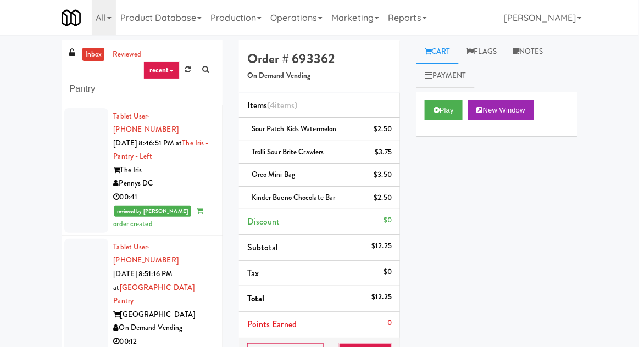
scroll to position [108, 0]
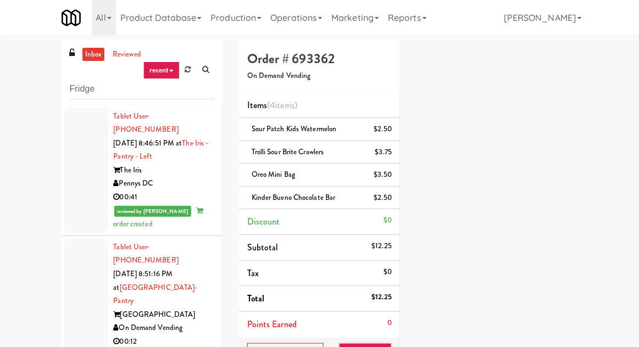
type input "Fridge"
click at [16, 73] on div "inbox reviewed recent all unclear take inventory issue suspicious failed recent…" at bounding box center [319, 262] width 639 height 444
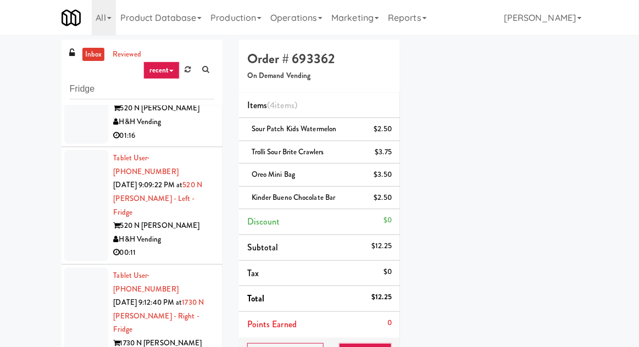
scroll to position [0, 0]
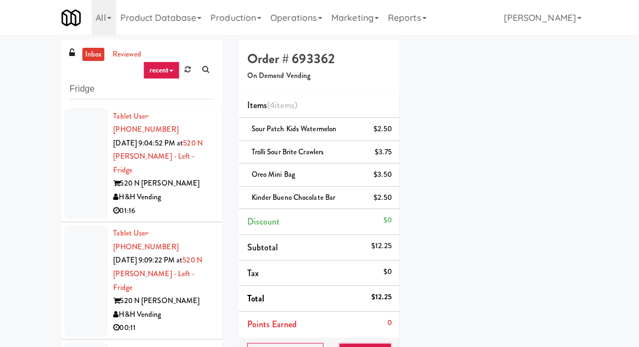
click at [77, 177] on div at bounding box center [86, 164] width 44 height 112
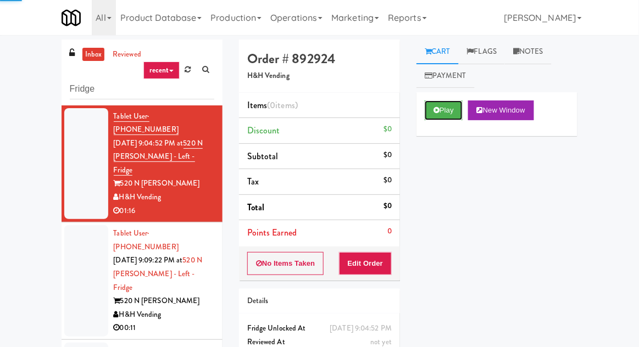
click at [433, 114] on icon at bounding box center [436, 110] width 6 height 7
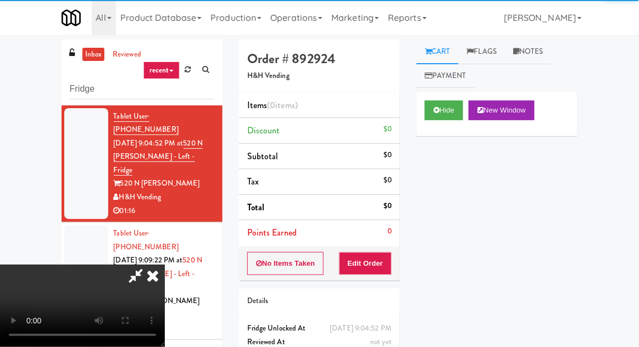
click at [353, 287] on div "Order # 892924 H&H Vending Items (0 items ) Discount $0 Subtotal $0 Tax $0 Tota…" at bounding box center [319, 216] width 177 height 353
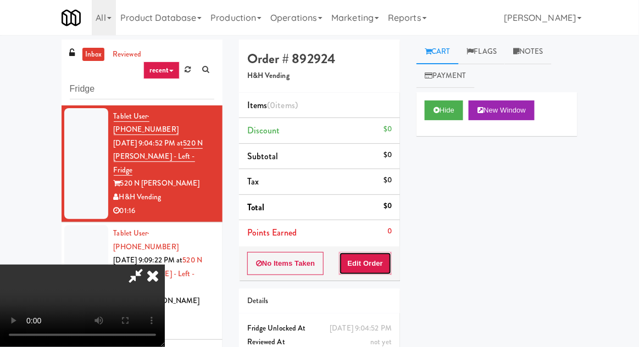
click at [366, 260] on button "Edit Order" at bounding box center [365, 263] width 53 height 23
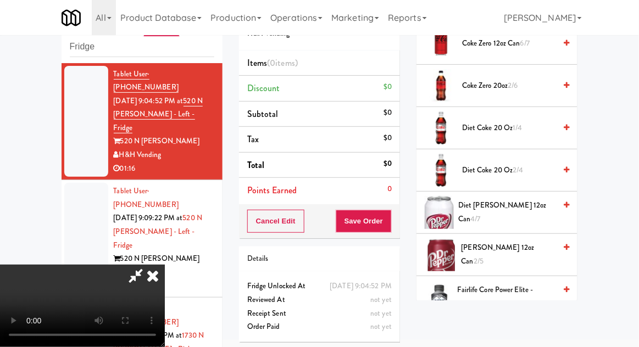
scroll to position [528, 0]
click at [538, 214] on span "Diet [PERSON_NAME] 12oz can 4/7" at bounding box center [506, 211] width 97 height 27
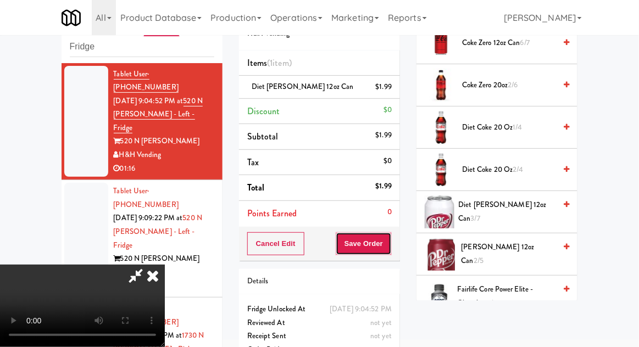
click at [389, 250] on button "Save Order" at bounding box center [364, 243] width 56 height 23
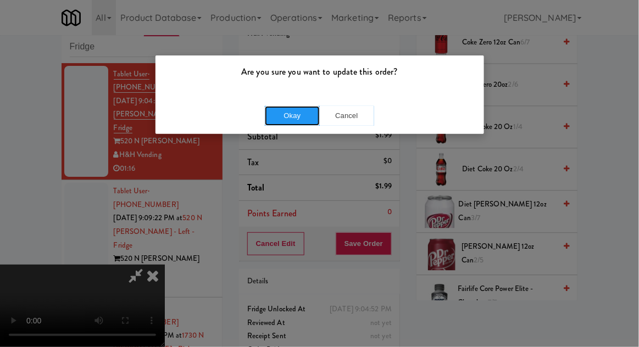
click at [267, 118] on button "Okay" at bounding box center [292, 116] width 55 height 20
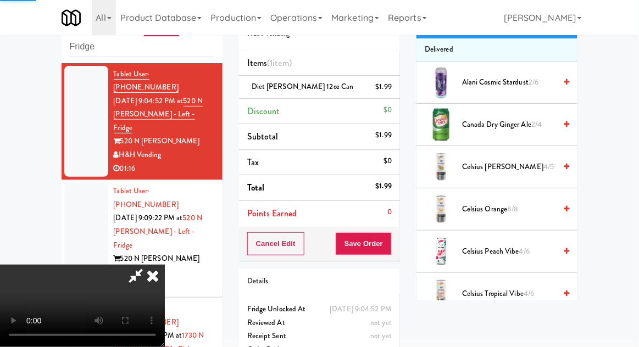
scroll to position [0, 0]
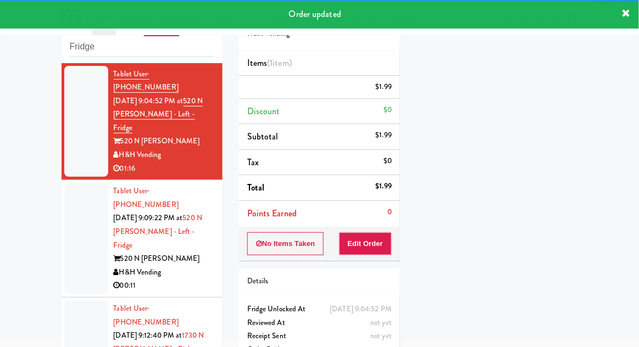
click at [70, 200] on div at bounding box center [86, 239] width 44 height 112
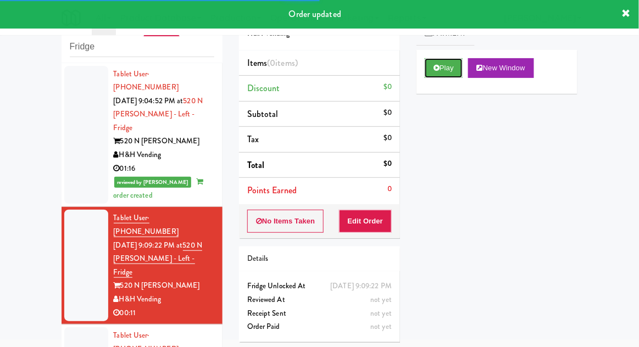
click at [452, 75] on button "Play" at bounding box center [444, 68] width 38 height 20
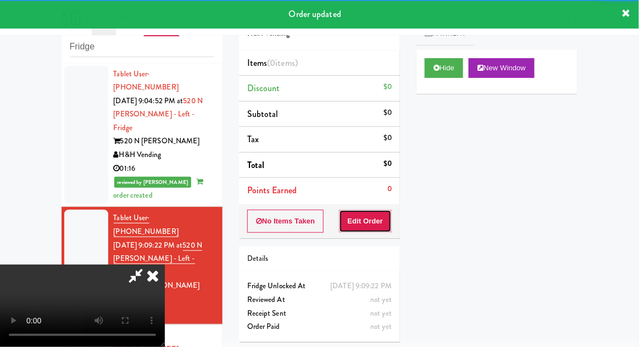
click at [375, 230] on button "Edit Order" at bounding box center [365, 221] width 53 height 23
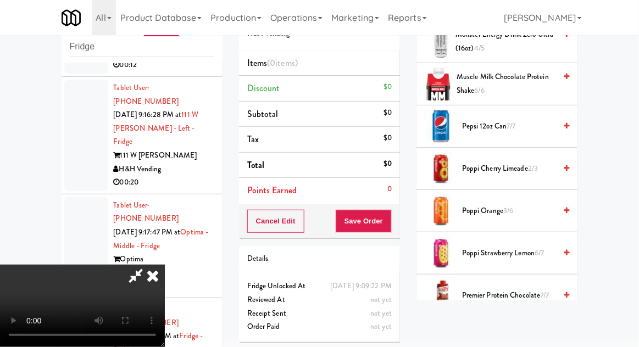
scroll to position [1165, 0]
click at [527, 207] on span "Poppi Orange 3/6" at bounding box center [508, 211] width 93 height 14
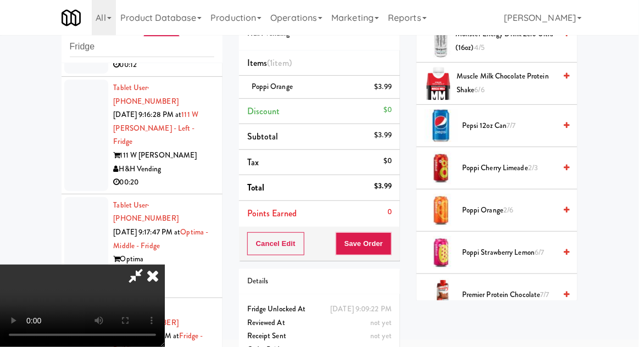
click at [511, 209] on span "2/6" at bounding box center [508, 210] width 10 height 10
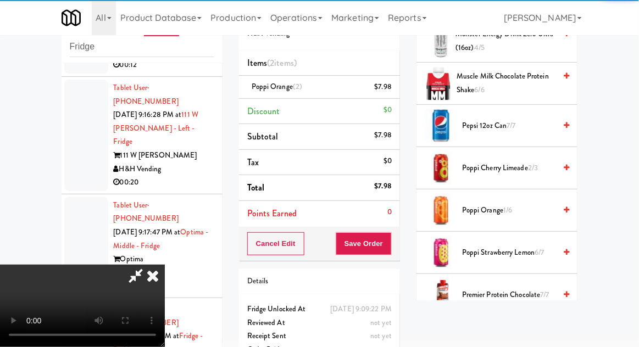
scroll to position [40, 0]
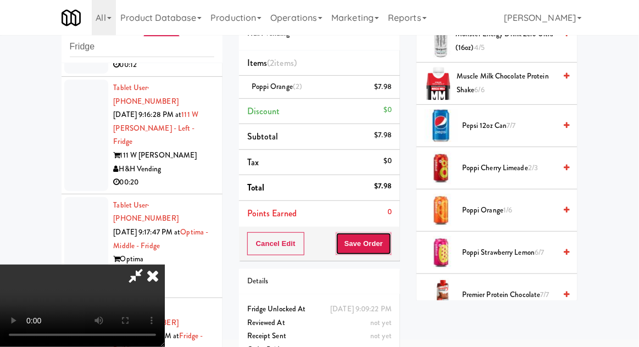
click at [390, 243] on button "Save Order" at bounding box center [364, 243] width 56 height 23
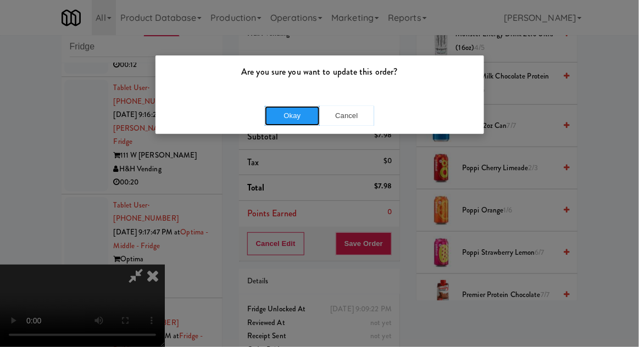
click at [288, 113] on button "Okay" at bounding box center [292, 116] width 55 height 20
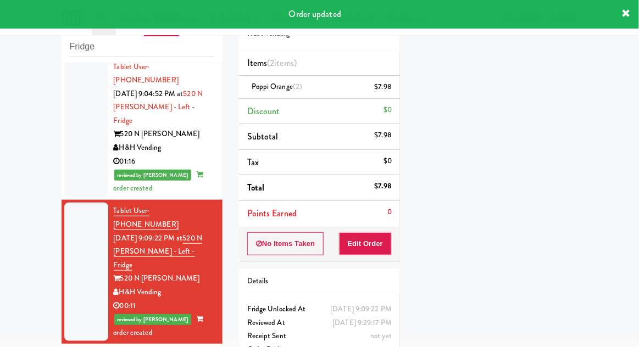
scroll to position [0, 0]
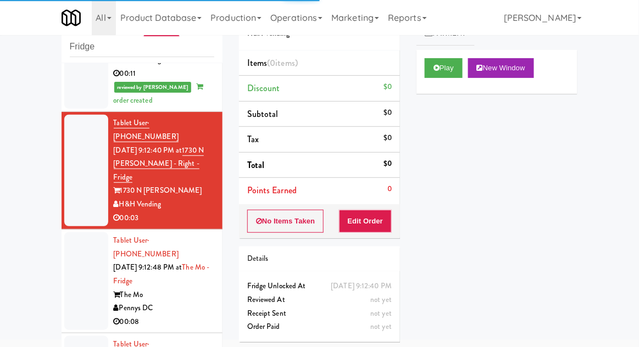
scroll to position [243, 0]
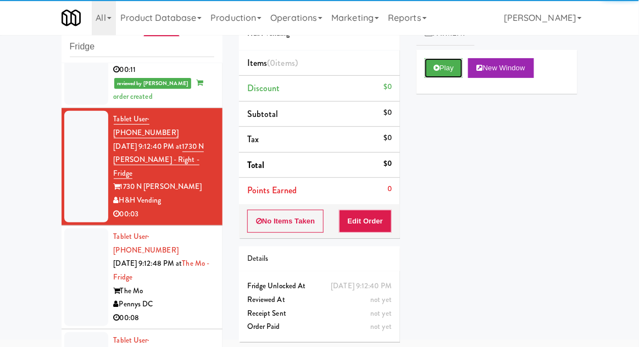
click at [444, 69] on button "Play" at bounding box center [444, 68] width 38 height 20
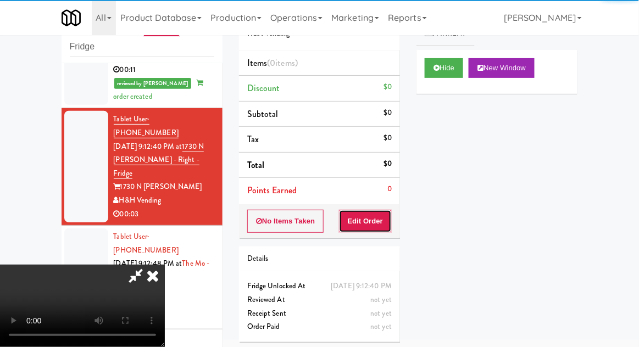
click at [390, 218] on button "Edit Order" at bounding box center [365, 221] width 53 height 23
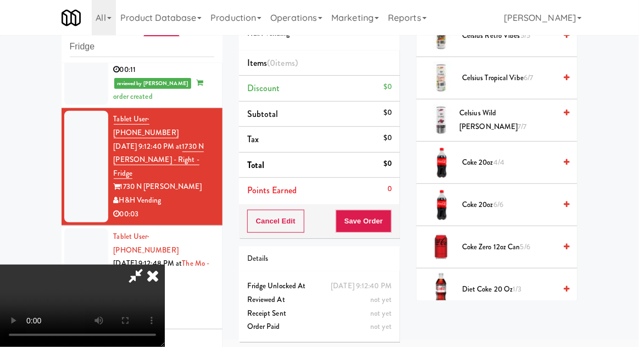
scroll to position [324, 0]
click at [520, 244] on span "Coke Zero 12oz can 5/6" at bounding box center [508, 248] width 93 height 14
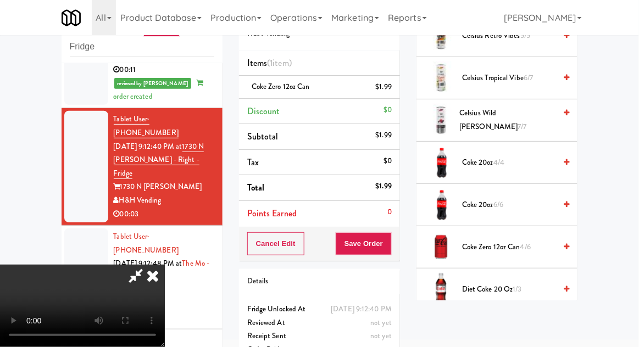
scroll to position [40, 0]
click at [391, 247] on button "Save Order" at bounding box center [364, 243] width 56 height 23
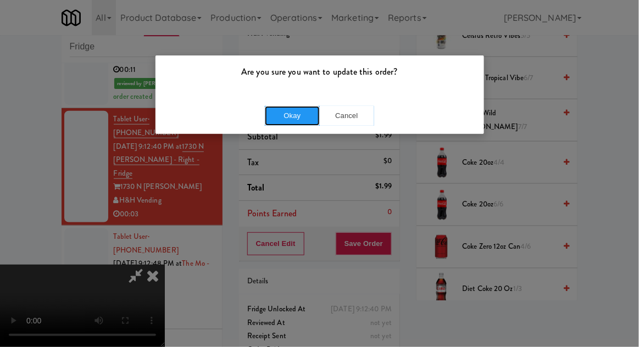
click at [287, 125] on button "Okay" at bounding box center [292, 116] width 55 height 20
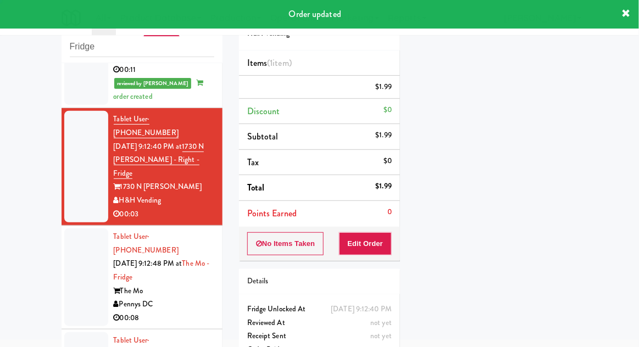
scroll to position [0, 0]
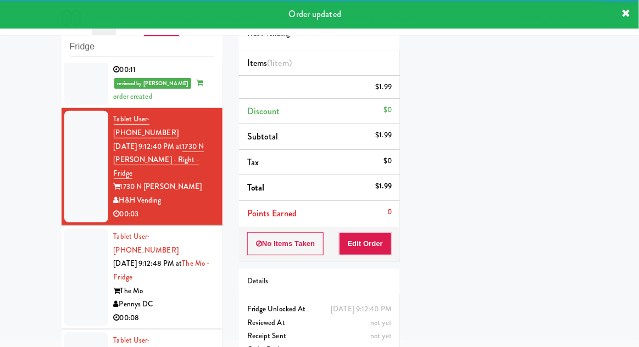
click at [77, 229] on div at bounding box center [86, 278] width 44 height 98
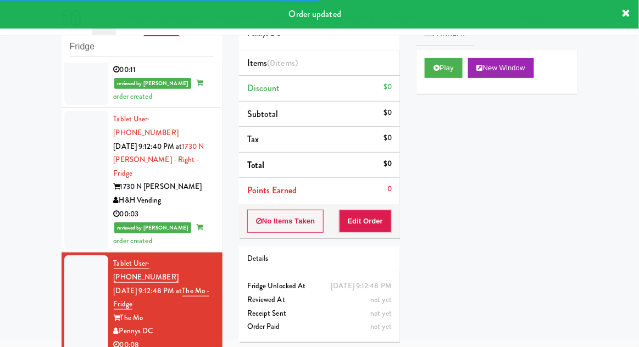
click at [65, 147] on div at bounding box center [86, 180] width 44 height 138
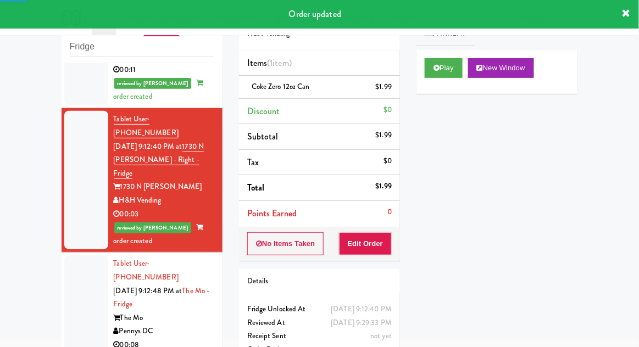
click at [71, 255] on div at bounding box center [86, 304] width 44 height 98
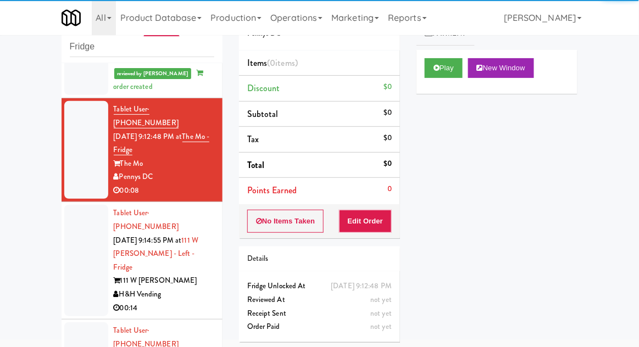
scroll to position [399, 0]
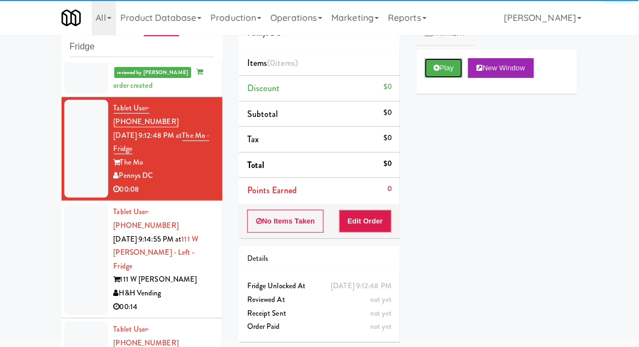
click at [445, 69] on button "Play" at bounding box center [444, 68] width 38 height 20
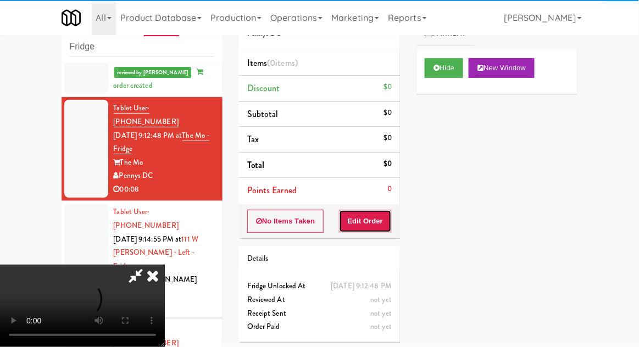
click at [383, 230] on button "Edit Order" at bounding box center [365, 221] width 53 height 23
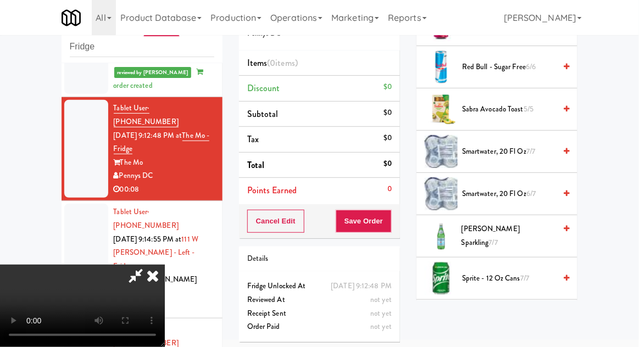
scroll to position [1260, 0]
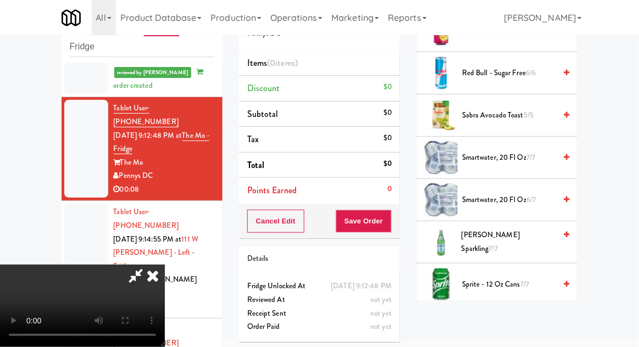
click at [528, 198] on span "6/7" at bounding box center [530, 199] width 9 height 10
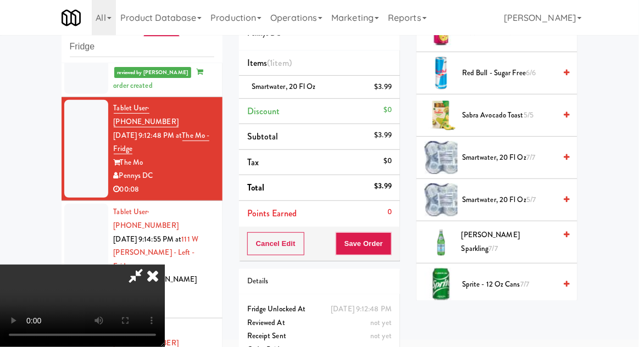
scroll to position [40, 0]
click at [387, 243] on button "Save Order" at bounding box center [364, 243] width 56 height 23
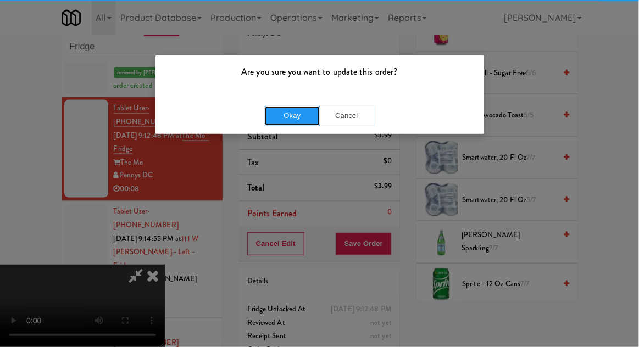
click at [292, 124] on button "Okay" at bounding box center [292, 116] width 55 height 20
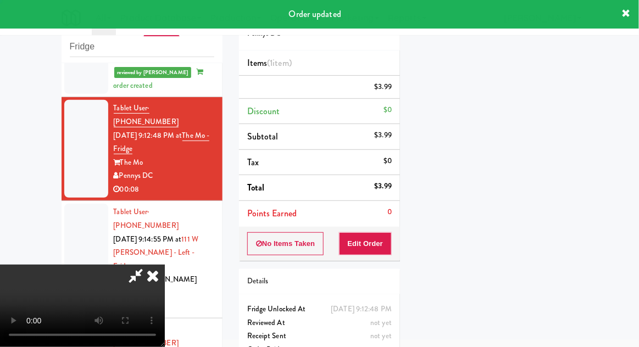
scroll to position [0, 0]
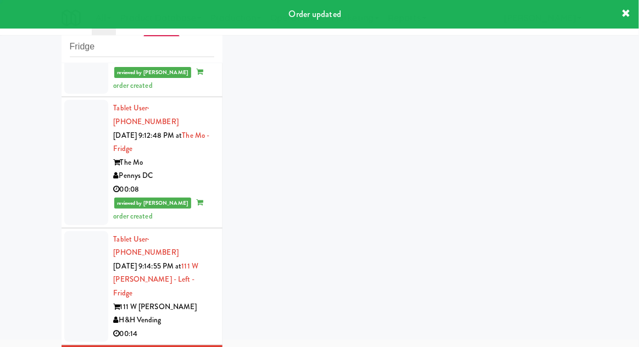
click at [78, 231] on div at bounding box center [86, 287] width 44 height 112
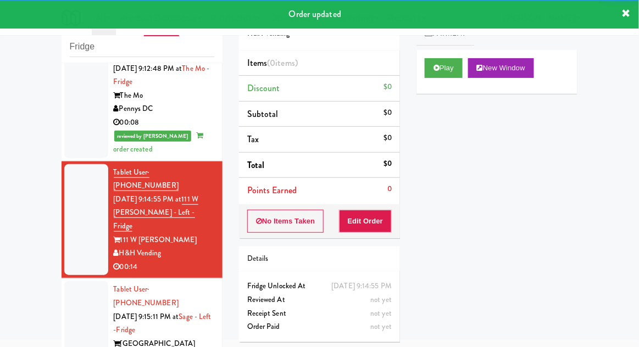
scroll to position [468, 0]
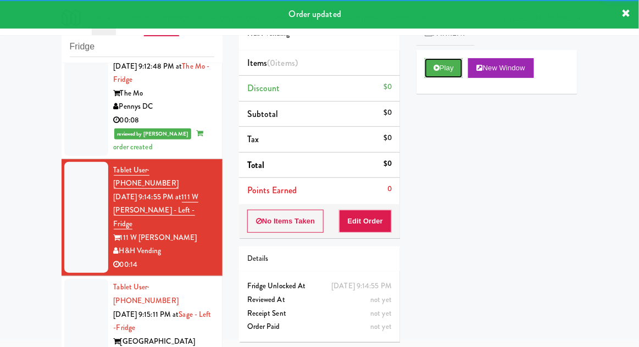
click at [446, 75] on button "Play" at bounding box center [444, 68] width 38 height 20
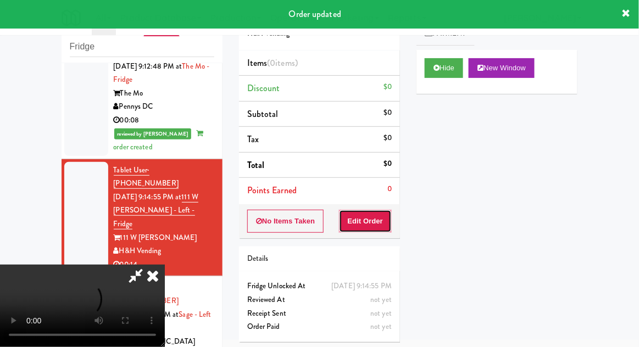
click at [386, 219] on button "Edit Order" at bounding box center [365, 221] width 53 height 23
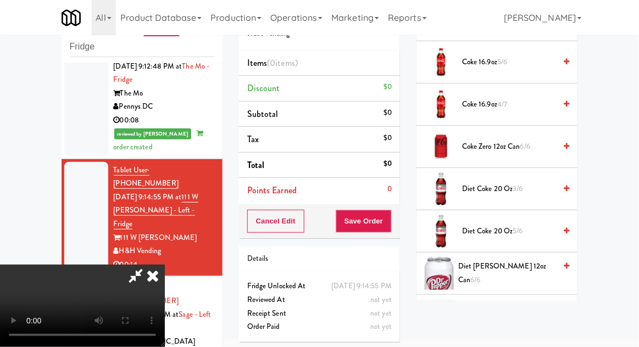
scroll to position [397, 0]
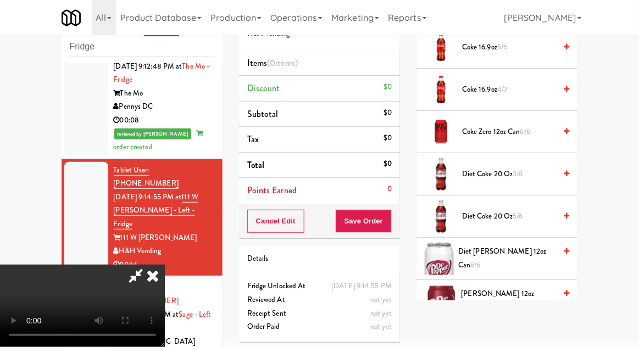
click at [524, 257] on span "Diet [PERSON_NAME] 12oz can 6/6" at bounding box center [506, 258] width 97 height 27
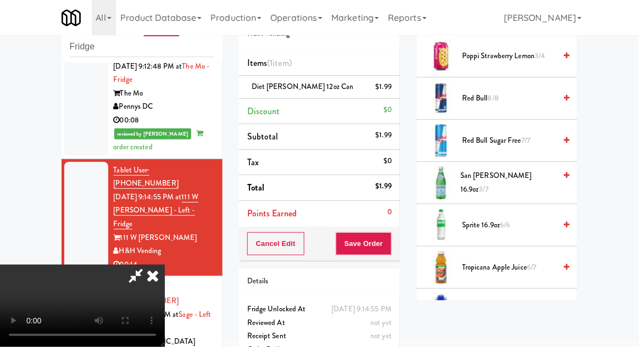
scroll to position [1279, 0]
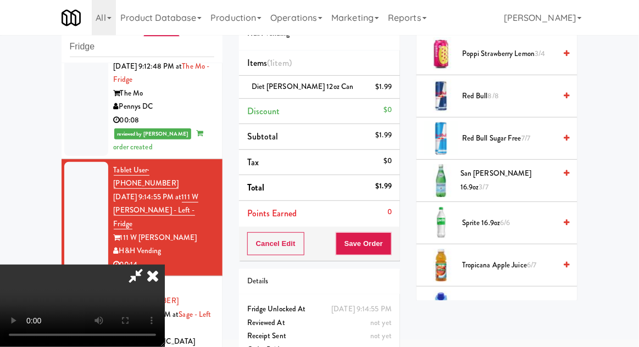
click at [520, 216] on span "Sprite 16.9oz 6/6" at bounding box center [508, 223] width 93 height 14
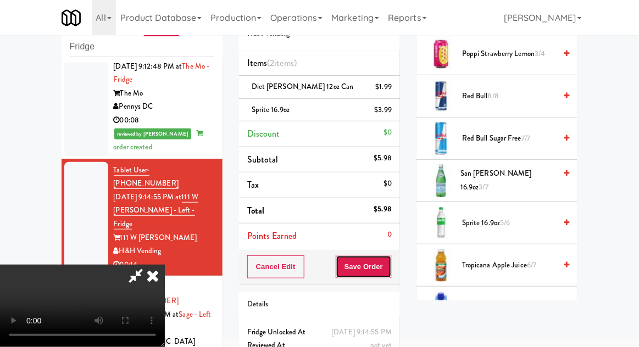
click at [389, 266] on button "Save Order" at bounding box center [364, 266] width 56 height 23
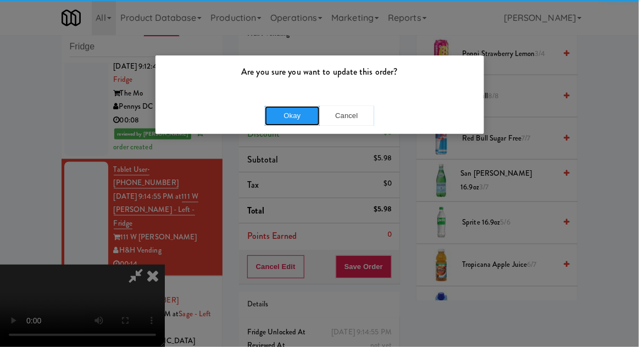
click at [295, 125] on button "Okay" at bounding box center [292, 116] width 55 height 20
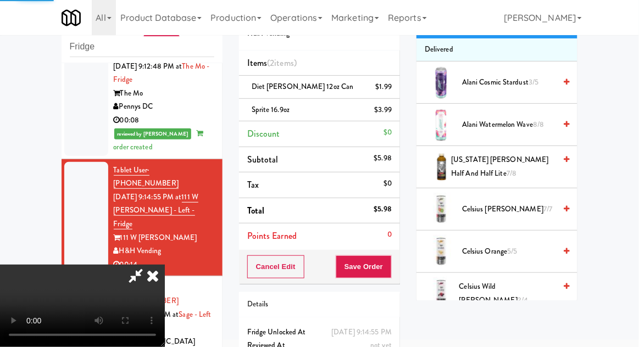
scroll to position [0, 0]
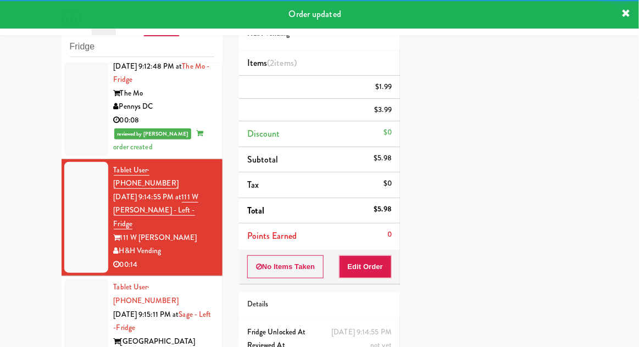
click at [70, 279] on div at bounding box center [86, 328] width 44 height 98
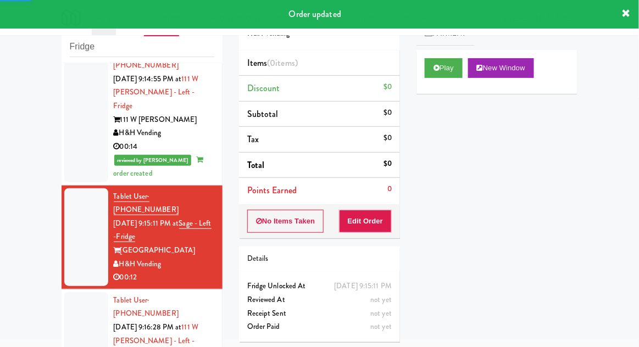
scroll to position [587, 0]
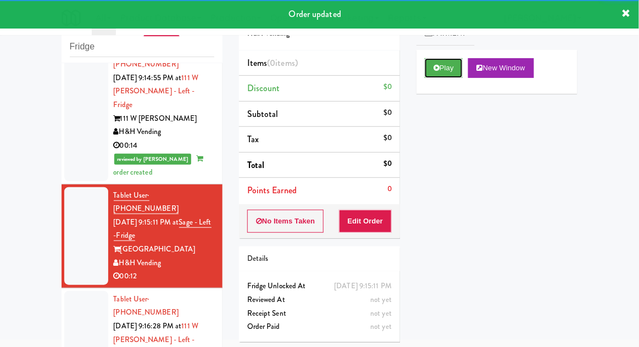
click at [448, 75] on button "Play" at bounding box center [444, 68] width 38 height 20
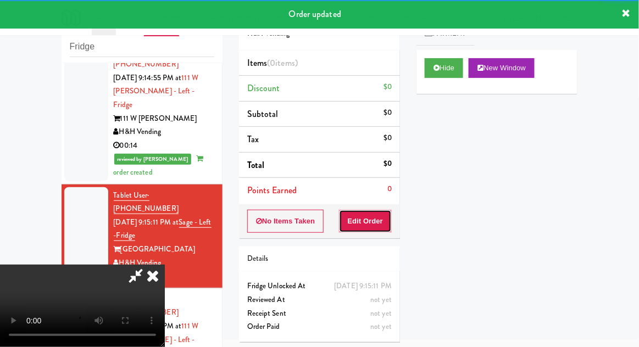
click at [391, 220] on button "Edit Order" at bounding box center [365, 221] width 53 height 23
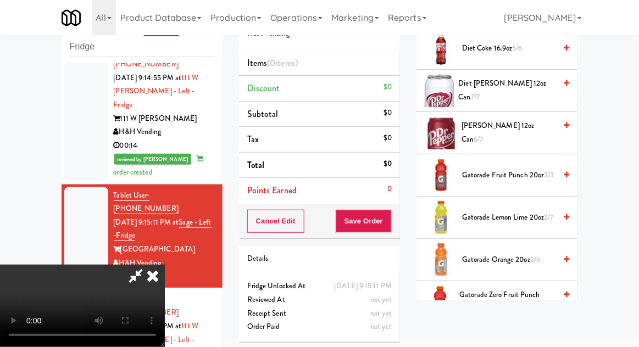
scroll to position [521, 0]
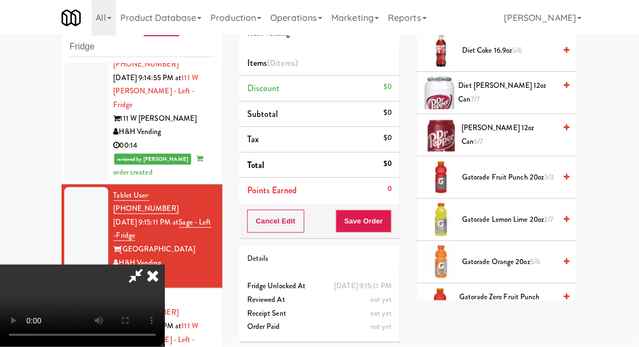
click at [537, 257] on span "5/6" at bounding box center [535, 262] width 10 height 10
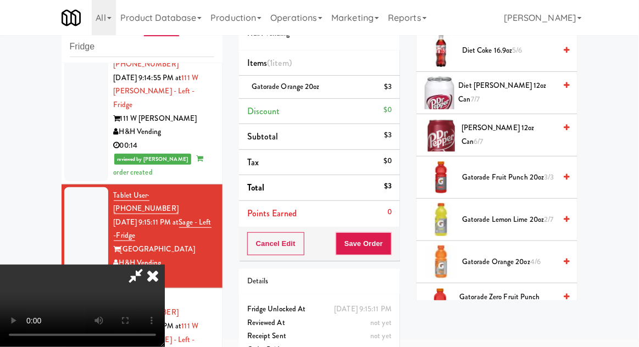
click at [513, 295] on span "Gatorade Zero Fruit Punch 20oz 1/6" at bounding box center [508, 304] width 96 height 27
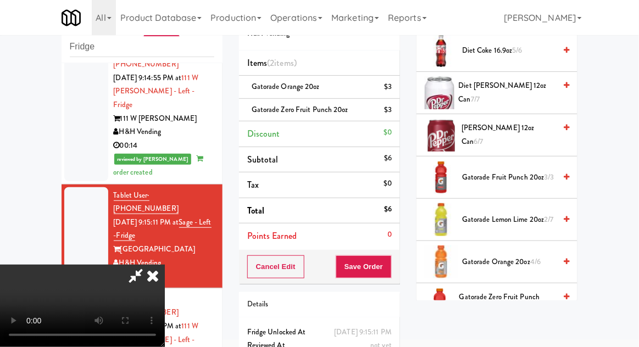
click at [397, 118] on li "Gatorade Zero Fruit Punch 20oz $3" at bounding box center [319, 110] width 161 height 23
click at [392, 116] on icon at bounding box center [392, 113] width 5 height 7
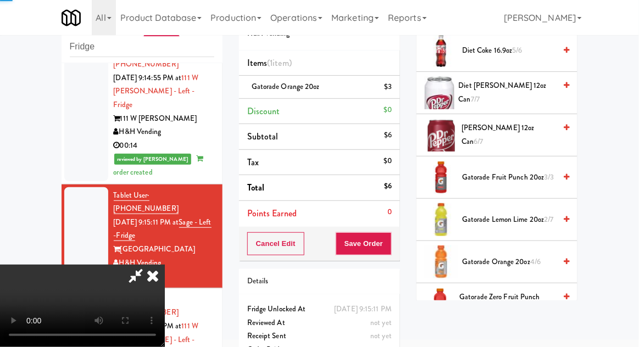
click at [490, 179] on span "Gatorade Fruit Punch 20oz 3/3" at bounding box center [508, 178] width 93 height 14
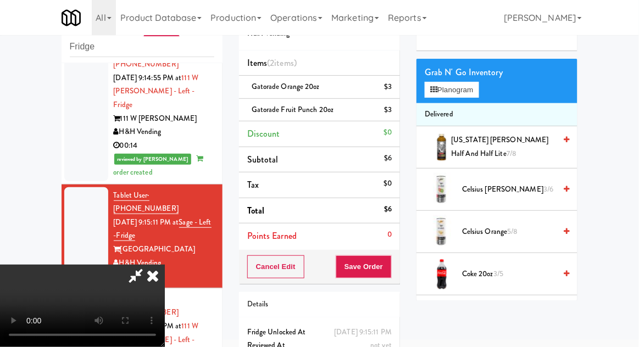
scroll to position [0, 0]
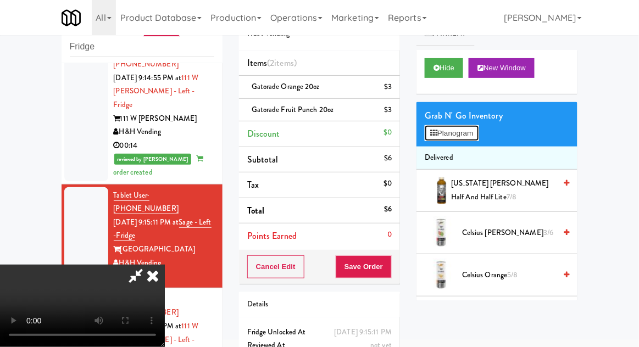
click at [464, 140] on button "Planogram" at bounding box center [452, 133] width 54 height 16
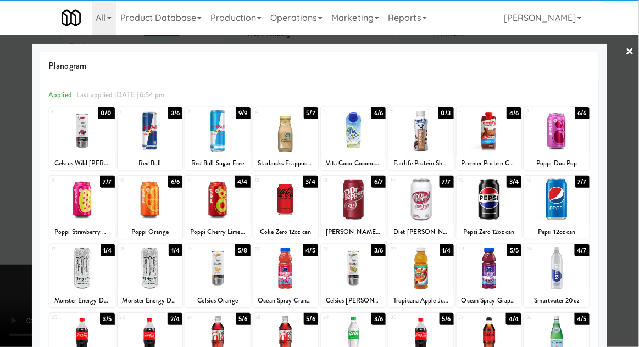
click at [368, 208] on div at bounding box center [353, 200] width 65 height 42
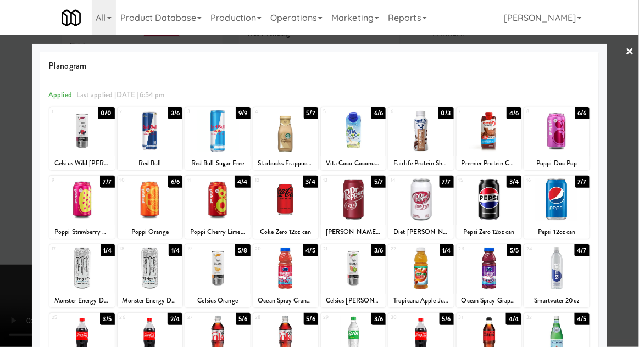
click at [19, 190] on div at bounding box center [319, 173] width 639 height 347
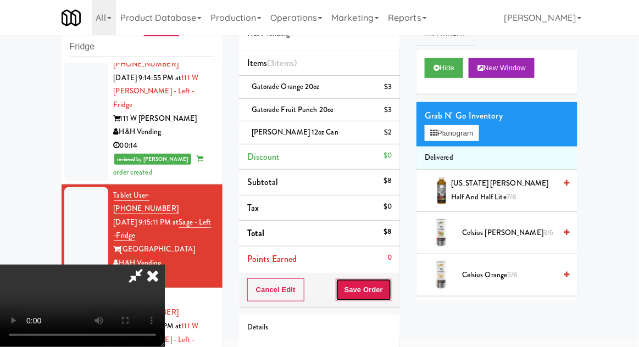
click at [387, 296] on button "Save Order" at bounding box center [364, 290] width 56 height 23
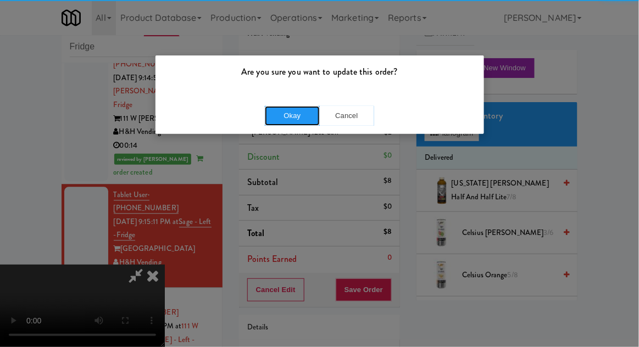
click at [282, 123] on button "Okay" at bounding box center [292, 116] width 55 height 20
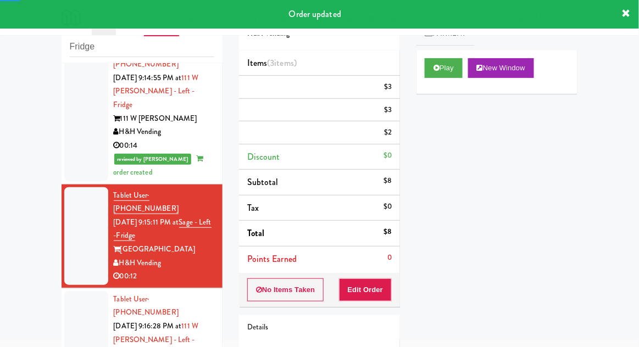
click at [79, 291] on div at bounding box center [86, 347] width 44 height 112
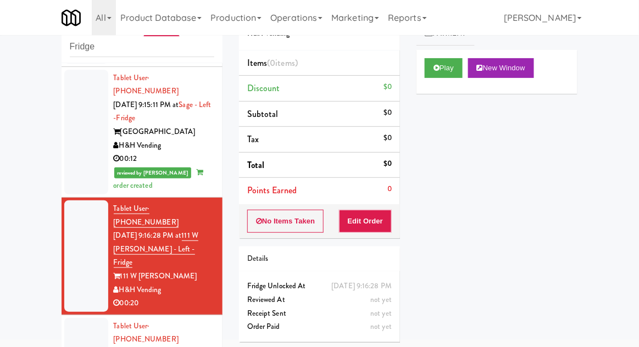
scroll to position [706, 0]
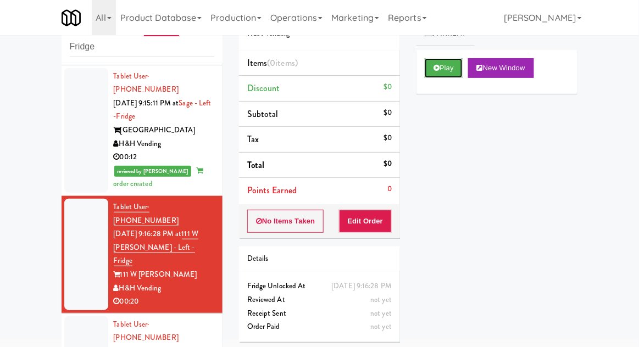
click at [453, 75] on button "Play" at bounding box center [444, 68] width 38 height 20
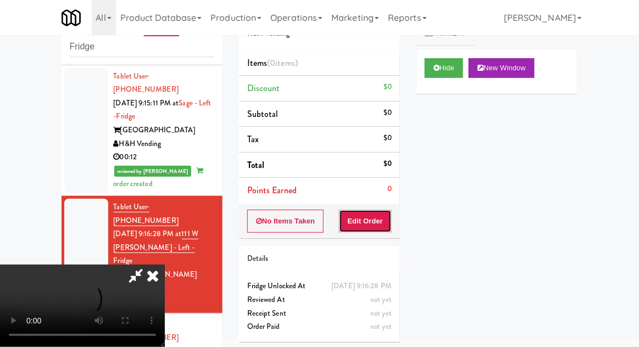
click at [377, 210] on button "Edit Order" at bounding box center [365, 221] width 53 height 23
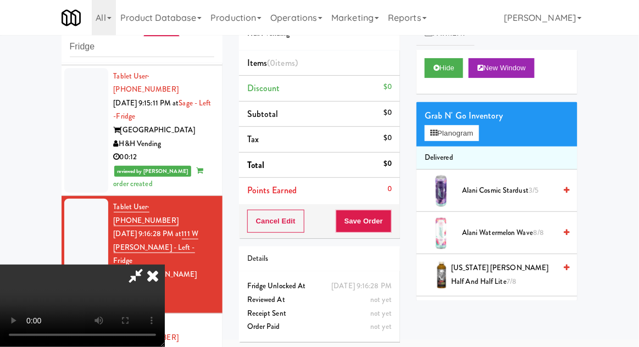
scroll to position [0, 0]
click at [478, 133] on button "Planogram" at bounding box center [452, 133] width 54 height 16
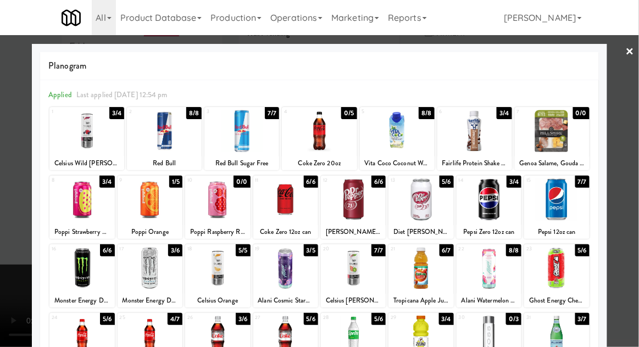
click at [376, 269] on div at bounding box center [353, 268] width 65 height 42
click at [20, 179] on div at bounding box center [319, 173] width 639 height 347
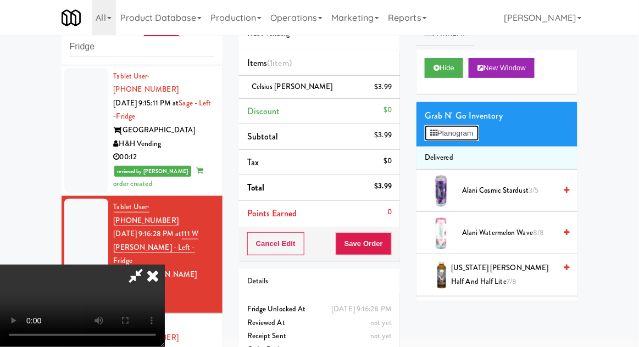
click at [457, 139] on button "Planogram" at bounding box center [452, 133] width 54 height 16
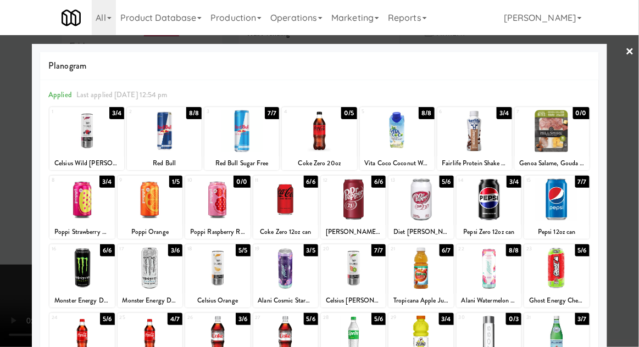
click at [26, 173] on div at bounding box center [319, 173] width 639 height 347
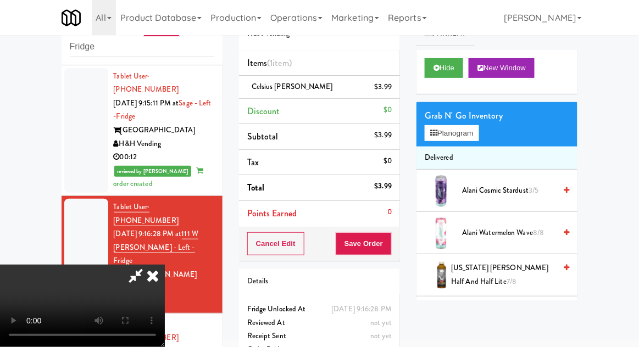
scroll to position [40, 0]
click at [467, 148] on li "Delivered" at bounding box center [496, 158] width 161 height 23
click at [471, 136] on button "Planogram" at bounding box center [452, 133] width 54 height 16
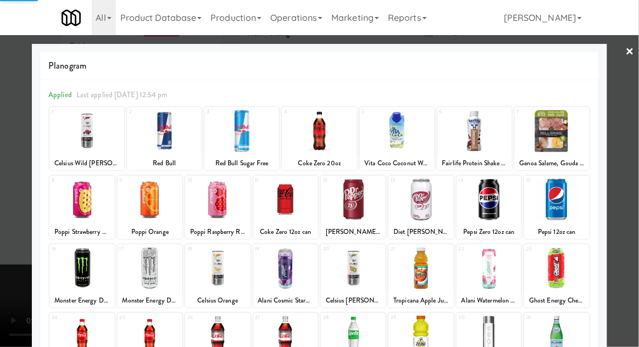
click at [616, 216] on div at bounding box center [319, 173] width 639 height 347
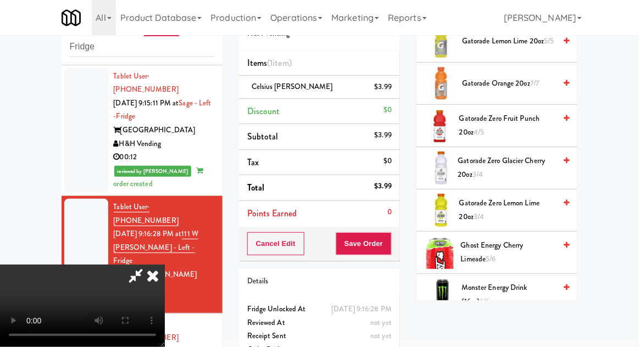
scroll to position [804, 0]
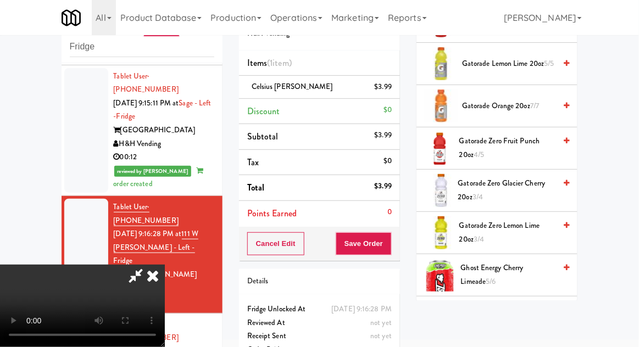
click at [537, 221] on span "Gatorade Zero Lemon Lime 20oz 3/4" at bounding box center [507, 232] width 96 height 27
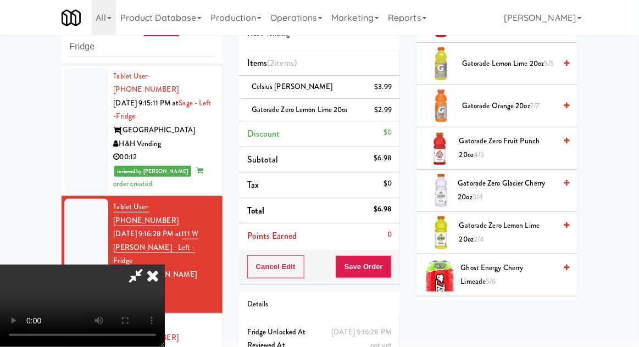
click at [397, 120] on li "Gatorade Zero Lemon Lime 20oz $2.99" at bounding box center [319, 110] width 161 height 23
click at [394, 115] on icon at bounding box center [392, 113] width 5 height 7
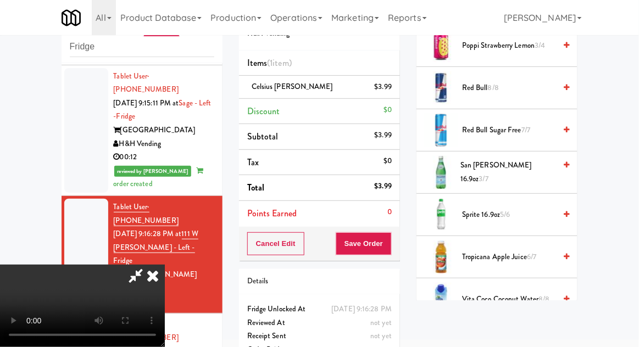
scroll to position [1377, 0]
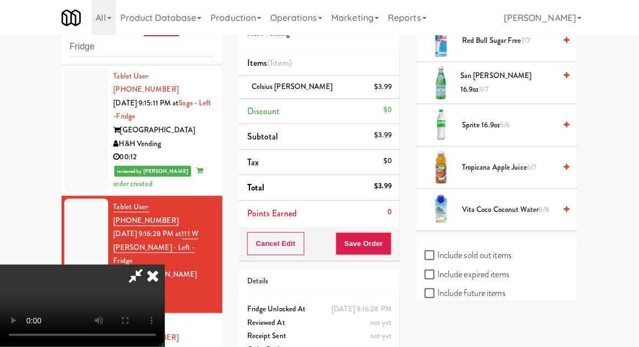
click at [530, 203] on span "Vita Coco Coconut Water 8/8" at bounding box center [508, 210] width 93 height 14
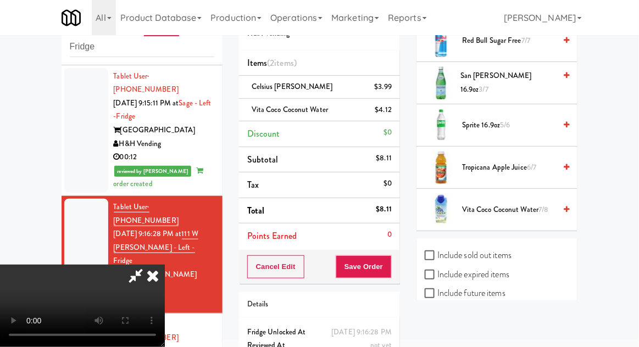
scroll to position [40, 0]
click at [391, 265] on button "Save Order" at bounding box center [364, 266] width 56 height 23
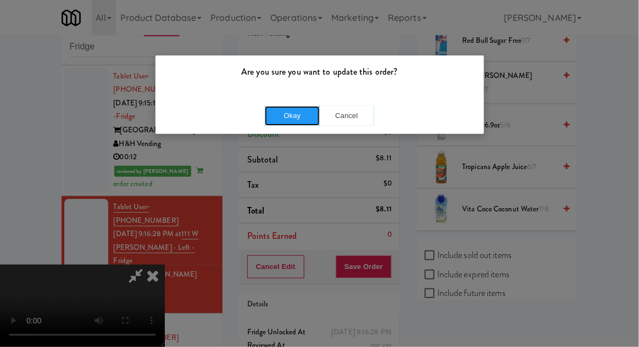
click at [286, 122] on button "Okay" at bounding box center [292, 116] width 55 height 20
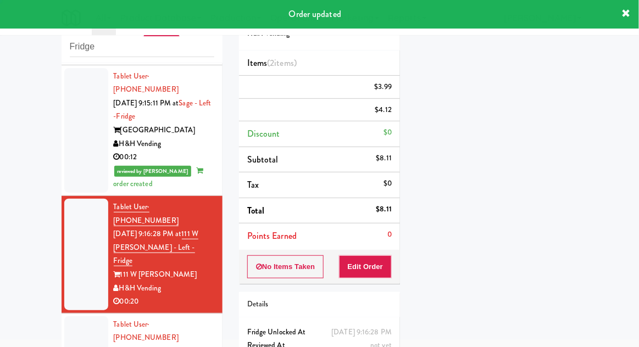
scroll to position [0, 0]
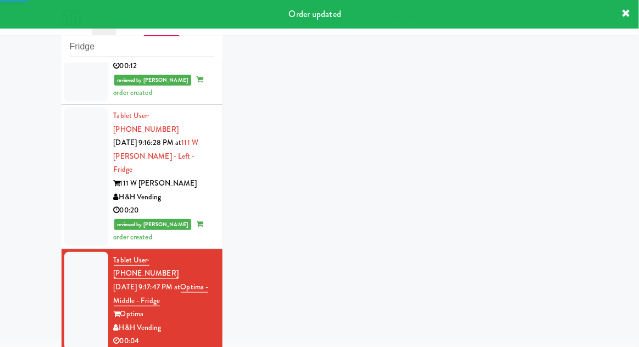
scroll to position [853, 0]
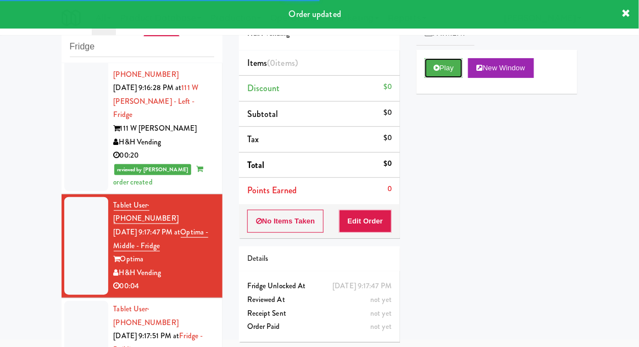
click at [455, 75] on button "Play" at bounding box center [444, 68] width 38 height 20
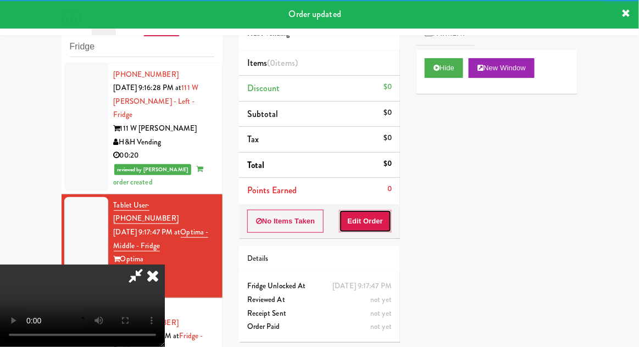
click at [374, 230] on button "Edit Order" at bounding box center [365, 221] width 53 height 23
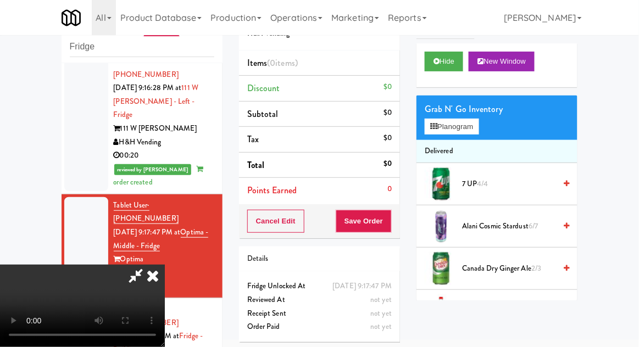
scroll to position [0, 0]
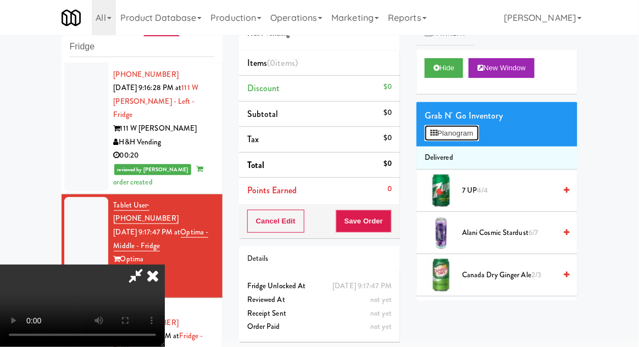
click at [474, 137] on button "Planogram" at bounding box center [452, 133] width 54 height 16
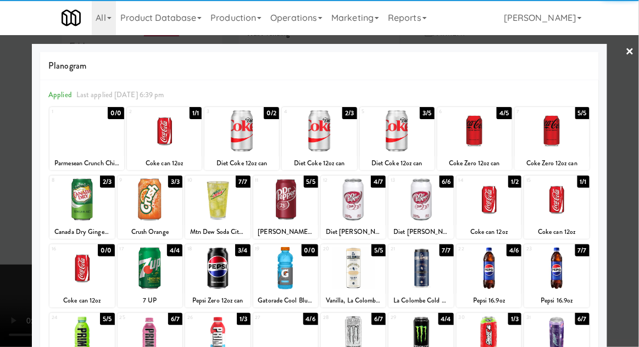
click at [407, 145] on div at bounding box center [397, 131] width 75 height 42
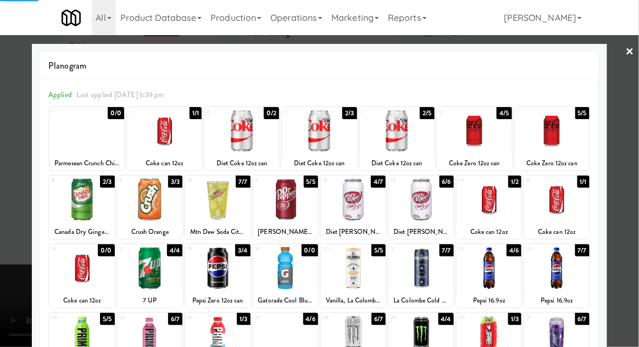
click at [21, 212] on div at bounding box center [319, 173] width 639 height 347
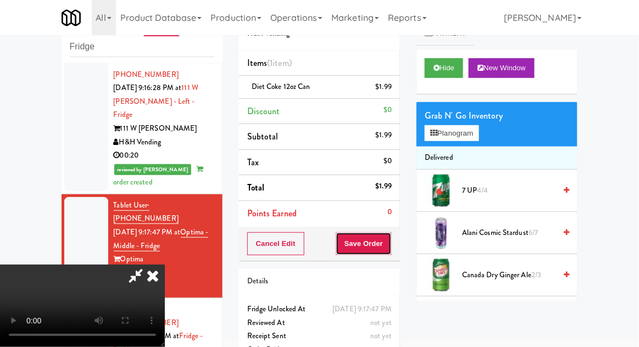
click at [390, 242] on button "Save Order" at bounding box center [364, 243] width 56 height 23
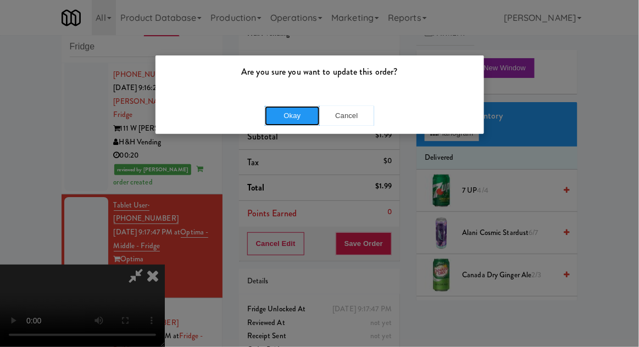
click at [276, 123] on button "Okay" at bounding box center [292, 116] width 55 height 20
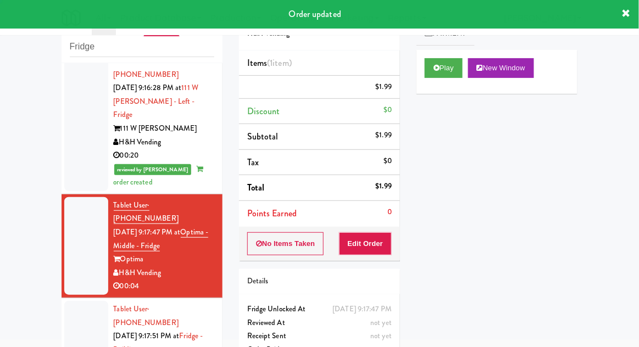
click at [75, 301] on div at bounding box center [86, 350] width 44 height 98
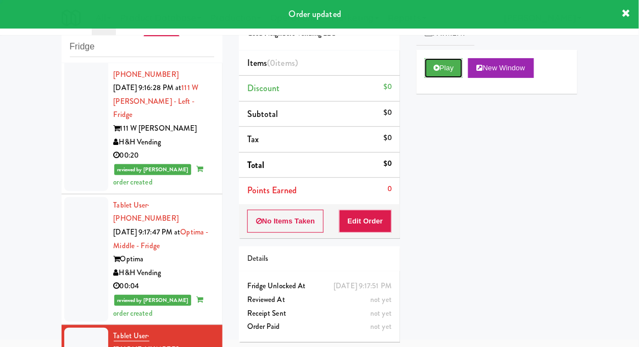
click at [463, 72] on button "Play" at bounding box center [444, 68] width 38 height 20
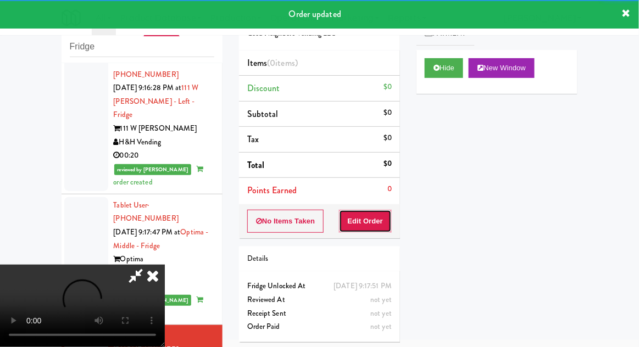
click at [380, 230] on button "Edit Order" at bounding box center [365, 221] width 53 height 23
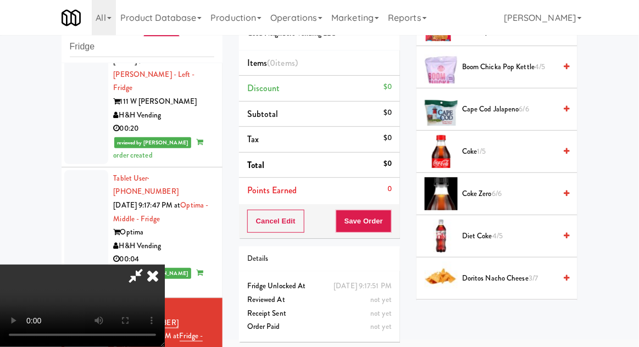
scroll to position [253, 0]
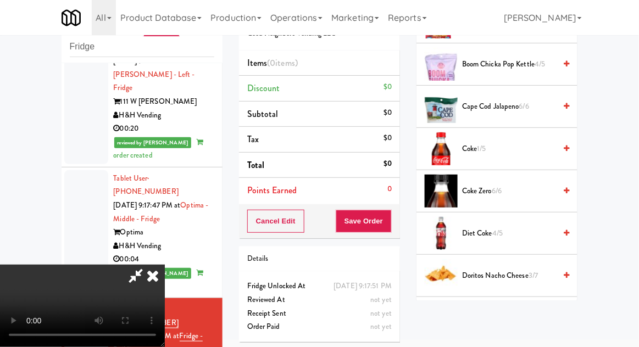
click at [509, 187] on span "Coke Zero 6/6" at bounding box center [508, 192] width 93 height 14
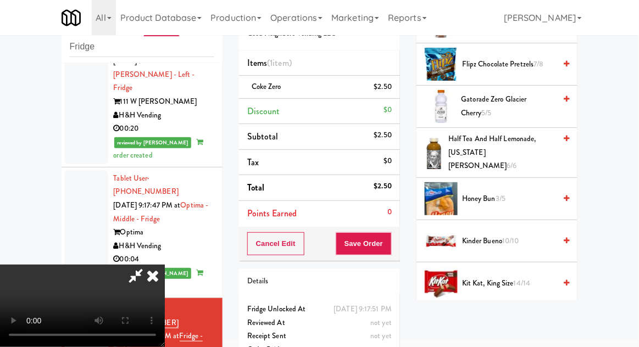
scroll to position [592, 0]
click at [518, 235] on span "10/10" at bounding box center [510, 240] width 17 height 10
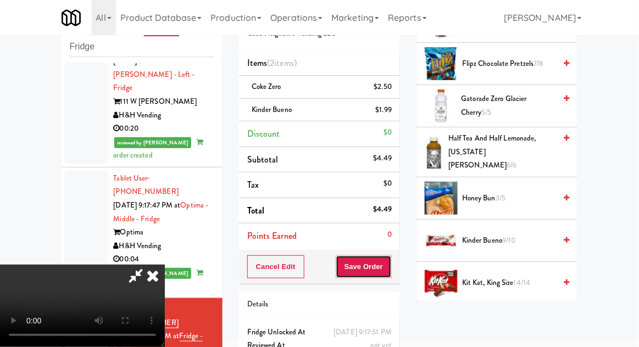
click at [388, 266] on button "Save Order" at bounding box center [364, 266] width 56 height 23
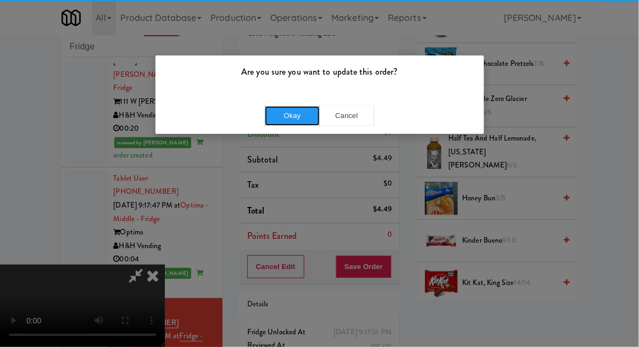
click at [282, 123] on button "Okay" at bounding box center [292, 116] width 55 height 20
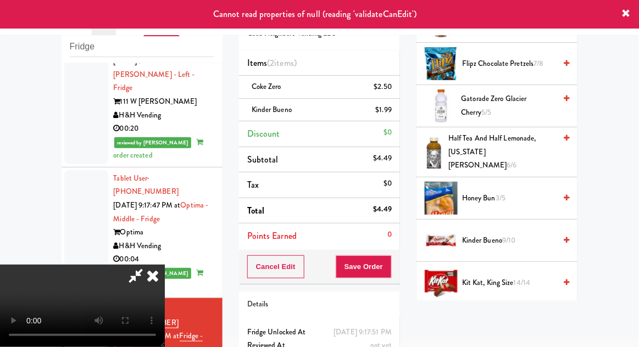
click at [165, 265] on icon at bounding box center [153, 276] width 24 height 22
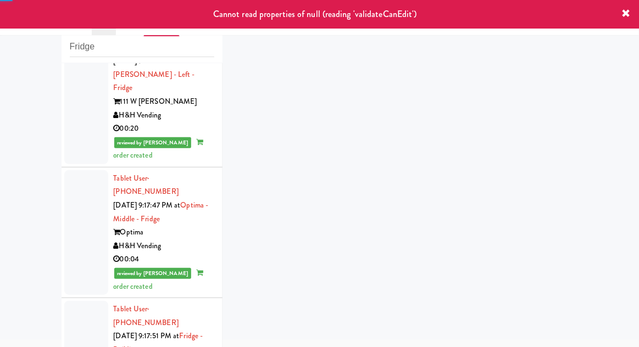
click at [68, 301] on div at bounding box center [86, 350] width 44 height 98
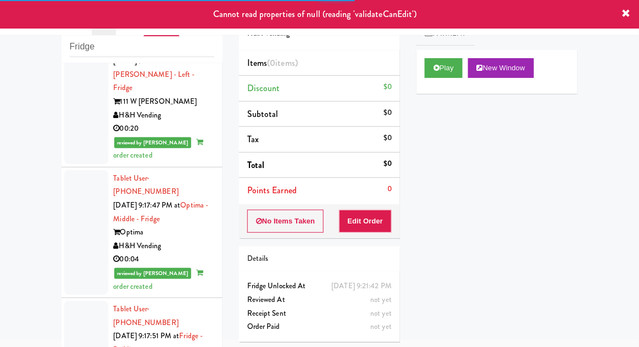
scroll to position [906, 0]
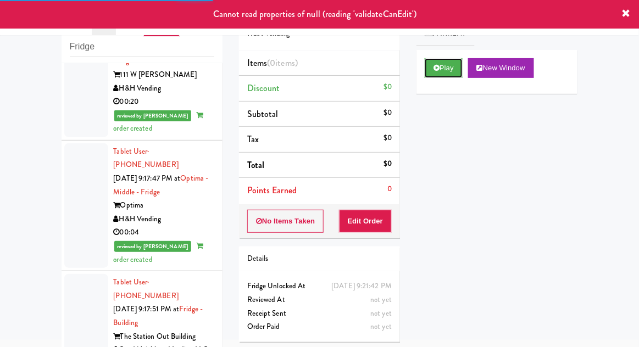
click at [452, 76] on button "Play" at bounding box center [444, 68] width 38 height 20
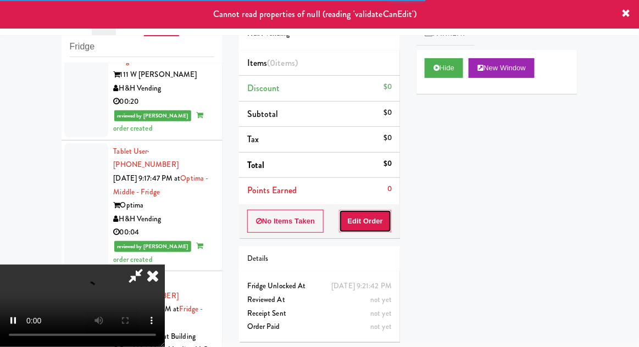
click at [385, 210] on button "Edit Order" at bounding box center [365, 221] width 53 height 23
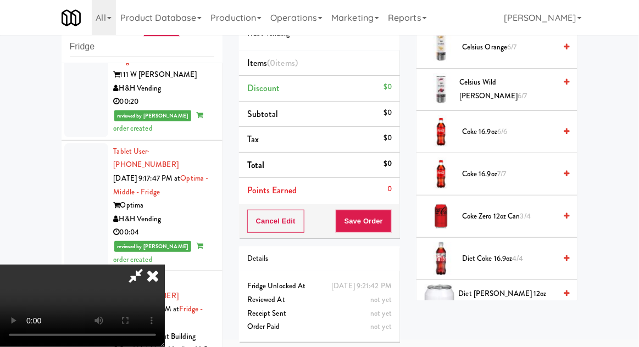
scroll to position [338, 0]
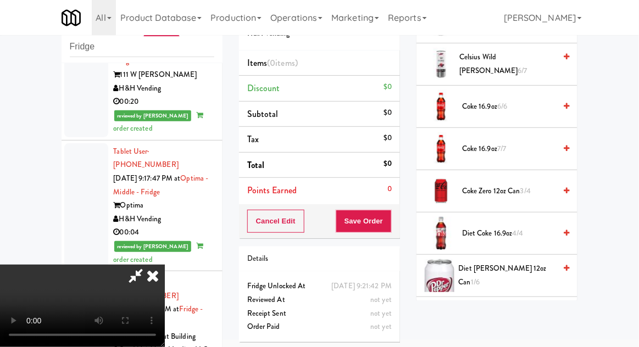
click at [515, 232] on span "4/4" at bounding box center [518, 233] width 11 height 10
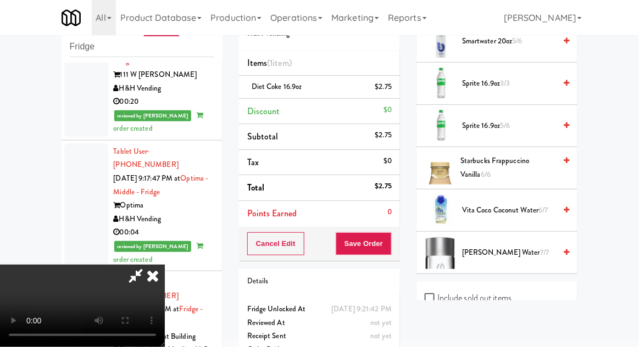
scroll to position [1587, 0]
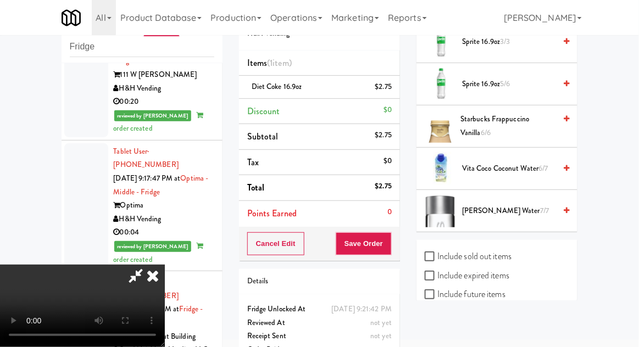
click at [522, 205] on span "[PERSON_NAME] Water 7/7" at bounding box center [508, 211] width 93 height 14
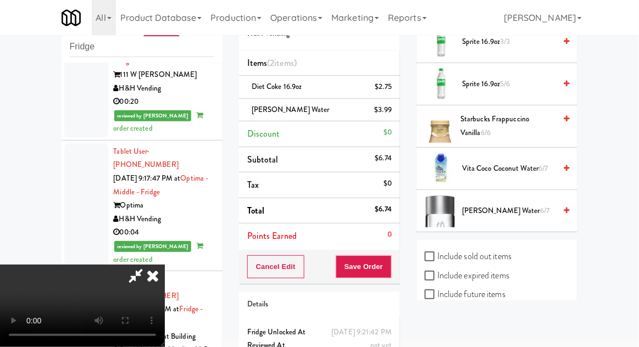
scroll to position [40, 0]
click at [387, 276] on button "Save Order" at bounding box center [364, 266] width 56 height 23
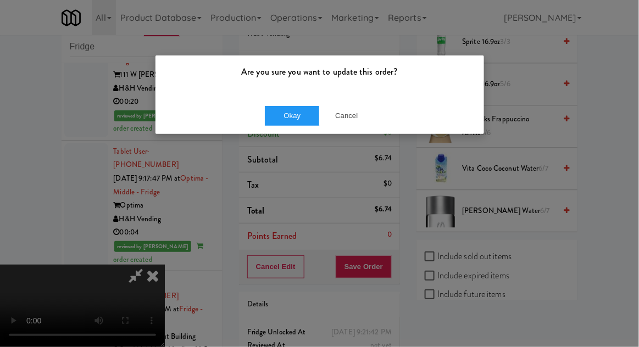
click at [304, 132] on div "Okay Cancel" at bounding box center [319, 115] width 329 height 37
click at [296, 124] on button "Okay" at bounding box center [292, 116] width 55 height 20
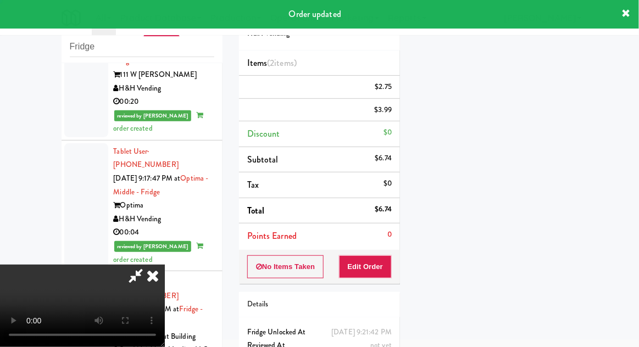
scroll to position [0, 0]
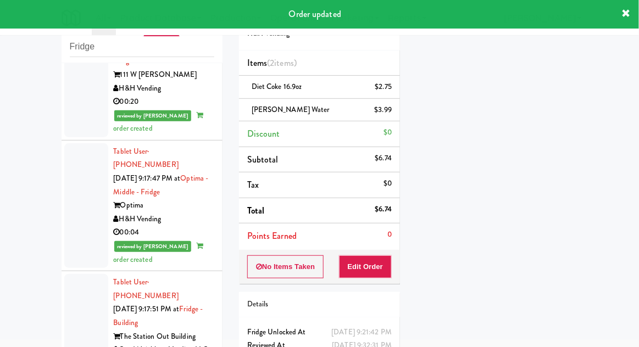
scroll to position [934, 0]
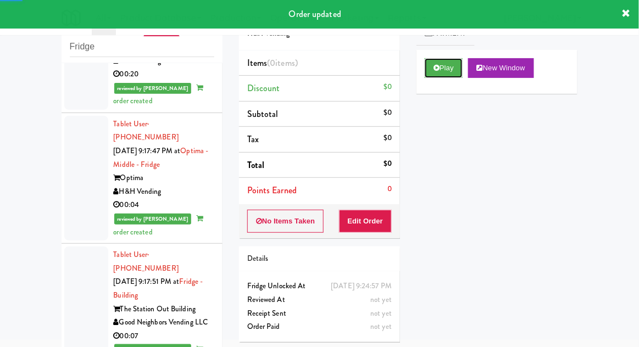
click at [458, 71] on button "Play" at bounding box center [444, 68] width 38 height 20
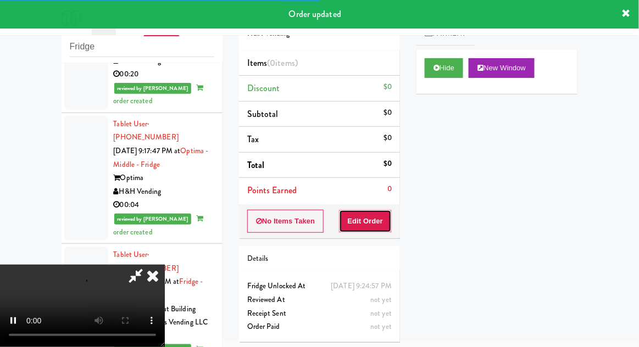
click at [385, 217] on button "Edit Order" at bounding box center [365, 221] width 53 height 23
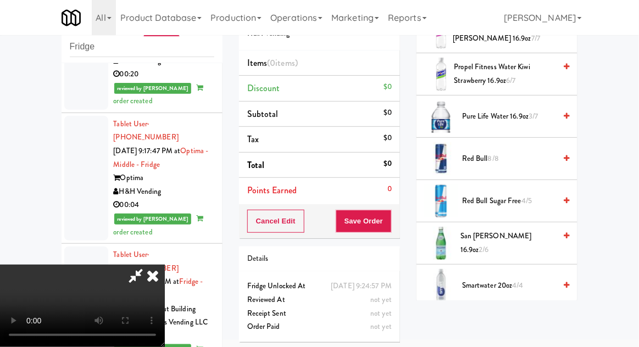
scroll to position [1309, 0]
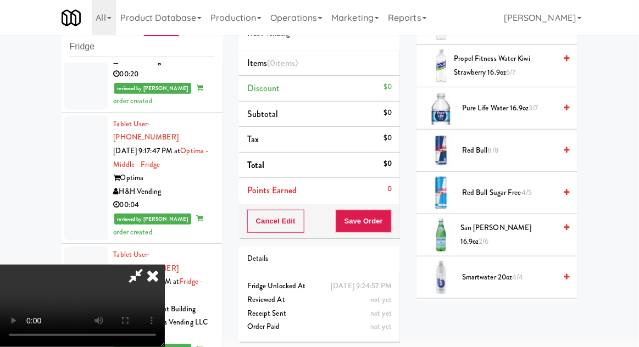
click at [489, 236] on span "2/6" at bounding box center [484, 241] width 10 height 10
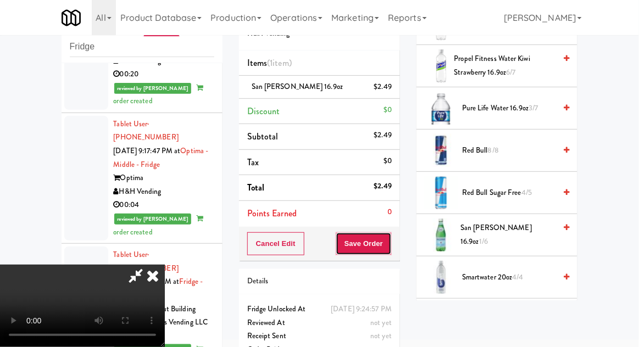
click at [390, 249] on button "Save Order" at bounding box center [364, 243] width 56 height 23
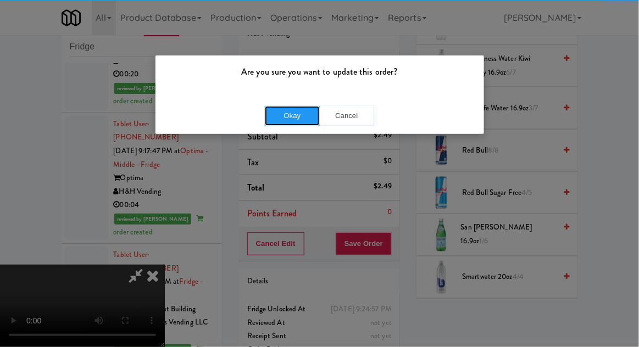
click at [288, 115] on button "Okay" at bounding box center [292, 116] width 55 height 20
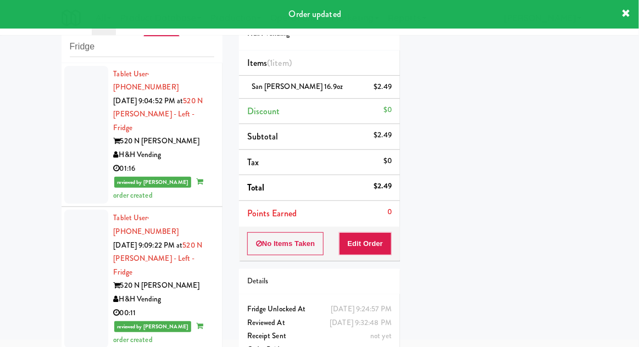
scroll to position [0, 0]
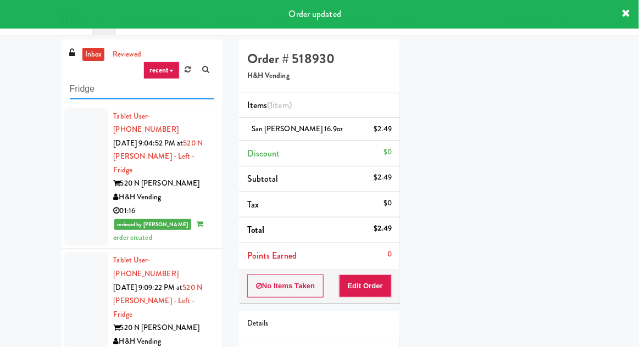
click at [81, 89] on input "Fridge" at bounding box center [142, 89] width 144 height 20
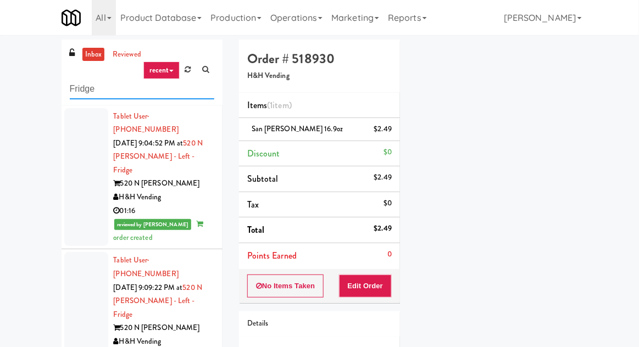
click at [75, 87] on input "Fridge" at bounding box center [142, 89] width 144 height 20
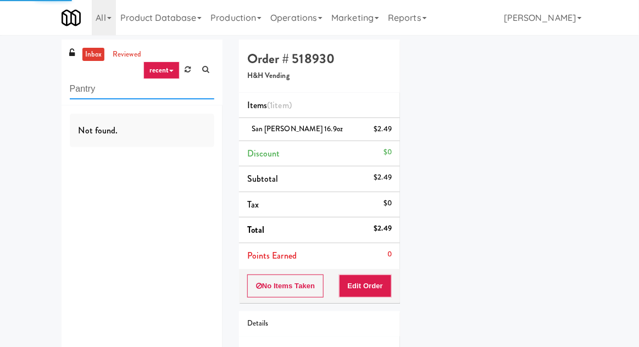
click at [70, 90] on input "Pantry" at bounding box center [142, 89] width 144 height 20
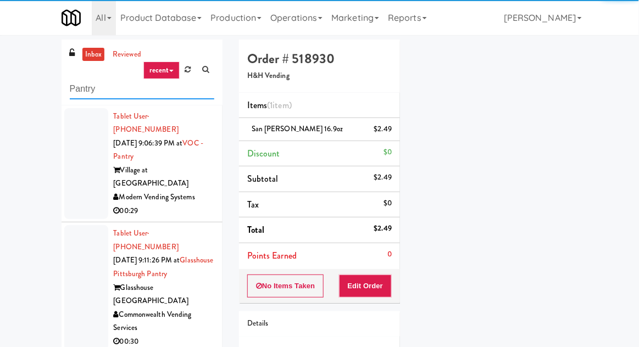
type input "Pantry"
click at [35, 86] on div "inbox reviewed recent all unclear take inventory issue suspicious failed recent…" at bounding box center [319, 242] width 639 height 404
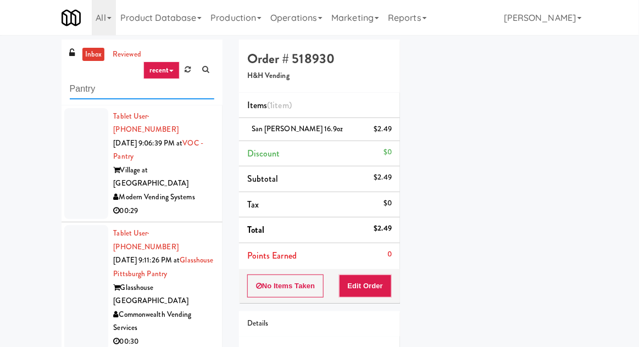
click at [99, 89] on input "Pantry" at bounding box center [142, 89] width 144 height 20
click at [90, 48] on link "inbox" at bounding box center [93, 55] width 23 height 14
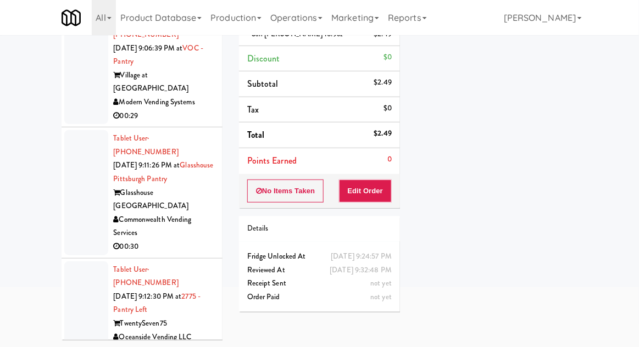
click at [79, 82] on div at bounding box center [86, 69] width 44 height 112
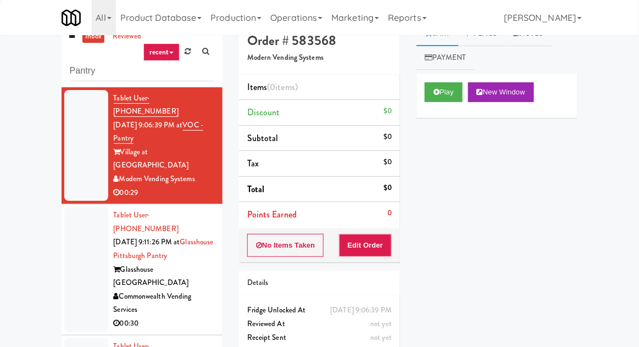
scroll to position [42, 0]
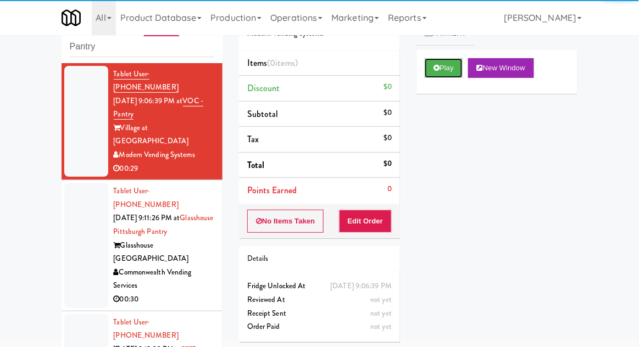
click at [441, 73] on button "Play" at bounding box center [444, 68] width 38 height 20
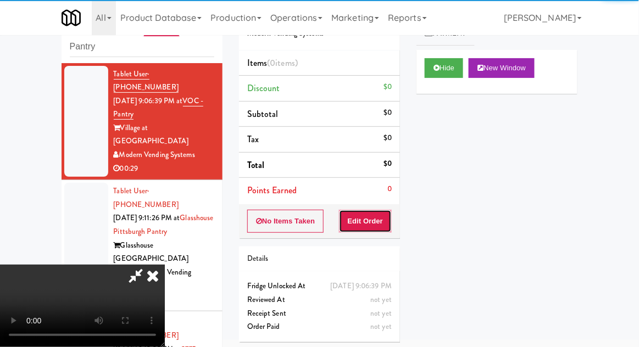
click at [375, 231] on button "Edit Order" at bounding box center [365, 221] width 53 height 23
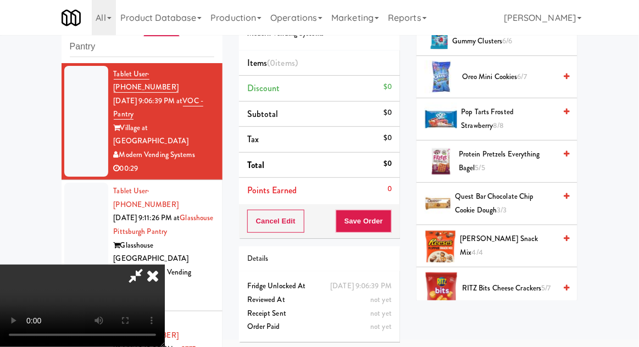
scroll to position [664, 0]
click at [510, 239] on span "[PERSON_NAME] Snack Mix 4/4" at bounding box center [508, 245] width 96 height 27
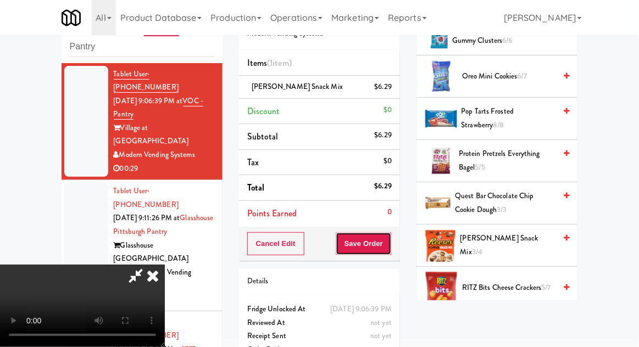
click at [392, 246] on button "Save Order" at bounding box center [364, 243] width 56 height 23
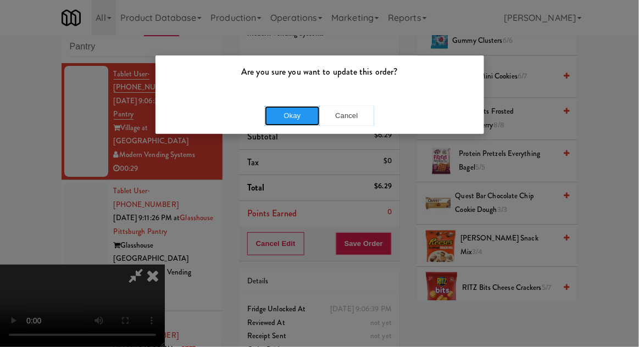
click at [277, 121] on button "Okay" at bounding box center [292, 116] width 55 height 20
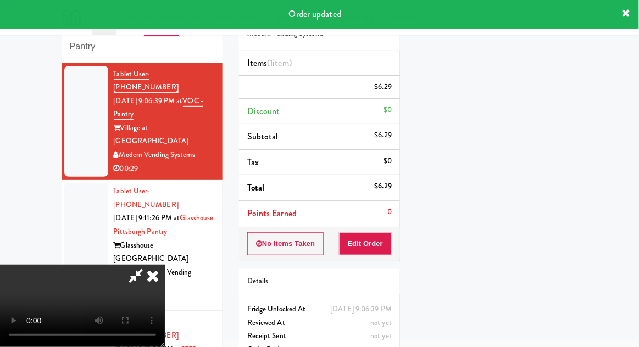
scroll to position [108, 0]
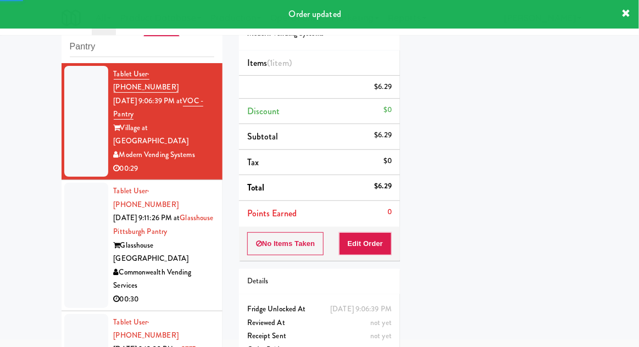
click at [69, 206] on div at bounding box center [86, 245] width 44 height 125
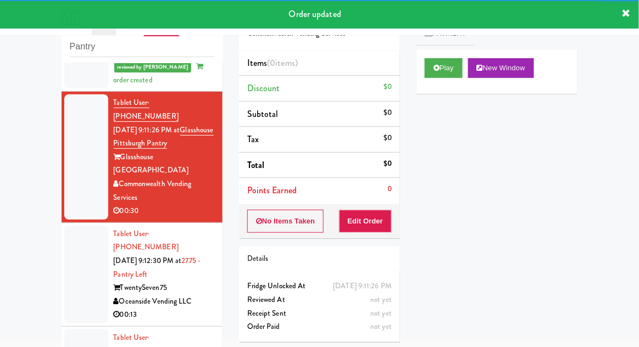
scroll to position [119, 0]
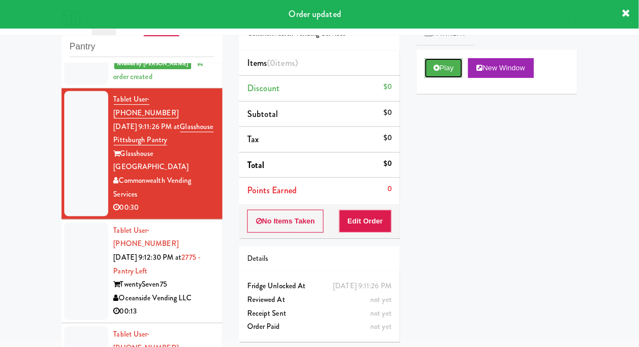
click at [455, 71] on button "Play" at bounding box center [444, 68] width 38 height 20
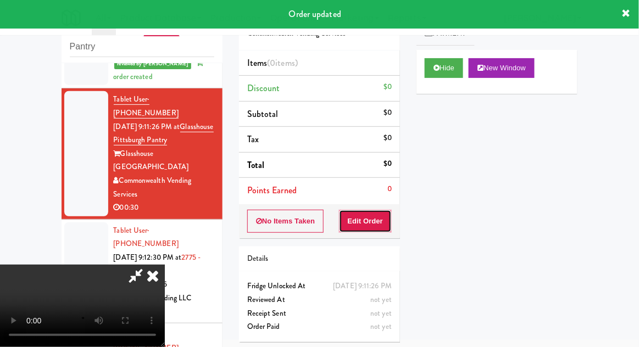
click at [380, 216] on button "Edit Order" at bounding box center [365, 221] width 53 height 23
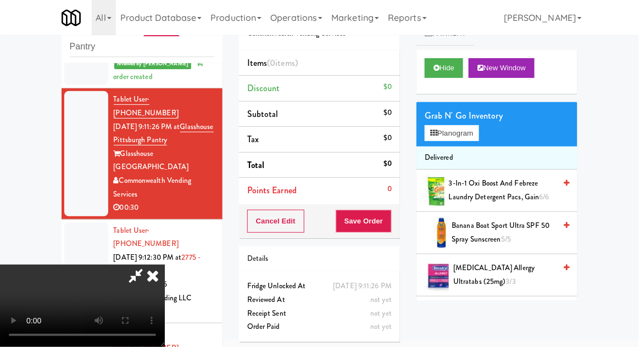
scroll to position [0, 0]
click at [478, 132] on button "Planogram" at bounding box center [452, 133] width 54 height 16
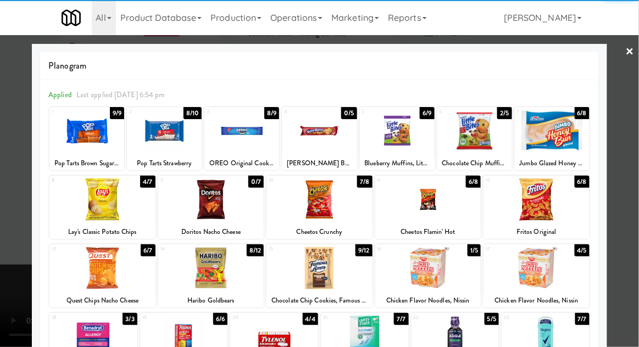
click at [487, 142] on div at bounding box center [474, 131] width 75 height 42
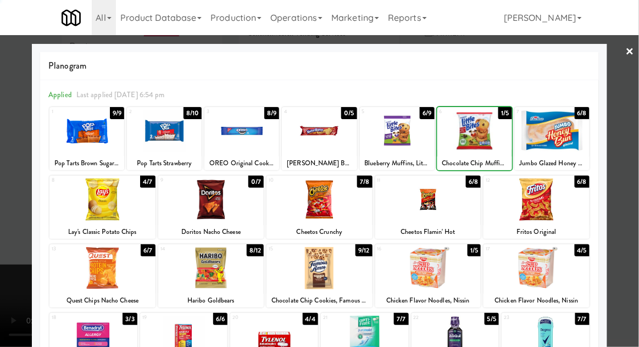
click at [633, 134] on div at bounding box center [319, 173] width 639 height 347
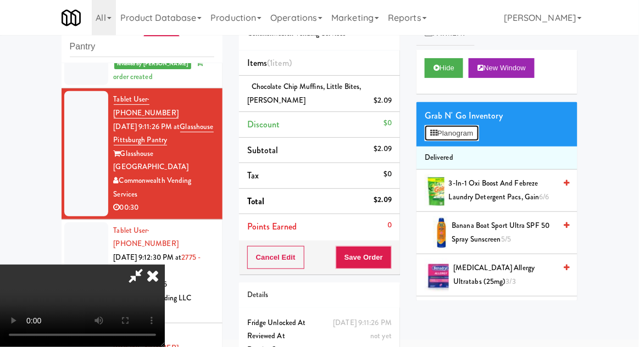
click at [478, 126] on button "Planogram" at bounding box center [452, 133] width 54 height 16
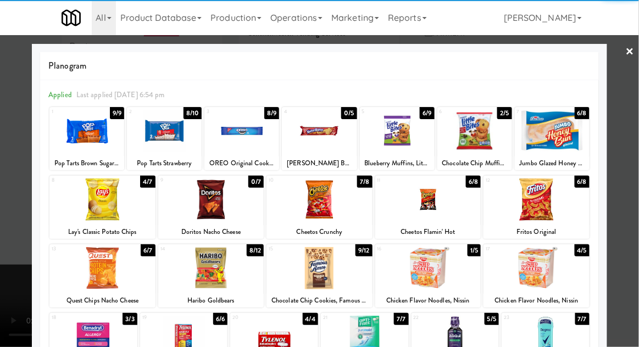
click at [493, 141] on div at bounding box center [474, 131] width 75 height 42
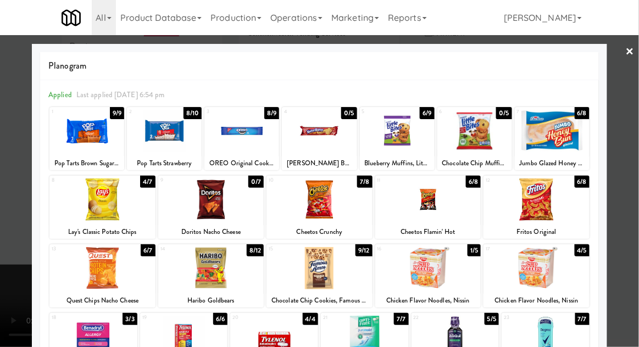
click at [631, 127] on div at bounding box center [319, 173] width 639 height 347
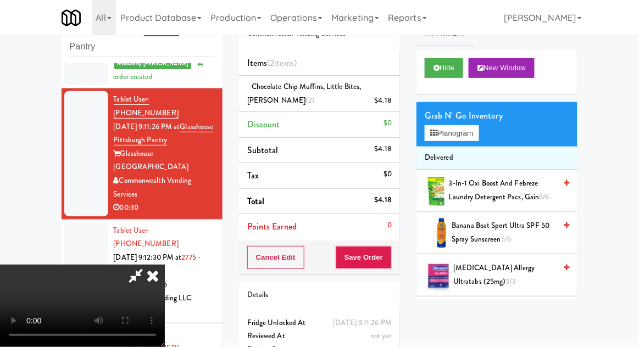
scroll to position [40, 0]
click at [388, 266] on button "Save Order" at bounding box center [364, 257] width 56 height 23
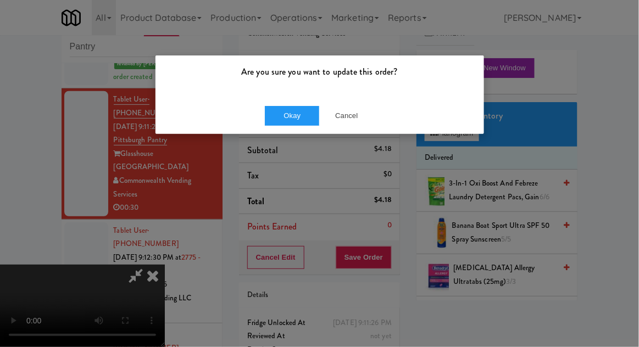
click at [281, 131] on div "Okay Cancel" at bounding box center [319, 115] width 329 height 37
click at [285, 123] on button "Okay" at bounding box center [292, 116] width 55 height 20
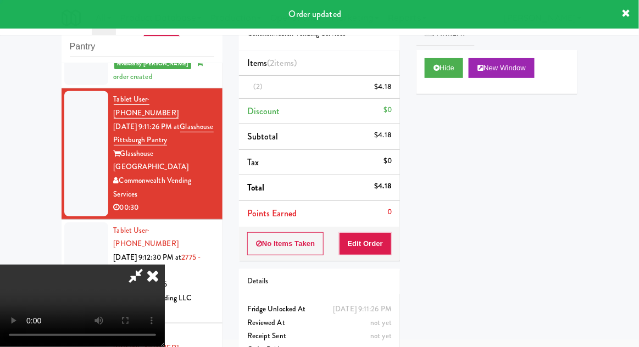
scroll to position [0, 0]
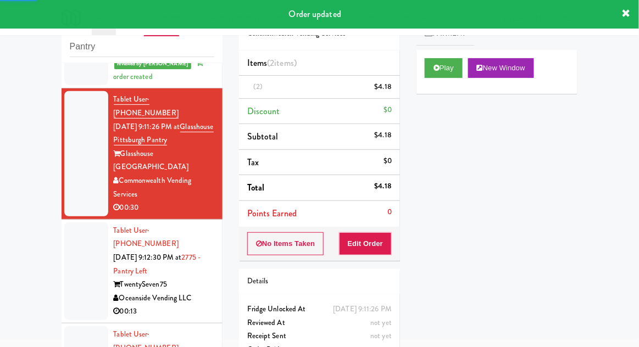
click at [74, 222] on div at bounding box center [86, 271] width 44 height 98
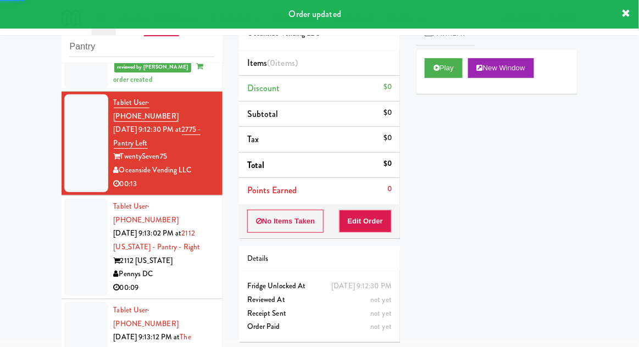
scroll to position [275, 0]
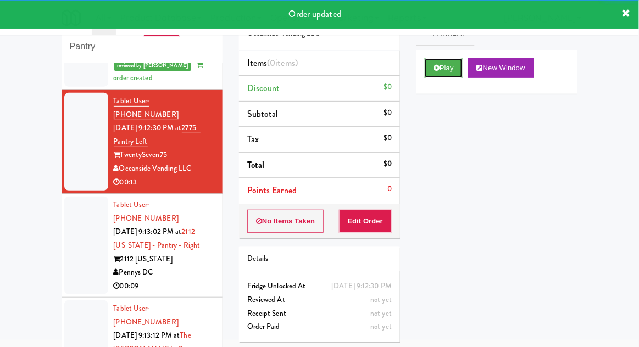
click at [455, 70] on button "Play" at bounding box center [444, 68] width 38 height 20
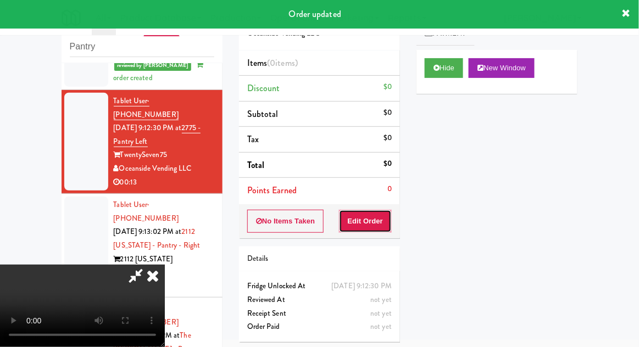
click at [380, 217] on button "Edit Order" at bounding box center [365, 221] width 53 height 23
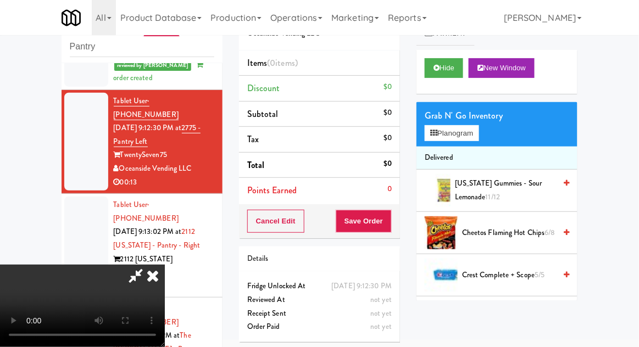
scroll to position [0, 0]
click at [504, 232] on span "Cheetos Flaming Hot Chips 6/8" at bounding box center [508, 233] width 93 height 14
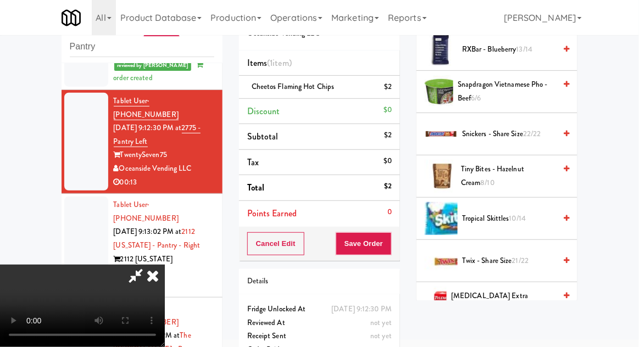
scroll to position [1161, 0]
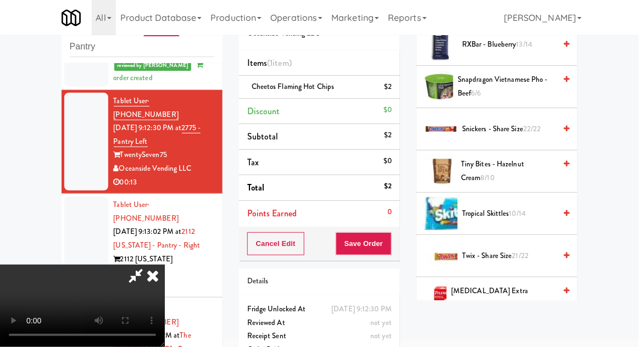
click at [523, 208] on span "10/14" at bounding box center [517, 213] width 17 height 10
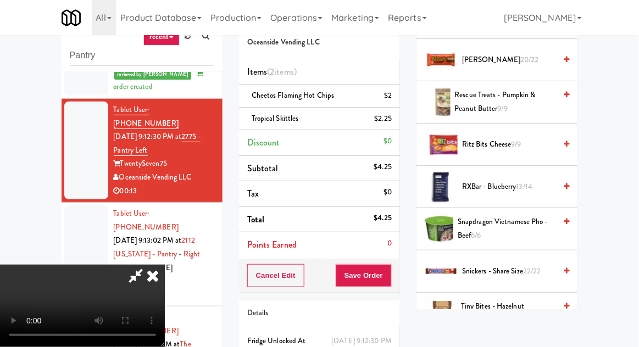
scroll to position [1025, 0]
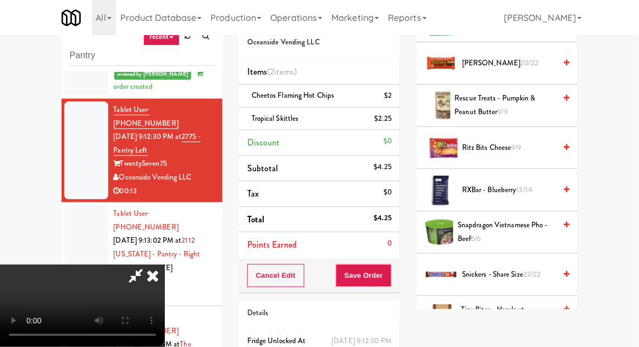
click at [516, 268] on span "Snickers - Share Size 22/22" at bounding box center [508, 275] width 93 height 14
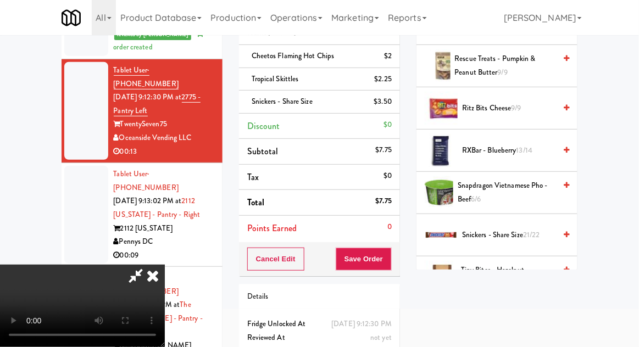
scroll to position [40, 0]
click at [388, 253] on button "Save Order" at bounding box center [364, 259] width 56 height 23
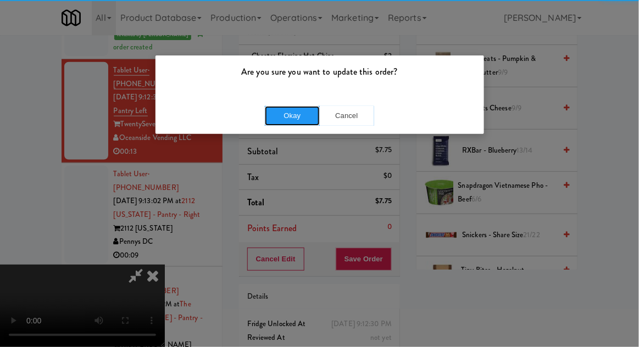
click at [284, 123] on button "Okay" at bounding box center [292, 116] width 55 height 20
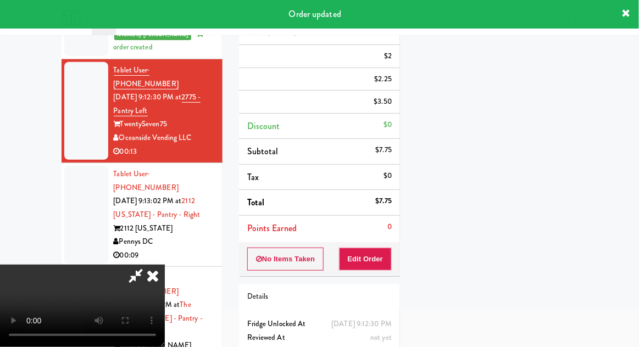
scroll to position [0, 0]
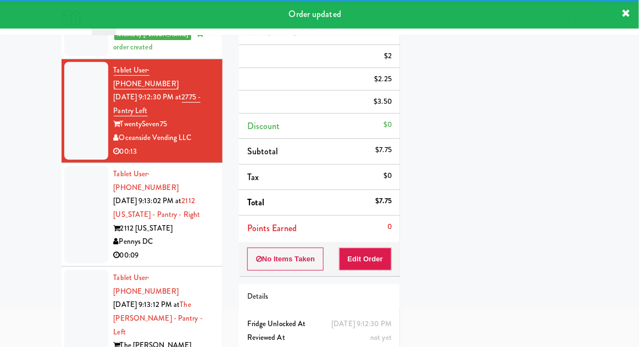
click at [74, 184] on div at bounding box center [86, 215] width 44 height 98
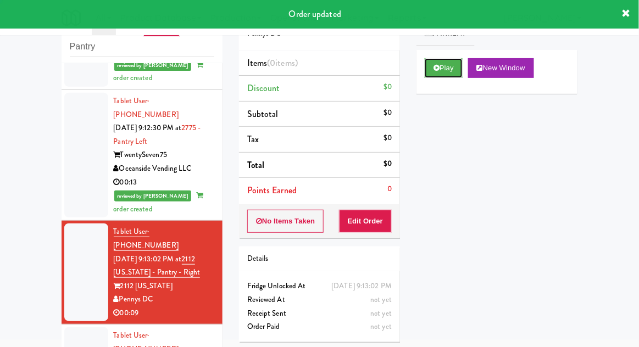
click at [455, 73] on button "Play" at bounding box center [444, 68] width 38 height 20
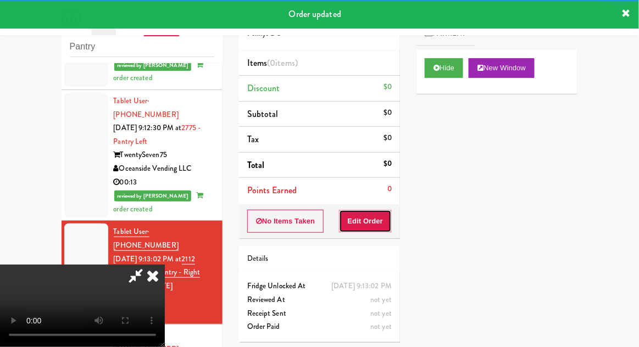
click at [376, 229] on button "Edit Order" at bounding box center [365, 221] width 53 height 23
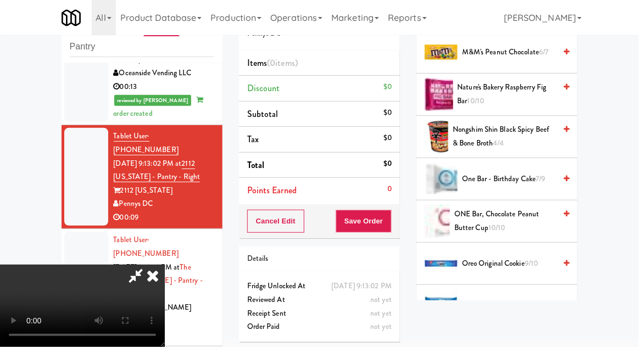
scroll to position [730, 0]
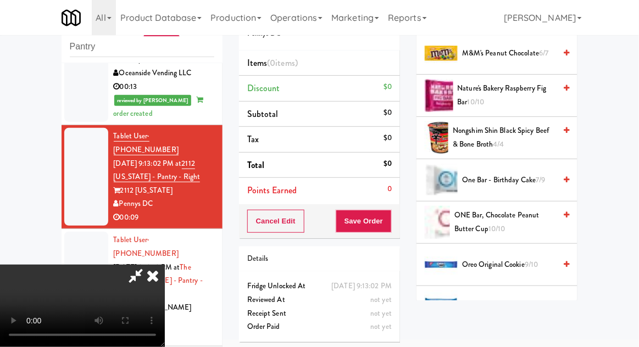
click at [516, 303] on span "Pop Tarts Strawberry 6/7" at bounding box center [508, 308] width 93 height 14
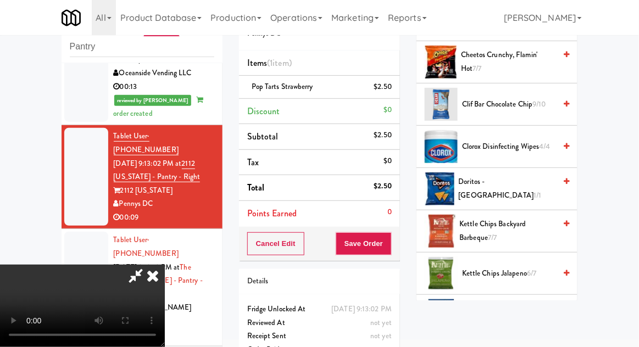
scroll to position [208, 0]
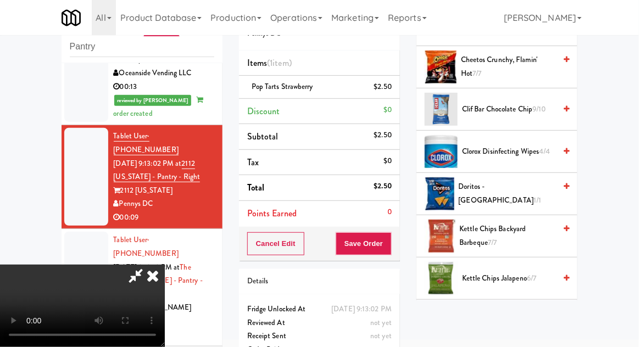
click at [535, 198] on span "Doritos - Cool Ranch 1/1" at bounding box center [507, 193] width 97 height 27
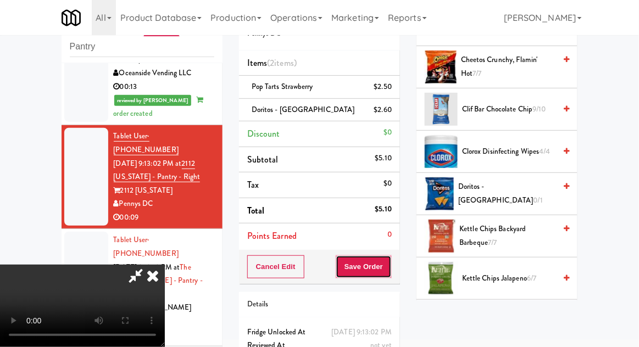
click at [390, 264] on button "Save Order" at bounding box center [364, 266] width 56 height 23
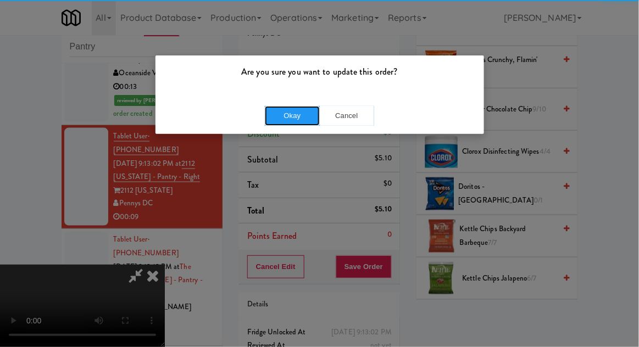
click at [278, 115] on button "Okay" at bounding box center [292, 116] width 55 height 20
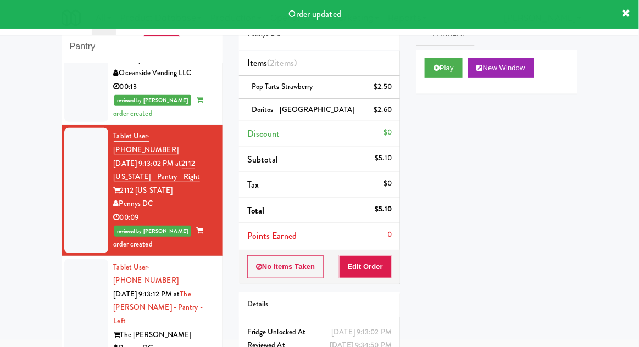
scroll to position [0, 0]
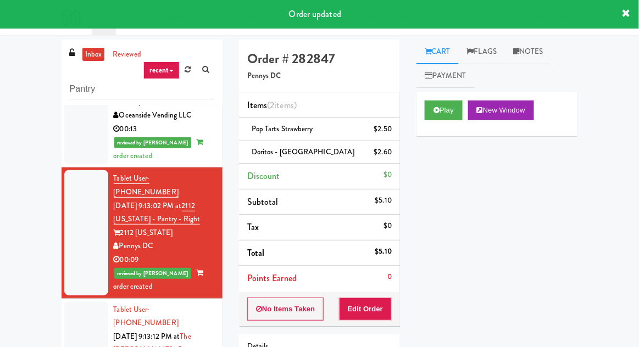
click at [537, 54] on link "Notes" at bounding box center [528, 52] width 47 height 25
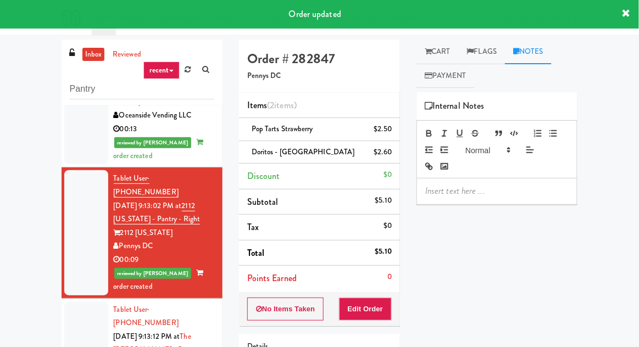
click at [465, 193] on p at bounding box center [496, 191] width 143 height 12
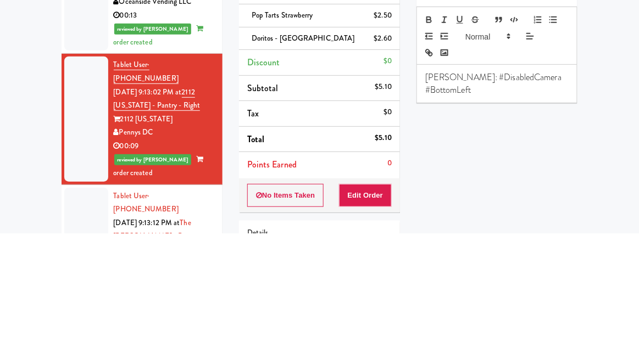
click at [613, 225] on div "inbox reviewed recent all unclear take inventory issue suspicious failed recent…" at bounding box center [319, 242] width 639 height 404
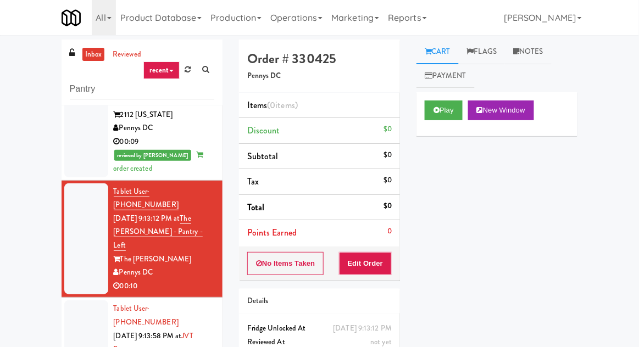
scroll to position [491, 0]
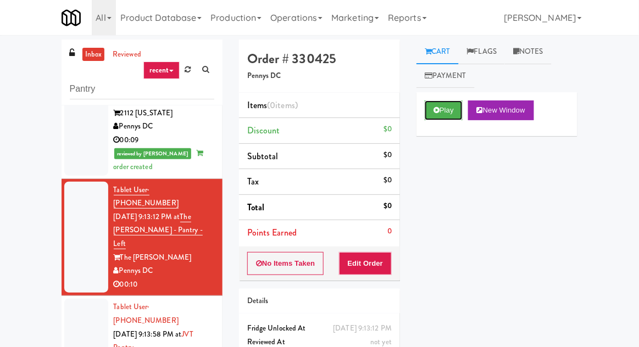
click at [460, 112] on button "Play" at bounding box center [444, 111] width 38 height 20
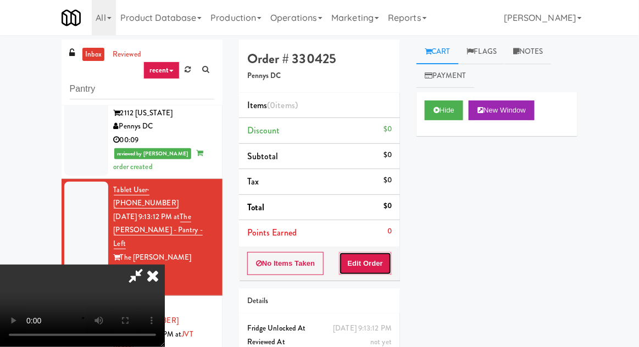
click at [382, 257] on button "Edit Order" at bounding box center [365, 263] width 53 height 23
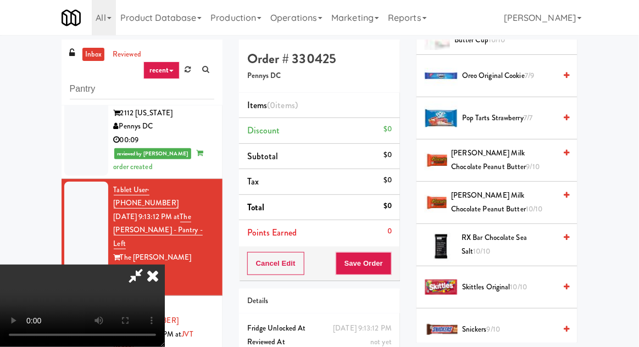
scroll to position [998, 0]
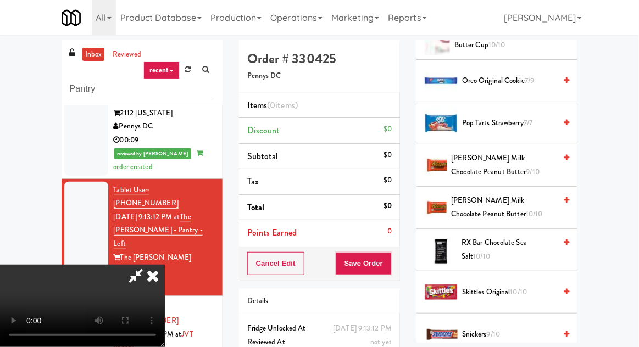
click at [528, 168] on span "[PERSON_NAME] Milk Chocolate Peanut Butter 9/10" at bounding box center [504, 165] width 104 height 27
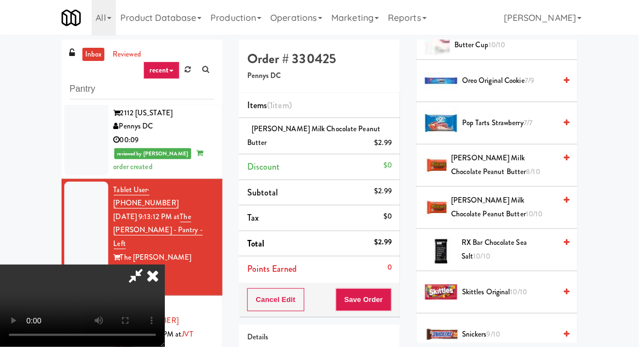
scroll to position [40, 0]
click at [389, 302] on button "Save Order" at bounding box center [364, 299] width 56 height 23
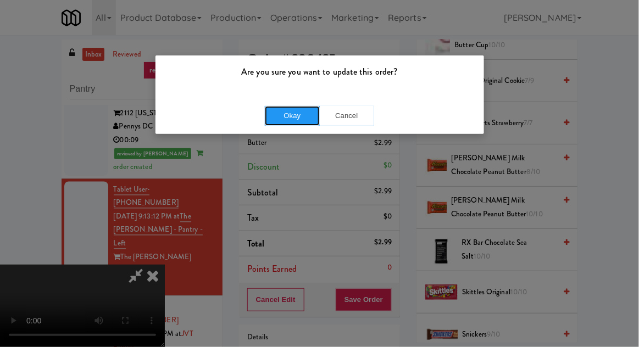
click at [278, 124] on button "Okay" at bounding box center [292, 116] width 55 height 20
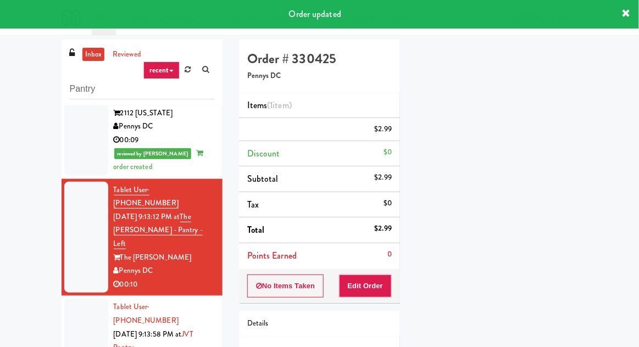
scroll to position [0, 0]
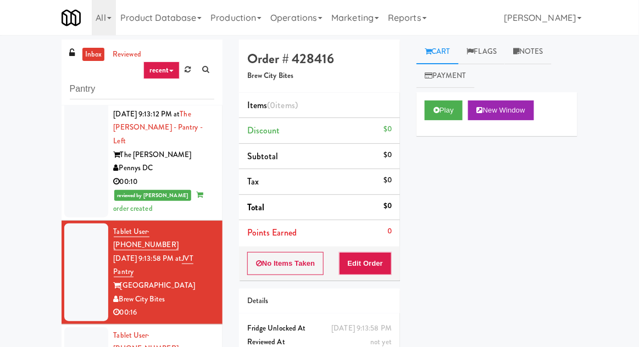
scroll to position [590, 0]
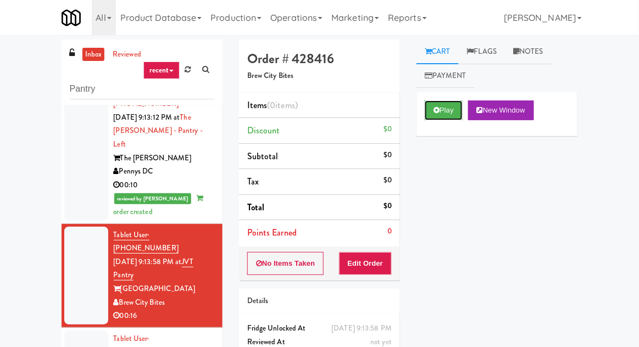
click at [446, 108] on button "Play" at bounding box center [444, 111] width 38 height 20
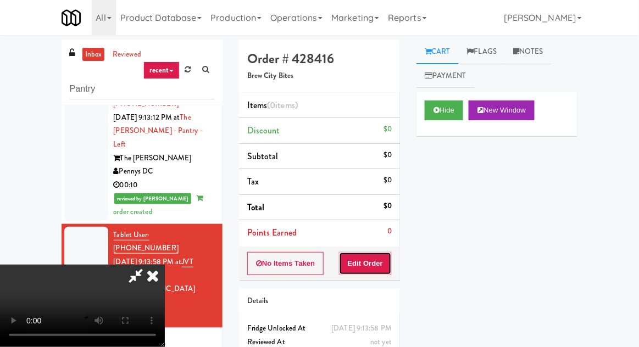
click at [383, 255] on button "Edit Order" at bounding box center [365, 263] width 53 height 23
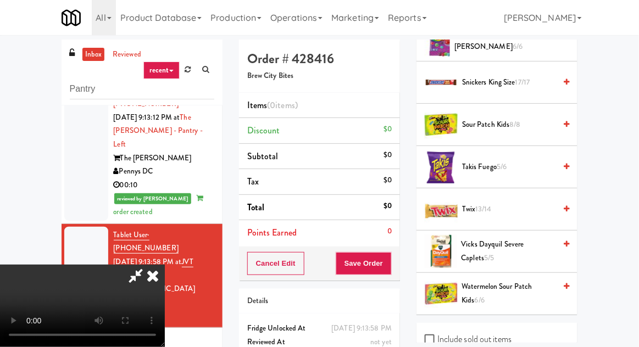
scroll to position [1254, 0]
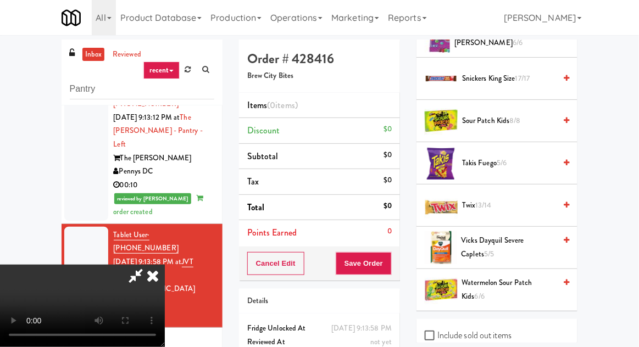
click at [518, 164] on span "Takis Fuego 5/6" at bounding box center [508, 164] width 93 height 14
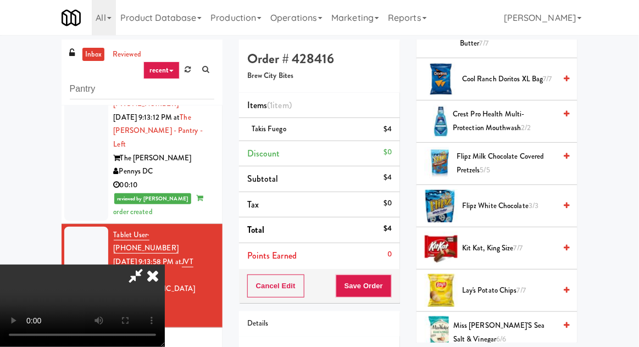
scroll to position [538, 0]
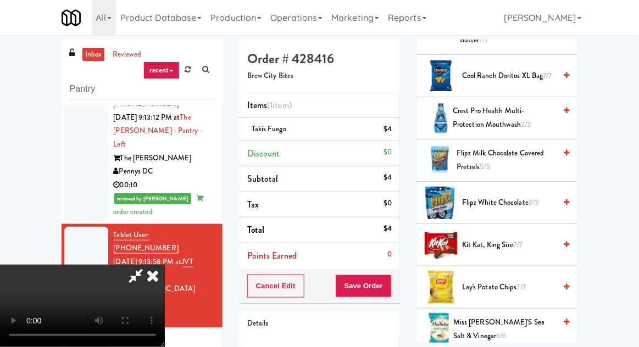
click at [514, 247] on span "[PERSON_NAME], King Size 7/7" at bounding box center [508, 245] width 93 height 14
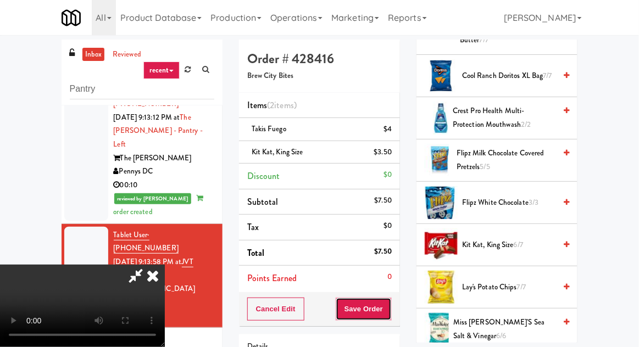
click at [390, 303] on button "Save Order" at bounding box center [364, 309] width 56 height 23
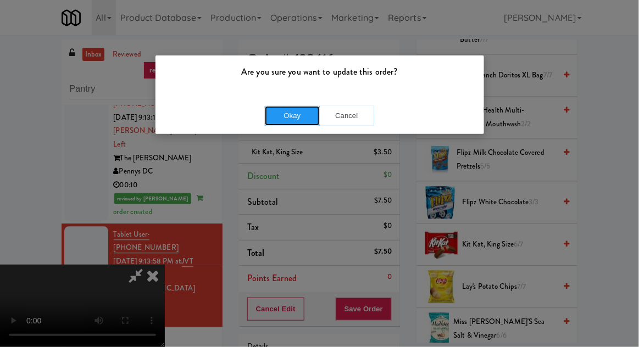
click at [286, 106] on button "Okay" at bounding box center [292, 116] width 55 height 20
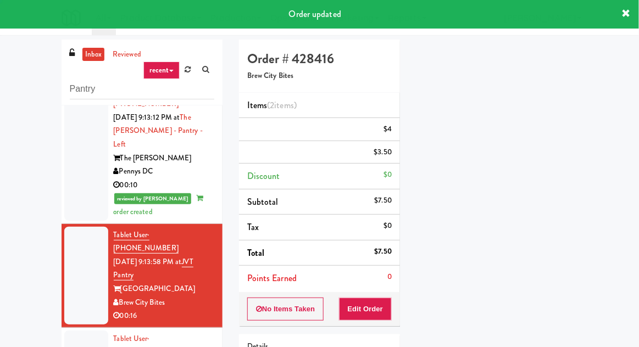
scroll to position [0, 0]
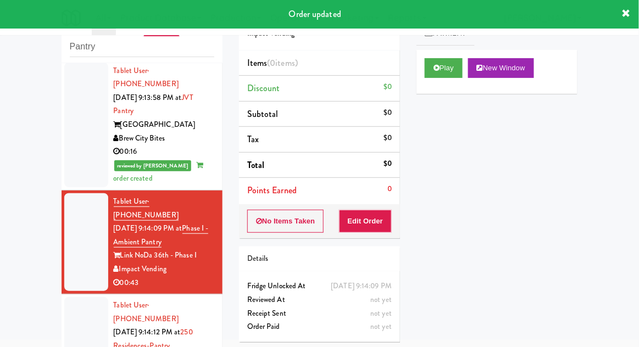
scroll to position [713, 0]
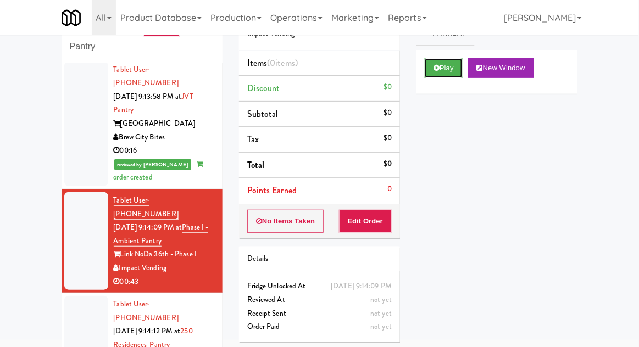
click at [456, 75] on button "Play" at bounding box center [444, 68] width 38 height 20
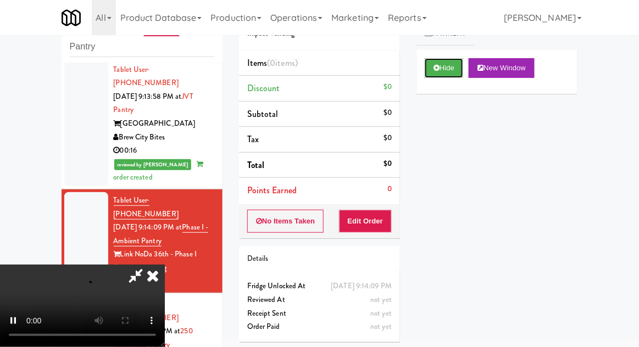
scroll to position [62, 0]
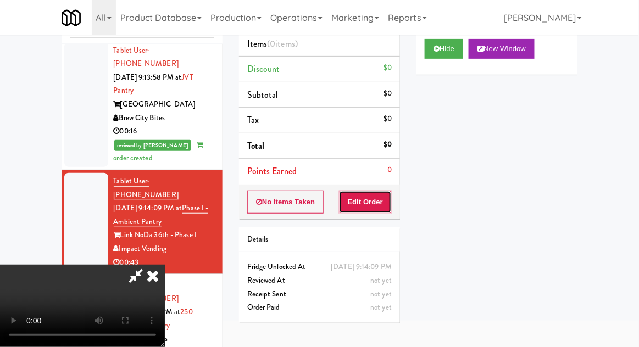
click at [381, 200] on button "Edit Order" at bounding box center [365, 202] width 53 height 23
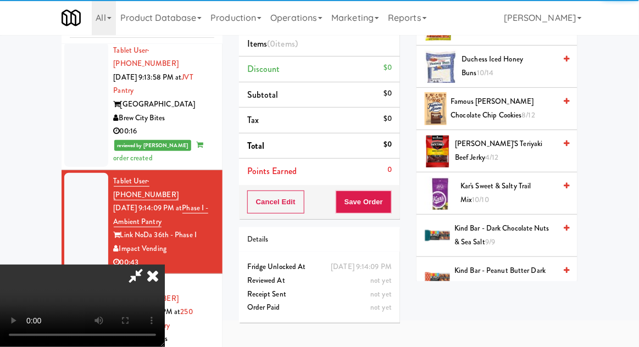
scroll to position [0, 0]
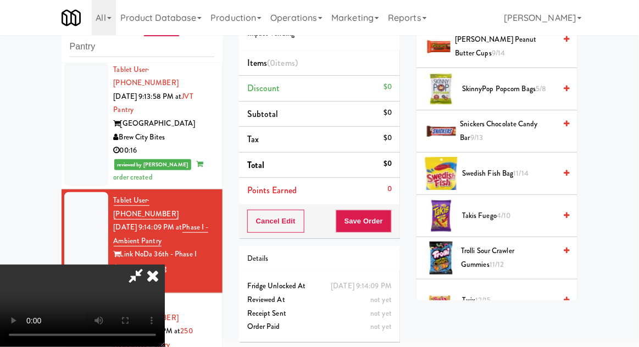
click at [512, 247] on span "Trolli Sour Crawler Gummies 11/12" at bounding box center [508, 257] width 94 height 27
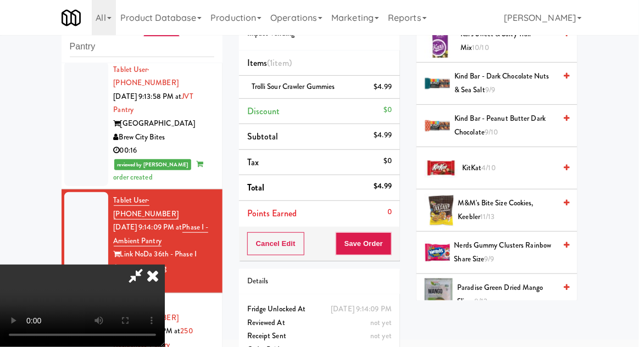
scroll to position [486, 0]
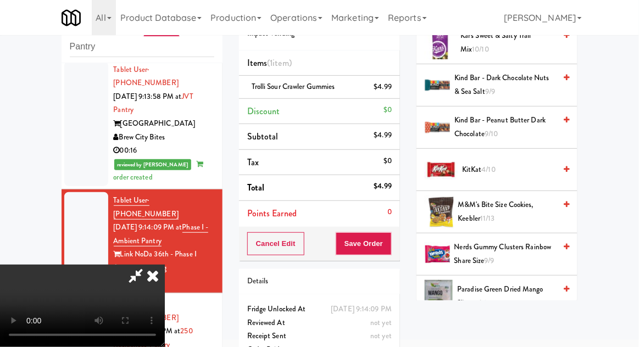
click at [518, 212] on span "M&M's Bite Size Cookies, Keebler 11/13" at bounding box center [507, 211] width 98 height 27
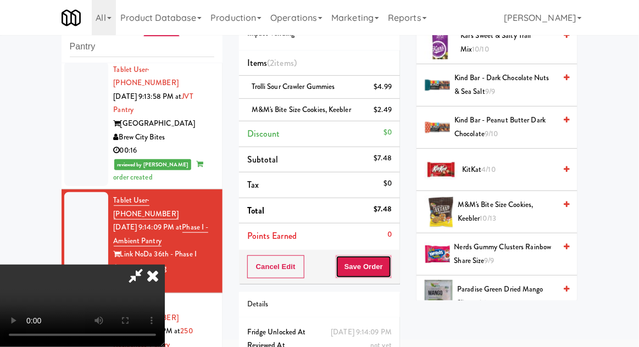
click at [388, 274] on button "Save Order" at bounding box center [364, 266] width 56 height 23
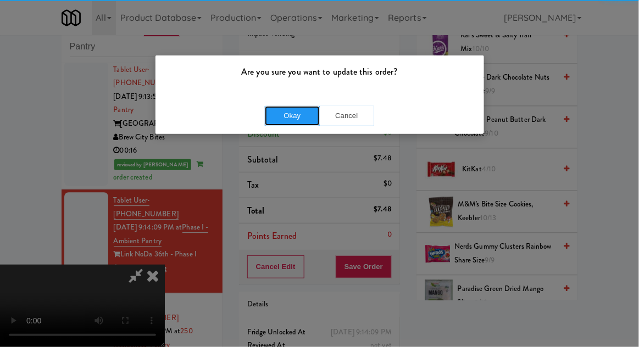
click at [283, 121] on button "Okay" at bounding box center [292, 116] width 55 height 20
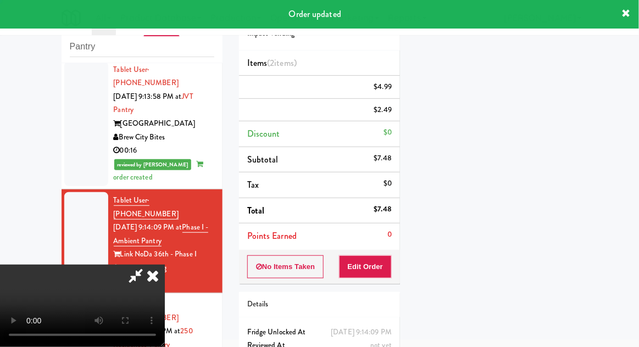
scroll to position [0, 0]
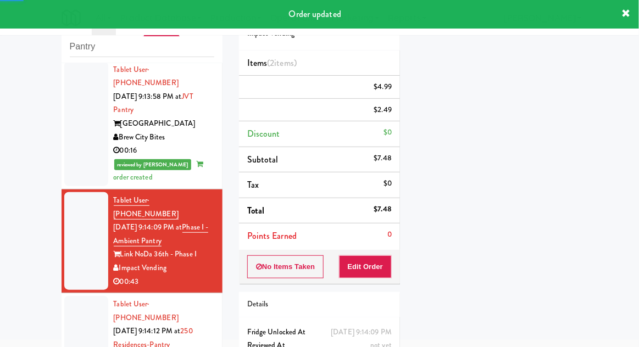
click at [80, 296] on div at bounding box center [86, 345] width 44 height 98
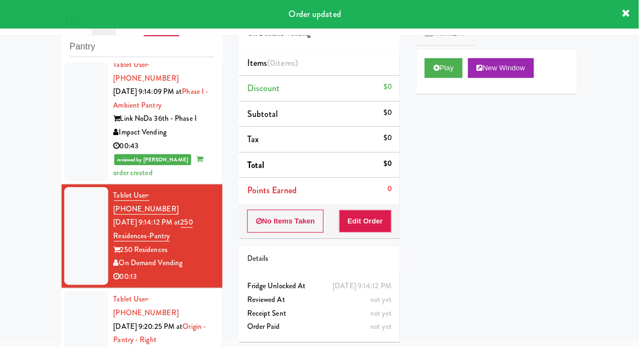
scroll to position [849, 0]
click at [461, 72] on button "Play" at bounding box center [444, 68] width 38 height 20
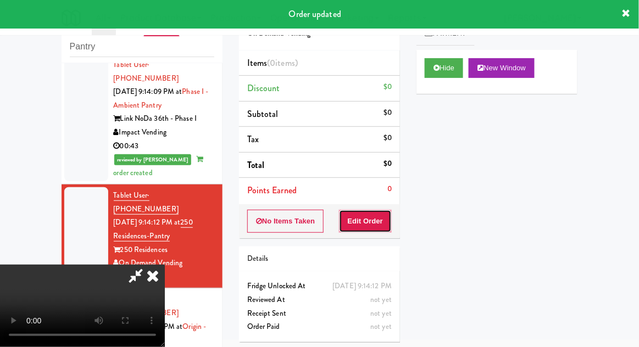
click at [381, 213] on button "Edit Order" at bounding box center [365, 221] width 53 height 23
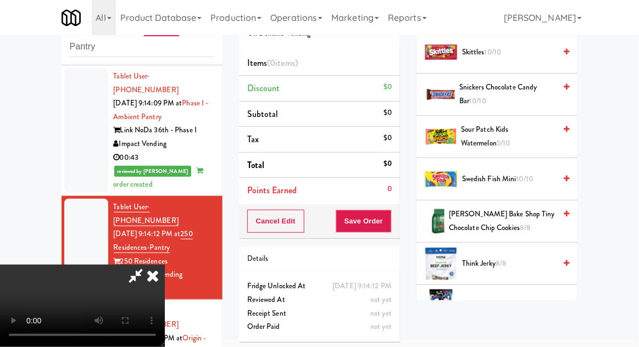
scroll to position [1418, 0]
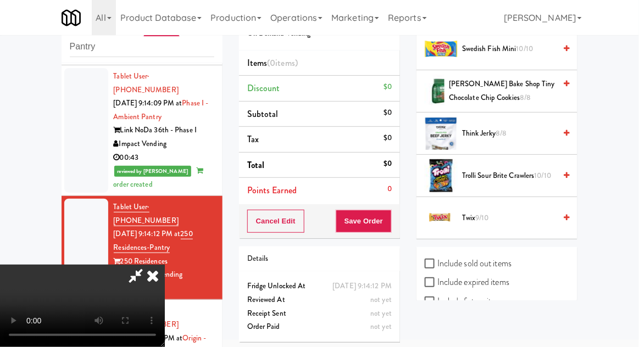
click at [532, 169] on span "Trolli Sour Brite Crawlers 10/10" at bounding box center [508, 176] width 93 height 14
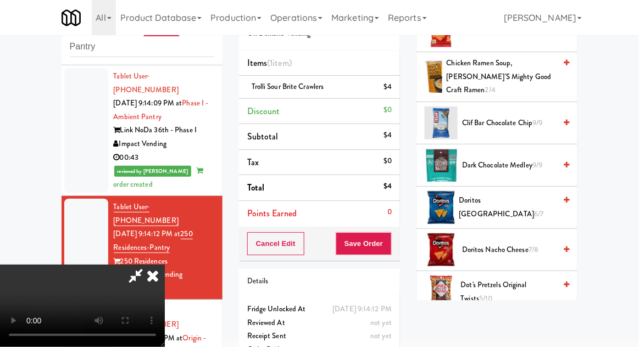
scroll to position [285, 0]
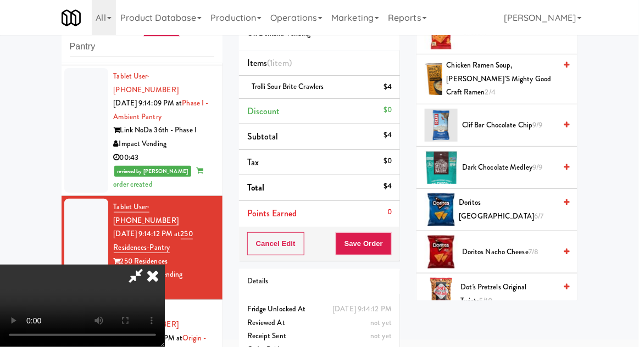
click at [534, 211] on span "6/7" at bounding box center [538, 216] width 9 height 10
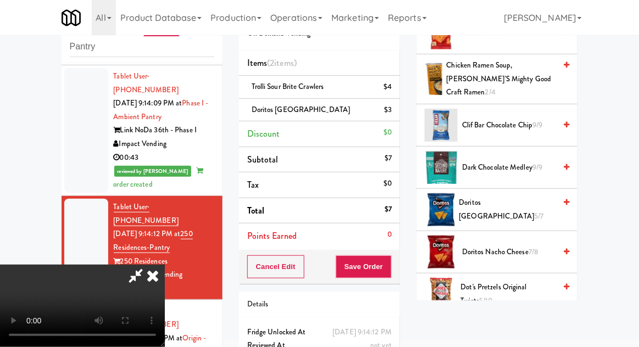
scroll to position [40, 0]
click at [383, 266] on button "Save Order" at bounding box center [364, 266] width 56 height 23
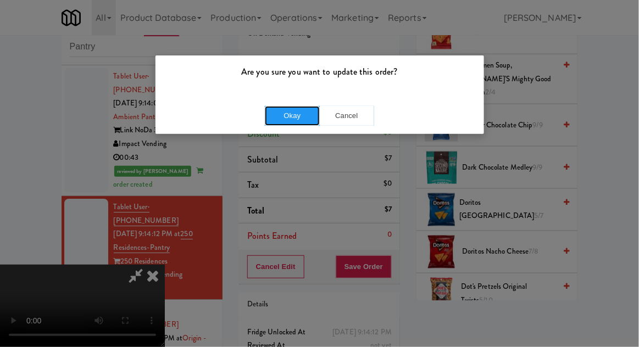
click at [280, 116] on button "Okay" at bounding box center [292, 116] width 55 height 20
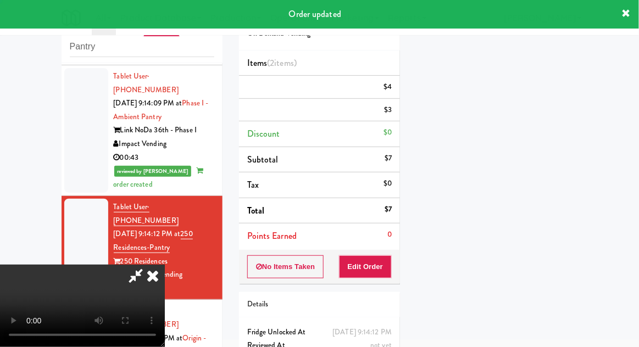
scroll to position [0, 0]
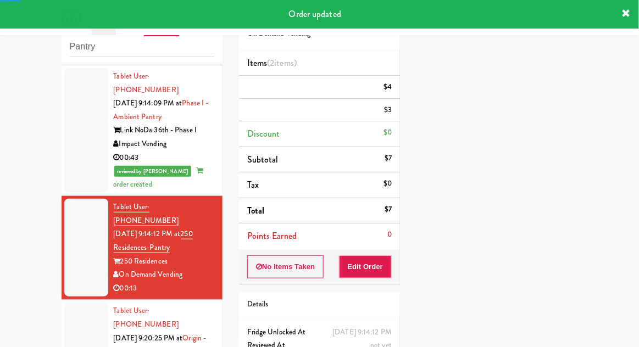
click at [79, 303] on div at bounding box center [86, 352] width 44 height 98
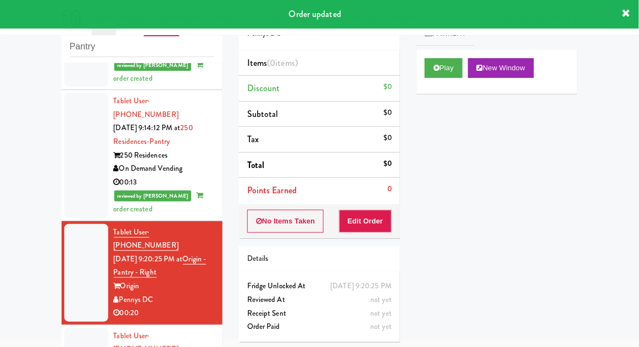
scroll to position [945, 0]
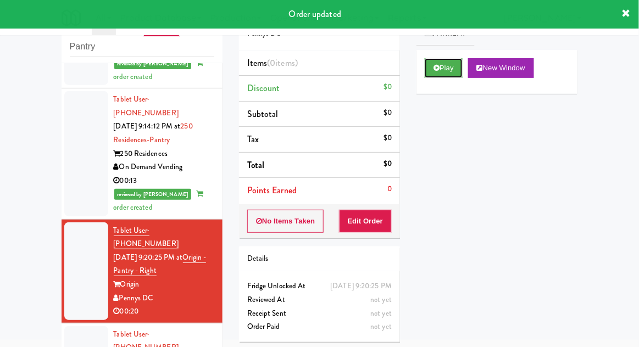
click at [453, 64] on button "Play" at bounding box center [444, 68] width 38 height 20
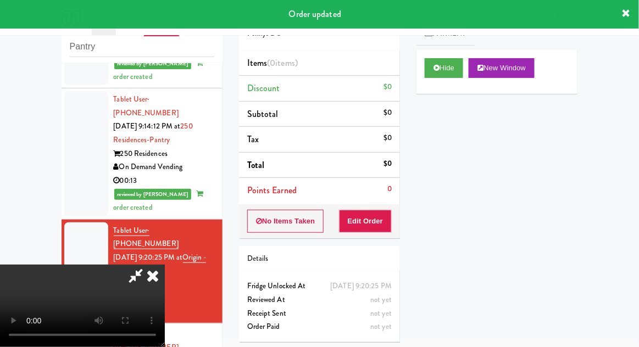
click at [370, 204] on div "No Items Taken Edit Order" at bounding box center [319, 221] width 161 height 34
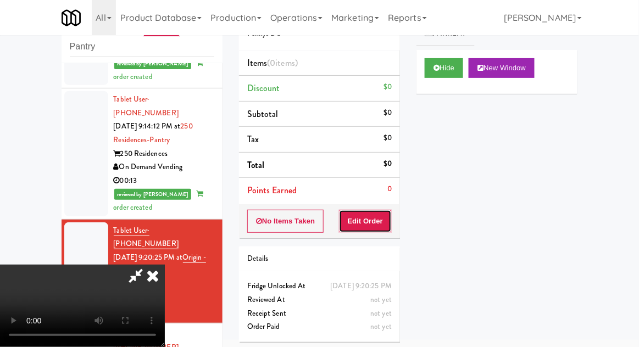
click at [385, 225] on button "Edit Order" at bounding box center [365, 221] width 53 height 23
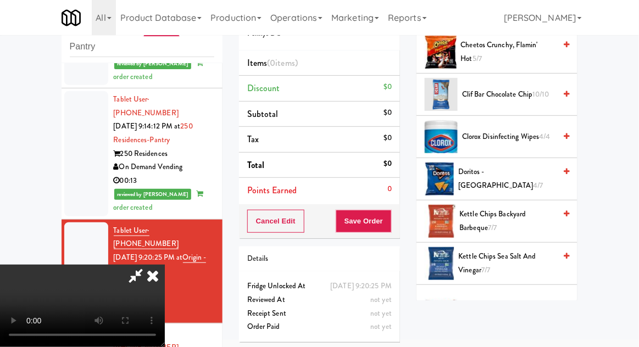
scroll to position [204, 0]
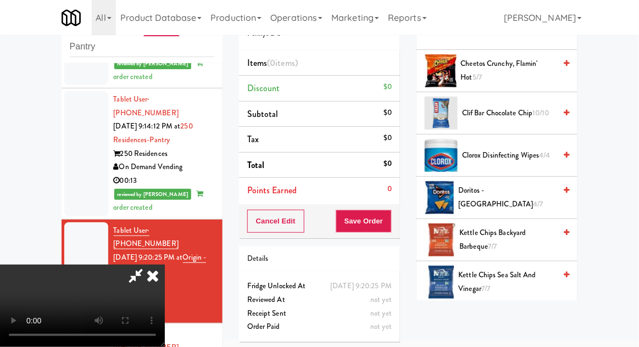
click at [533, 199] on span "4/7" at bounding box center [538, 204] width 10 height 10
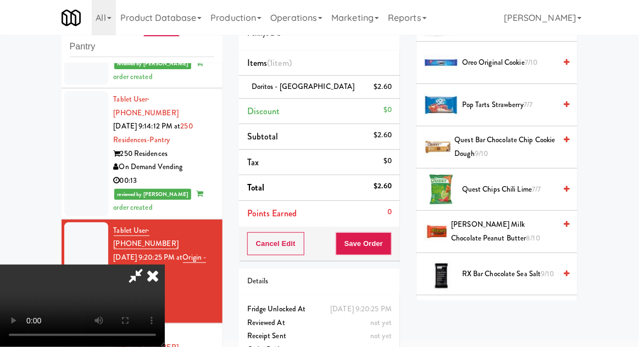
scroll to position [978, 0]
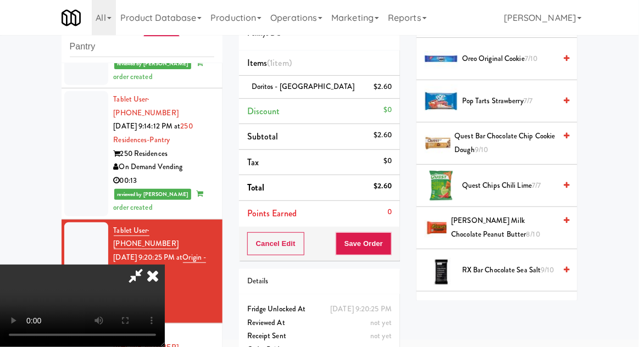
click at [519, 228] on span "[PERSON_NAME] Milk Chocolate Peanut Butter 8/10" at bounding box center [503, 227] width 104 height 27
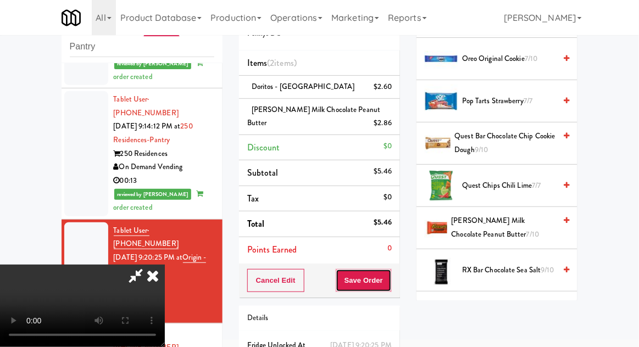
click at [390, 287] on button "Save Order" at bounding box center [364, 280] width 56 height 23
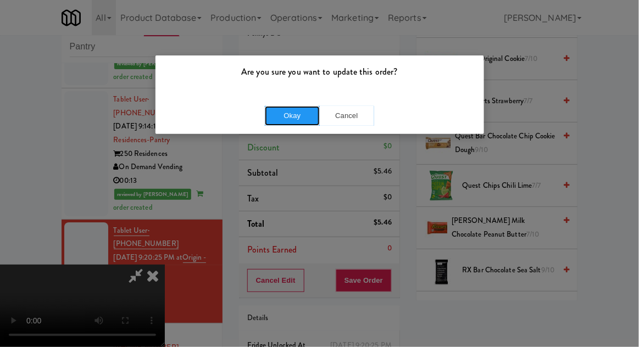
click at [286, 112] on button "Okay" at bounding box center [292, 116] width 55 height 20
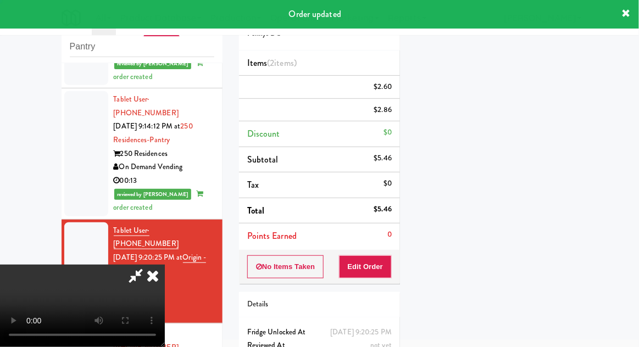
scroll to position [0, 0]
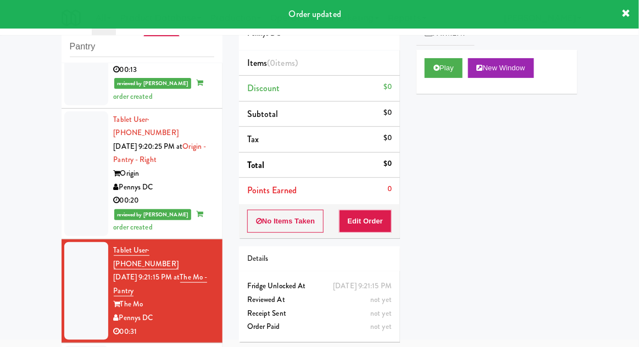
scroll to position [1069, 0]
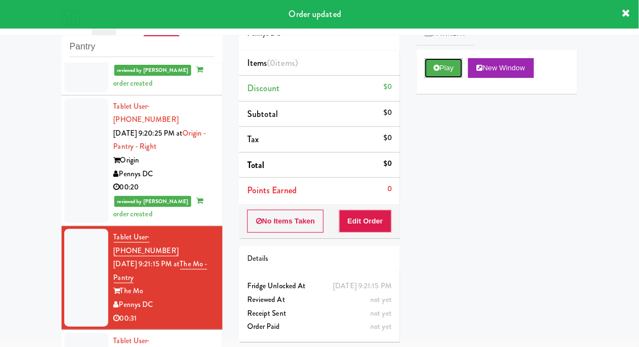
click at [453, 68] on button "Play" at bounding box center [444, 68] width 38 height 20
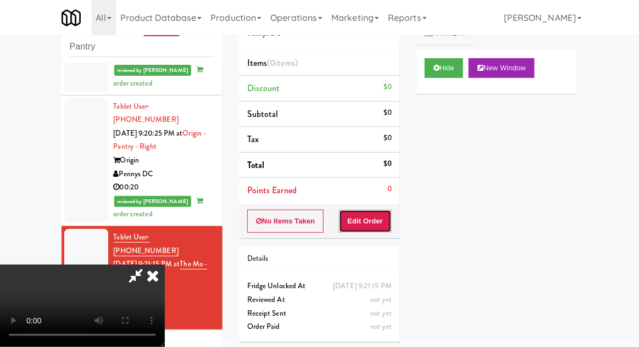
click at [372, 210] on button "Edit Order" at bounding box center [365, 221] width 53 height 23
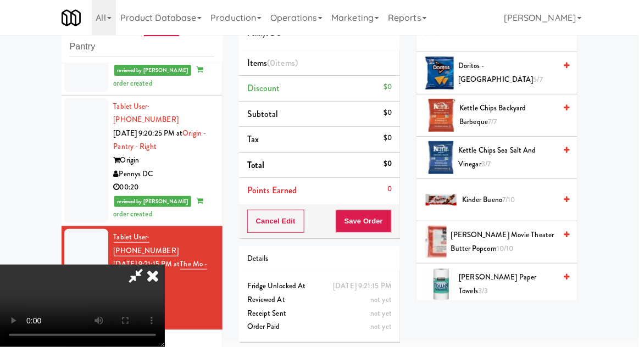
scroll to position [285, 0]
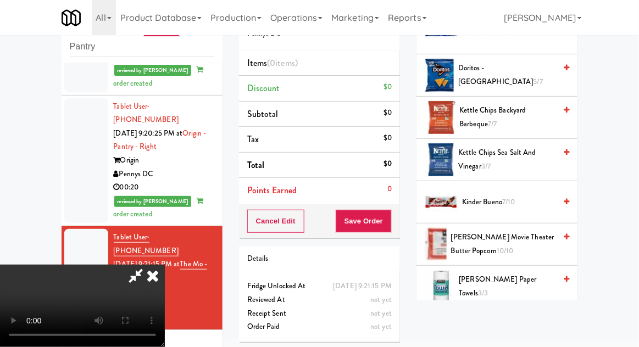
click at [524, 200] on span "Kinder Bueno 7/10" at bounding box center [508, 203] width 93 height 14
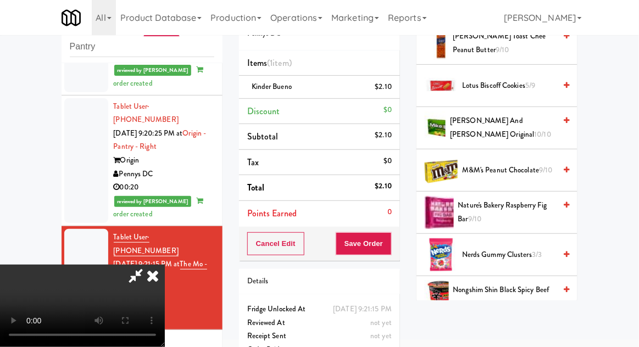
scroll to position [612, 0]
click at [504, 286] on span "Nongshim Shin Black Spicy Beef & Bone Broth 4/5" at bounding box center [504, 297] width 103 height 27
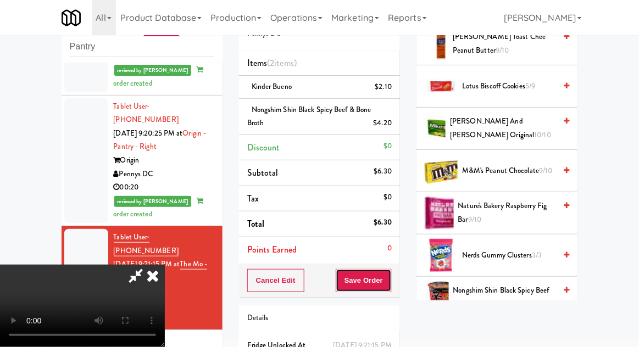
click at [391, 280] on button "Save Order" at bounding box center [364, 280] width 56 height 23
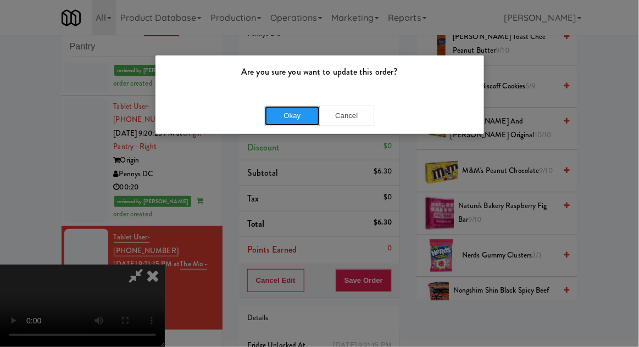
click at [290, 123] on button "Okay" at bounding box center [292, 116] width 55 height 20
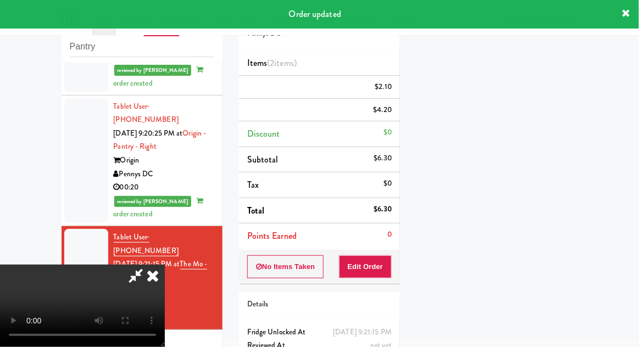
scroll to position [0, 0]
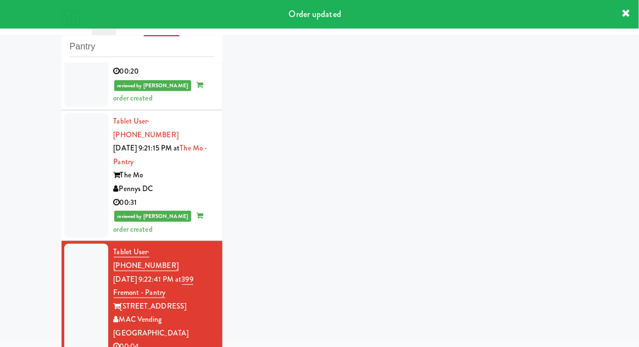
scroll to position [1218, 0]
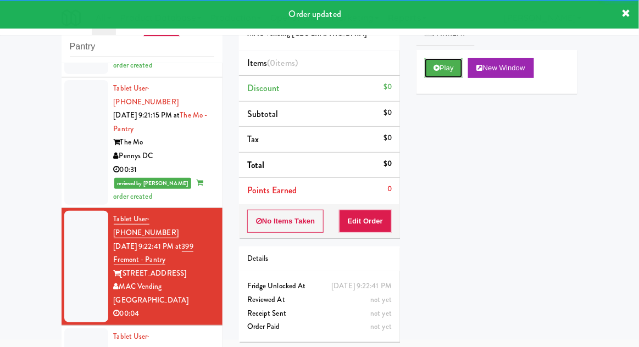
click at [454, 76] on button "Play" at bounding box center [444, 68] width 38 height 20
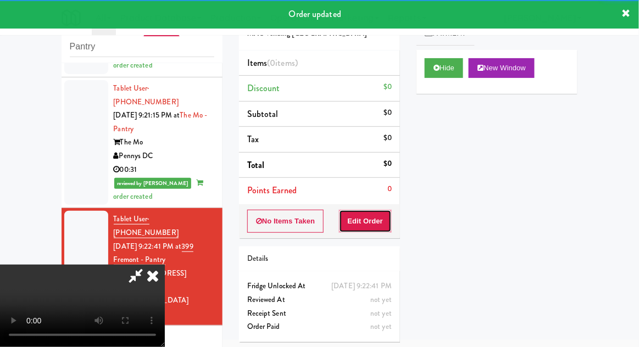
click at [376, 229] on button "Edit Order" at bounding box center [365, 221] width 53 height 23
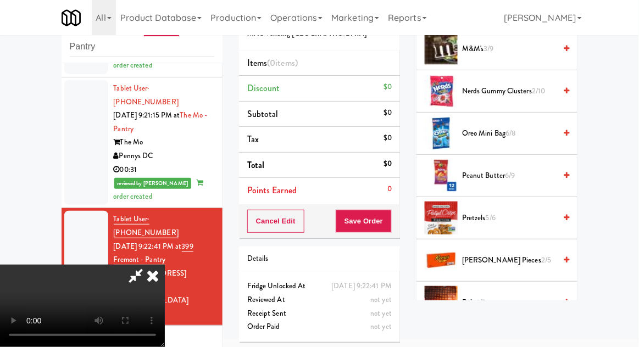
scroll to position [493, 0]
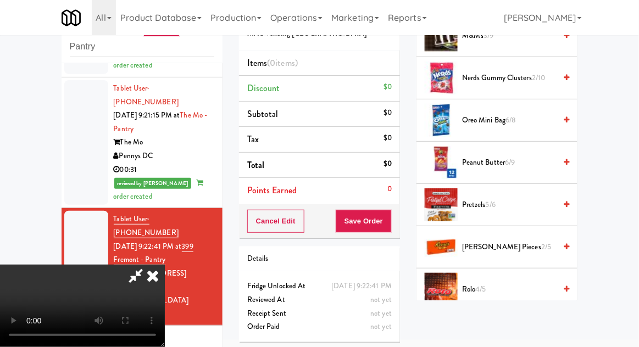
click at [541, 244] on span "2/5" at bounding box center [546, 247] width 10 height 10
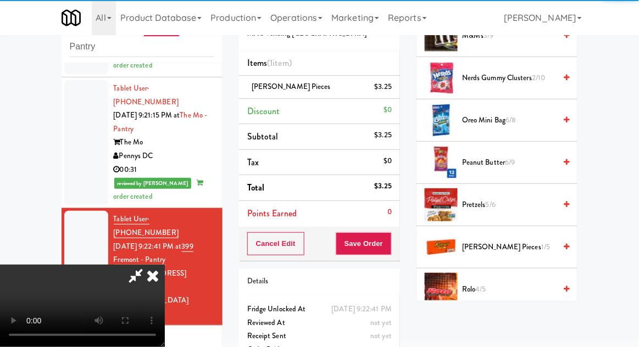
scroll to position [40, 0]
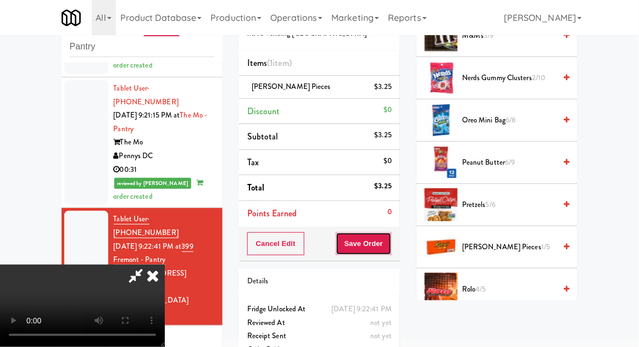
click at [389, 243] on button "Save Order" at bounding box center [364, 243] width 56 height 23
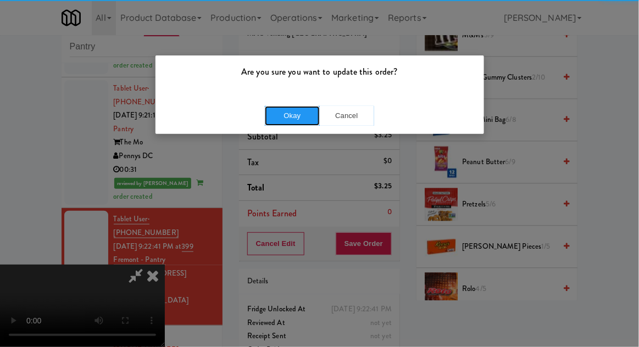
click at [294, 124] on button "Okay" at bounding box center [292, 116] width 55 height 20
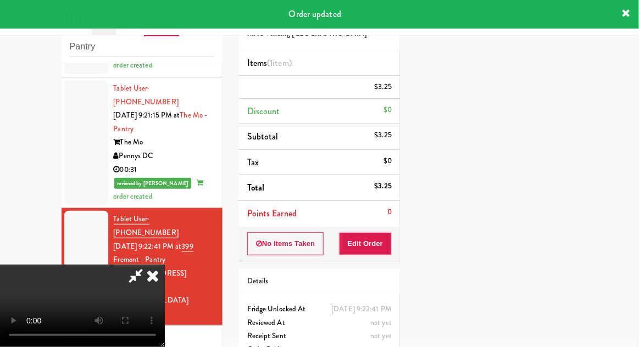
scroll to position [0, 0]
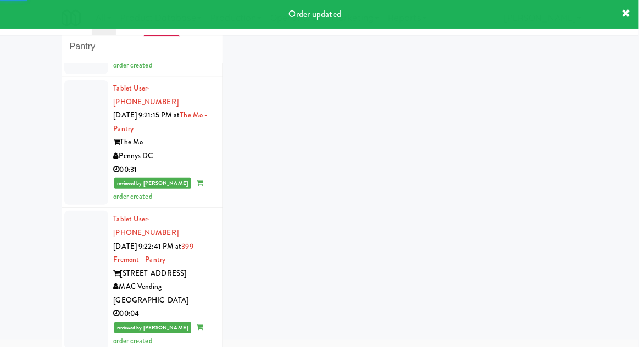
scroll to position [1245, 0]
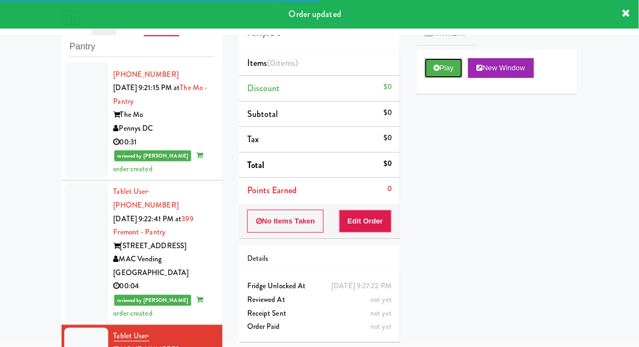
click at [454, 71] on button "Play" at bounding box center [444, 68] width 38 height 20
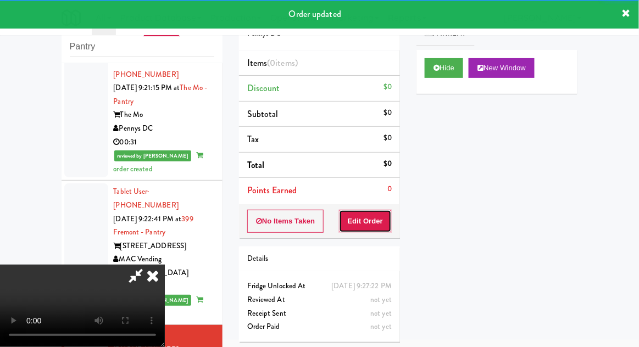
click at [375, 220] on button "Edit Order" at bounding box center [365, 221] width 53 height 23
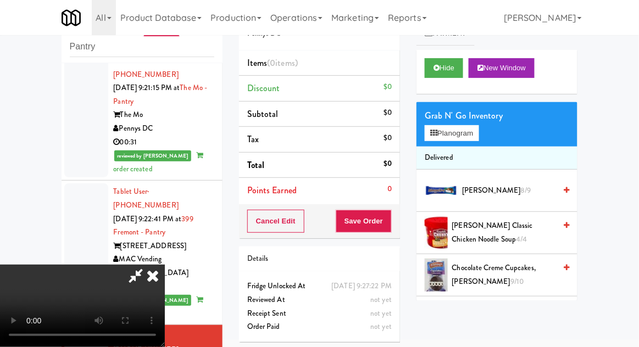
scroll to position [40, 0]
click at [478, 136] on button "Planogram" at bounding box center [452, 133] width 54 height 16
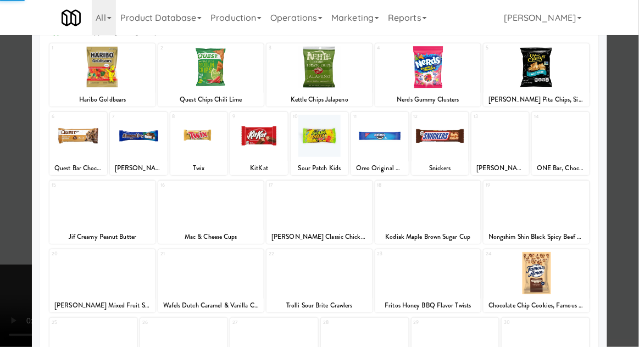
scroll to position [139, 0]
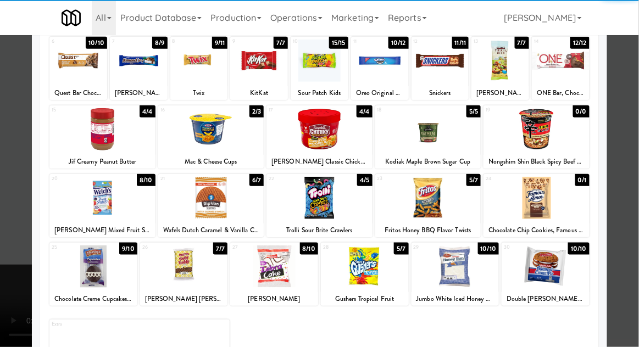
click at [270, 281] on div at bounding box center [274, 267] width 88 height 42
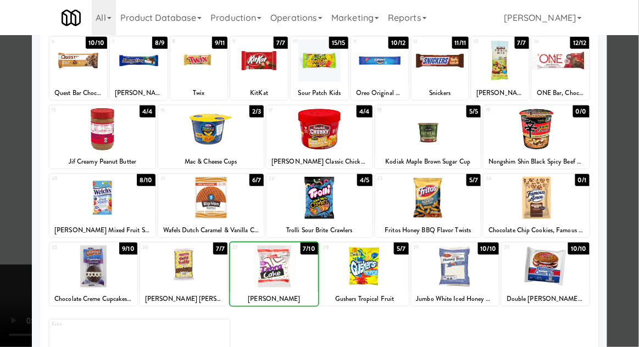
click at [627, 149] on div at bounding box center [319, 173] width 639 height 347
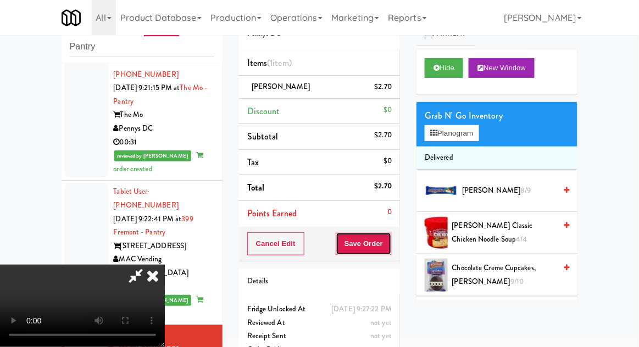
click at [389, 253] on button "Save Order" at bounding box center [364, 243] width 56 height 23
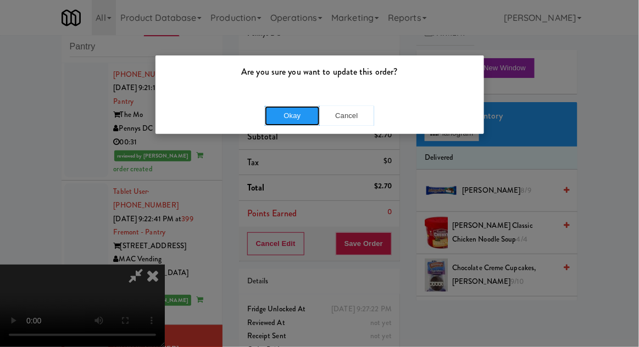
click at [290, 121] on button "Okay" at bounding box center [292, 116] width 55 height 20
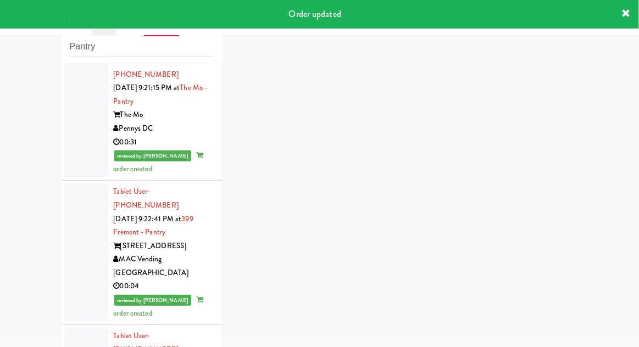
scroll to position [1272, 0]
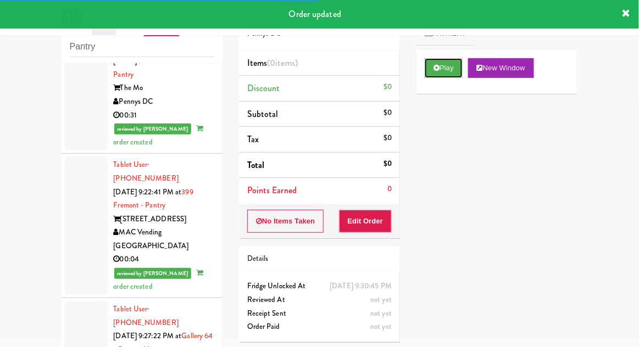
click at [455, 69] on button "Play" at bounding box center [444, 68] width 38 height 20
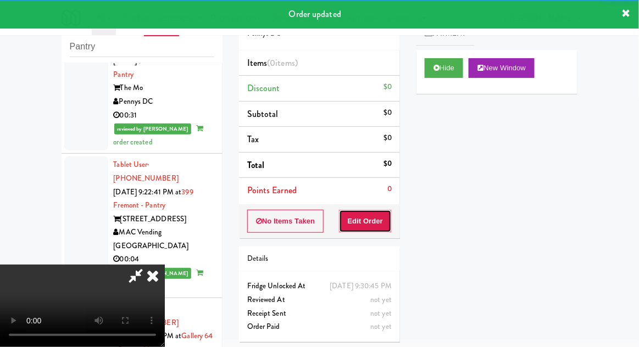
click at [377, 227] on button "Edit Order" at bounding box center [365, 221] width 53 height 23
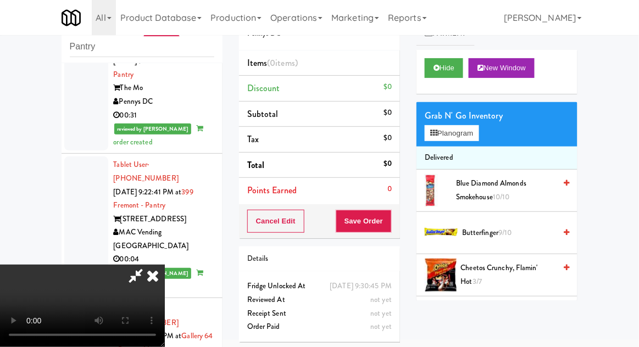
scroll to position [0, 0]
click at [491, 229] on span "Butterfinger 9/10" at bounding box center [508, 233] width 93 height 14
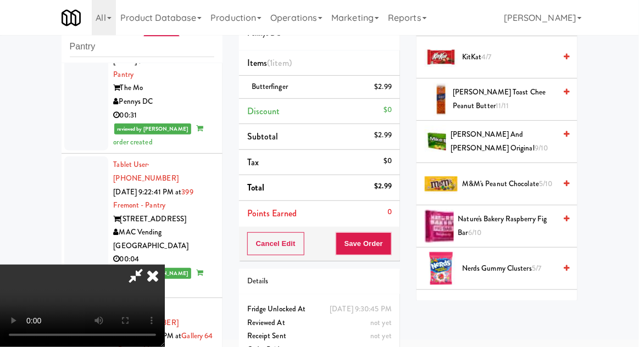
scroll to position [558, 0]
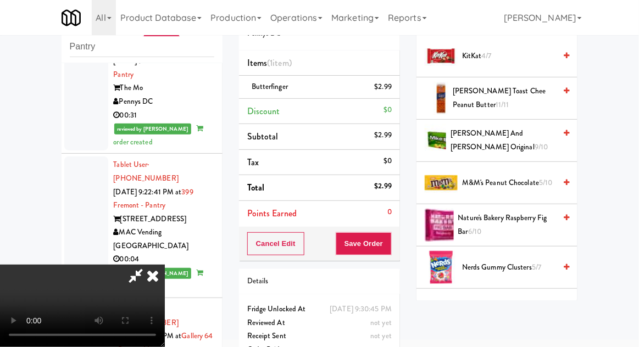
click at [515, 303] on span "Nutella B Ready Bar 7/9" at bounding box center [508, 310] width 93 height 14
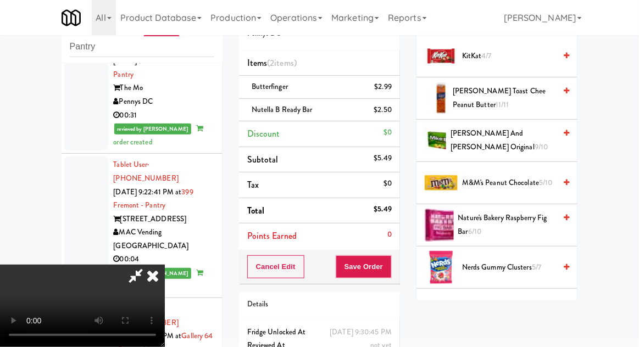
scroll to position [40, 0]
click at [517, 264] on span "Nerds Gummy Clusters 5/7" at bounding box center [508, 268] width 93 height 14
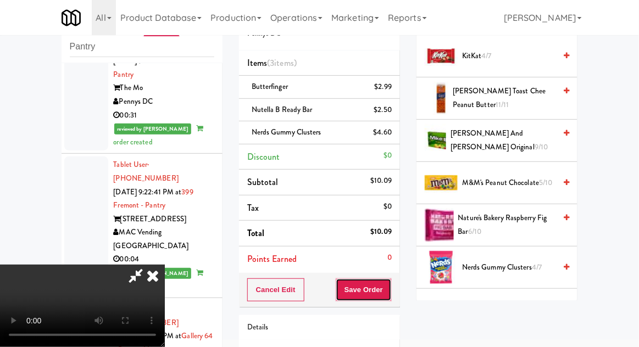
click at [390, 285] on button "Save Order" at bounding box center [364, 290] width 56 height 23
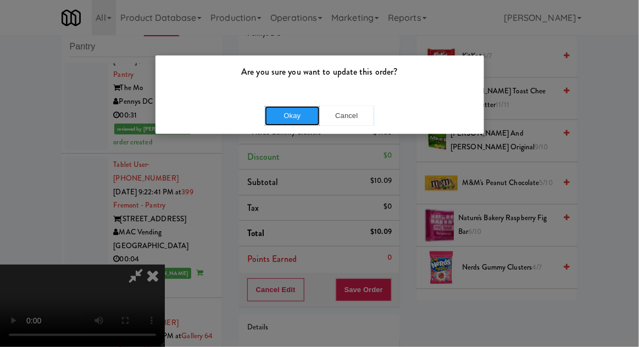
click at [280, 121] on button "Okay" at bounding box center [292, 116] width 55 height 20
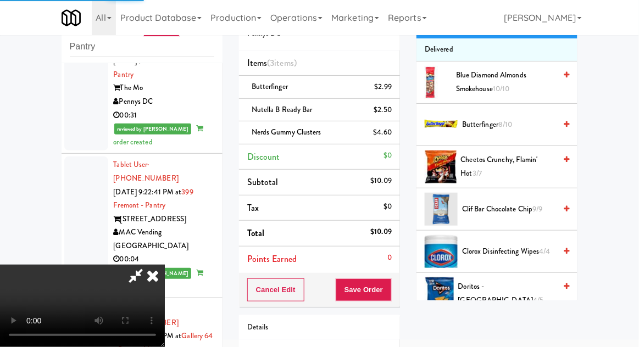
scroll to position [0, 0]
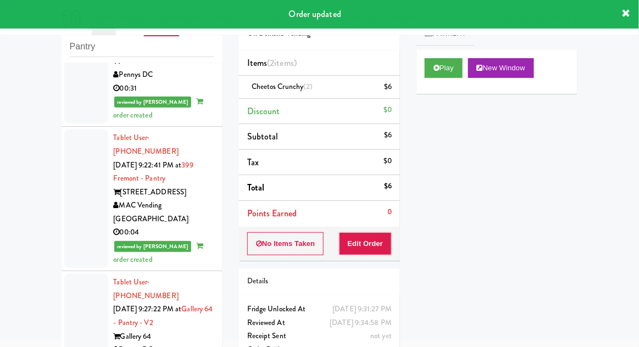
scroll to position [1299, 0]
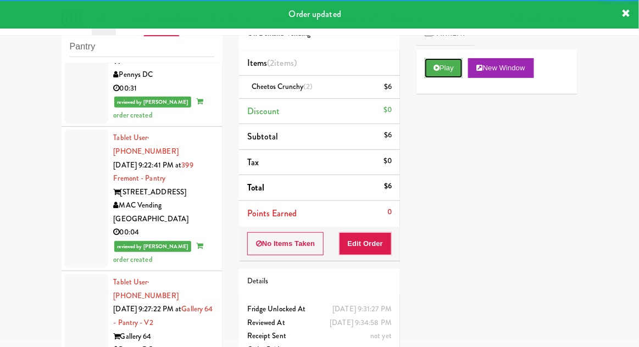
click at [460, 69] on button "Play" at bounding box center [444, 68] width 38 height 20
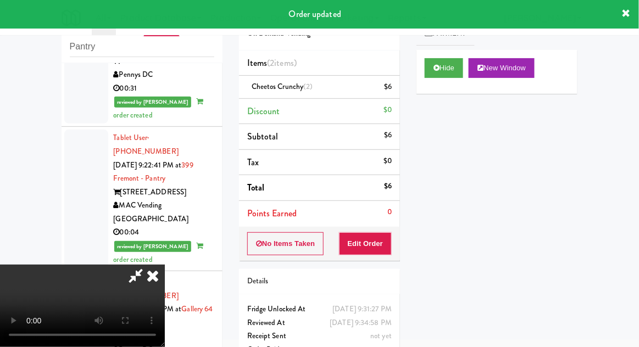
click at [151, 287] on icon at bounding box center [153, 276] width 24 height 22
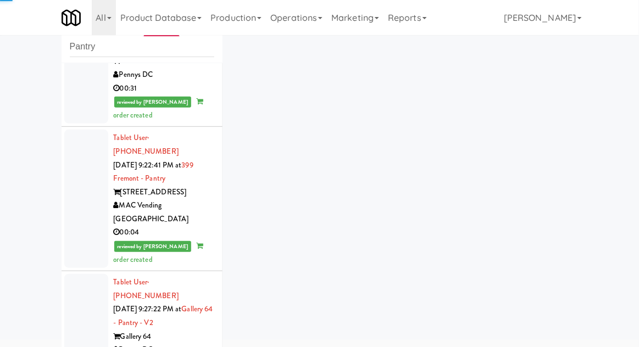
scroll to position [1326, 0]
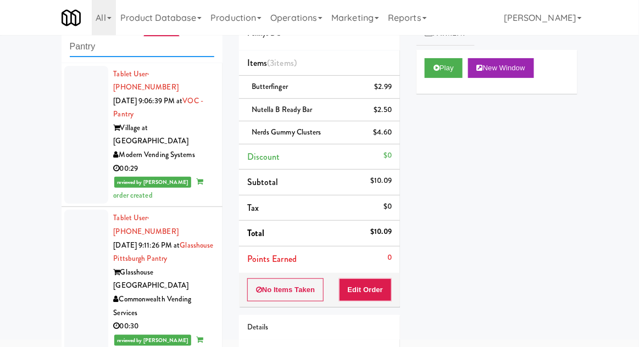
click at [82, 51] on input "Pantry" at bounding box center [142, 47] width 144 height 20
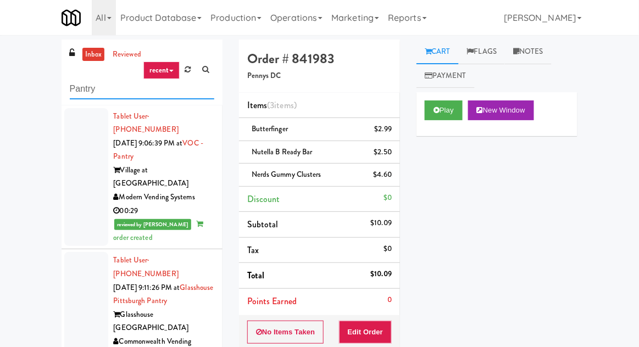
click at [84, 90] on input "Pantry" at bounding box center [142, 89] width 144 height 20
click at [84, 92] on input "Pantry" at bounding box center [142, 89] width 144 height 20
click at [7, 8] on nav "Toggle navigation All 901 Smrt Mrkt [URL][DOMAIN_NAME] 9518002 [GEOGRAPHIC_DATA…" at bounding box center [319, 17] width 639 height 35
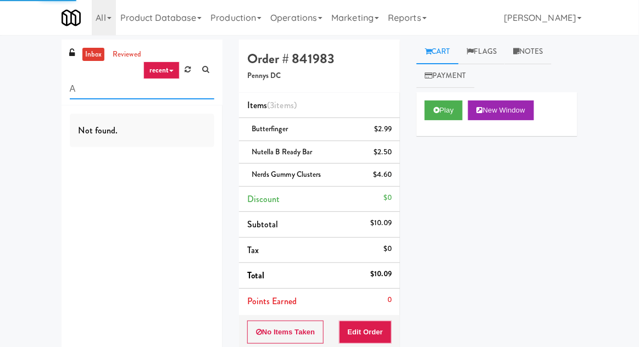
click at [100, 86] on input "A" at bounding box center [142, 89] width 144 height 20
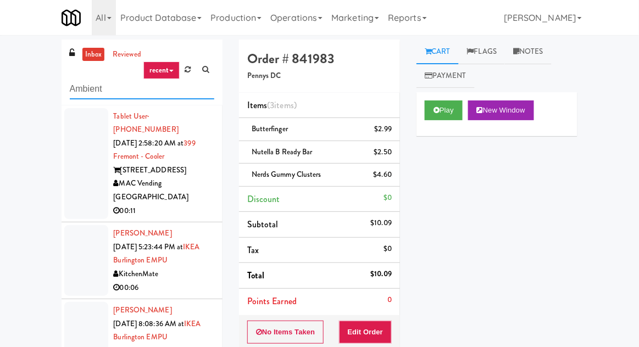
type input "Ambient"
click at [42, 111] on div "inbox reviewed recent all unclear take inventory issue suspicious failed recent…" at bounding box center [319, 251] width 639 height 422
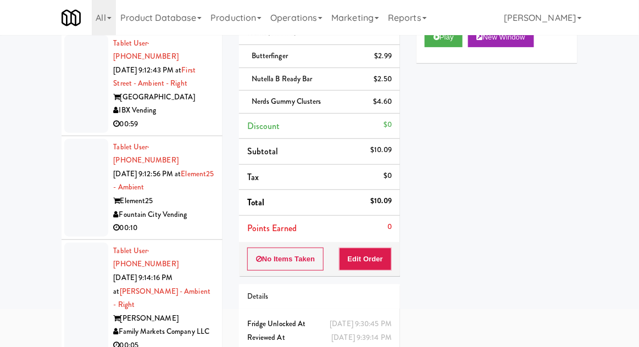
click at [71, 113] on div at bounding box center [86, 84] width 44 height 98
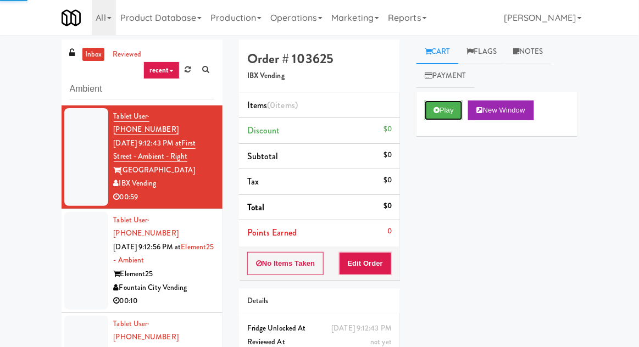
click at [453, 108] on button "Play" at bounding box center [444, 111] width 38 height 20
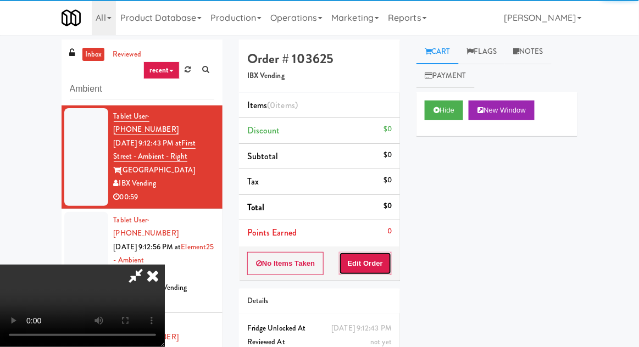
click at [381, 268] on button "Edit Order" at bounding box center [365, 263] width 53 height 23
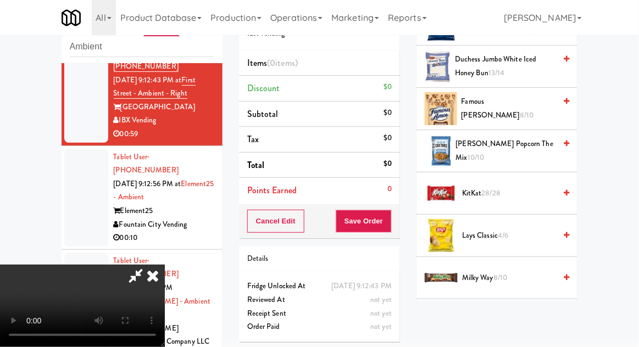
scroll to position [379, 0]
click at [523, 192] on span "KitKat 28/28" at bounding box center [508, 193] width 93 height 14
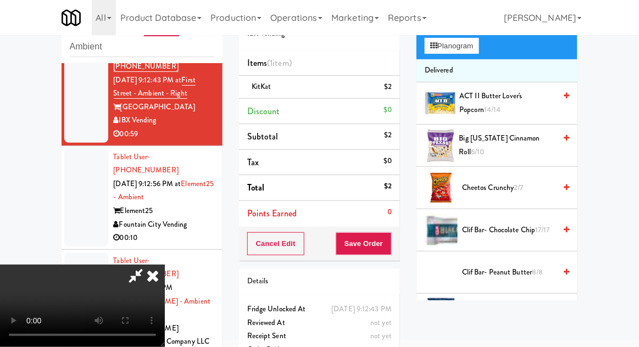
scroll to position [86, 0]
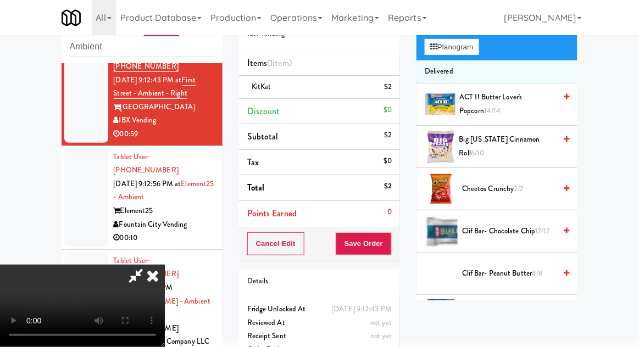
click at [525, 276] on span "Clif Bar- Peanut Butter 8/8" at bounding box center [508, 274] width 93 height 14
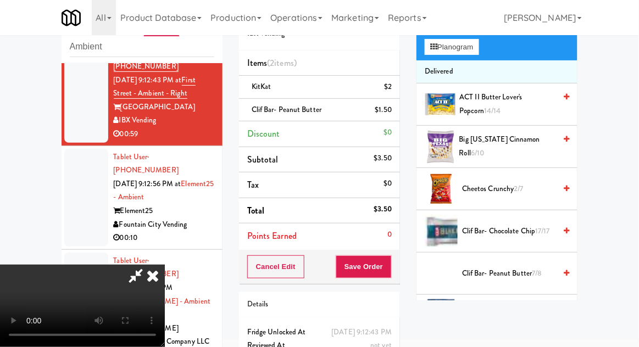
click at [542, 231] on span "17/17" at bounding box center [543, 231] width 15 height 10
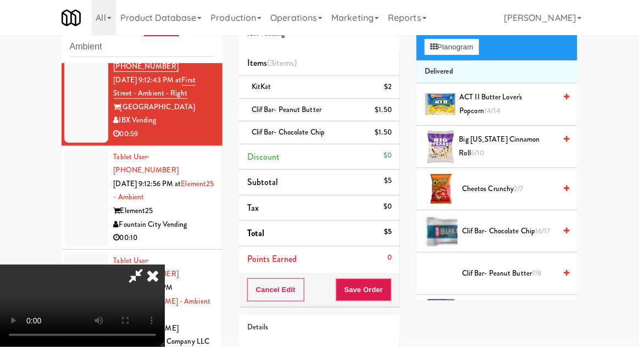
click at [393, 113] on li "Clif Bar- Peanut Butter $1.50" at bounding box center [319, 110] width 161 height 23
click at [393, 113] on icon at bounding box center [392, 113] width 5 height 7
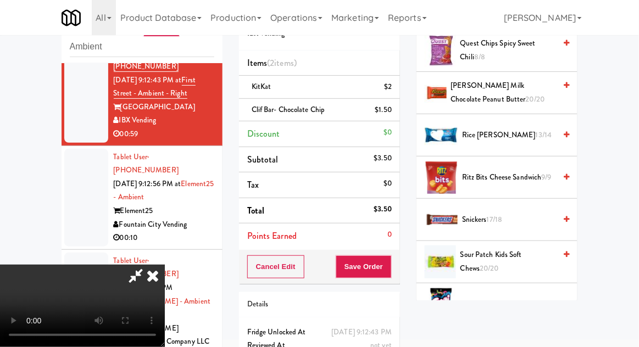
scroll to position [1159, 0]
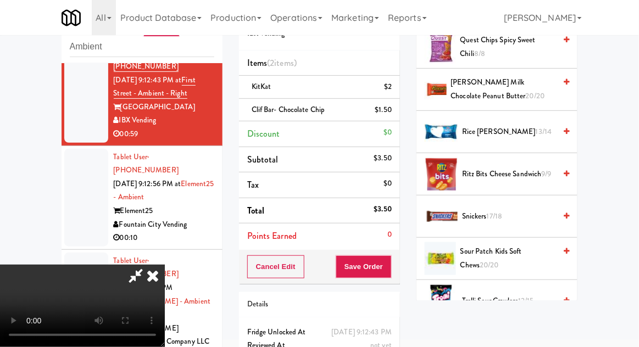
click at [507, 249] on span "Sour Patch Kids soft chews 20/20" at bounding box center [507, 258] width 95 height 27
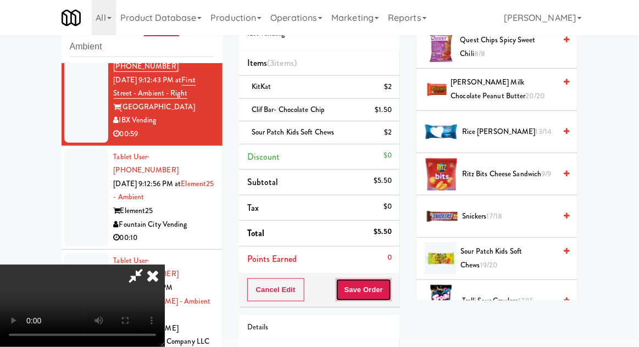
click at [390, 290] on button "Save Order" at bounding box center [364, 290] width 56 height 23
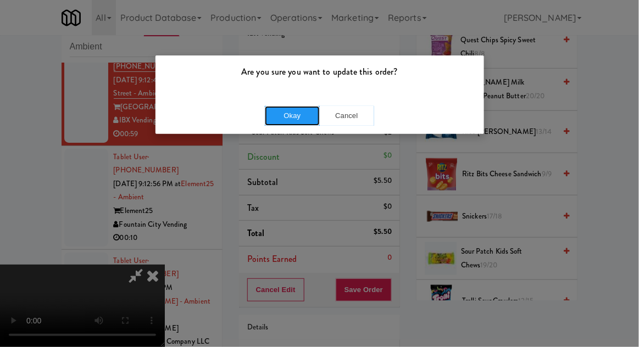
click at [286, 115] on button "Okay" at bounding box center [292, 116] width 55 height 20
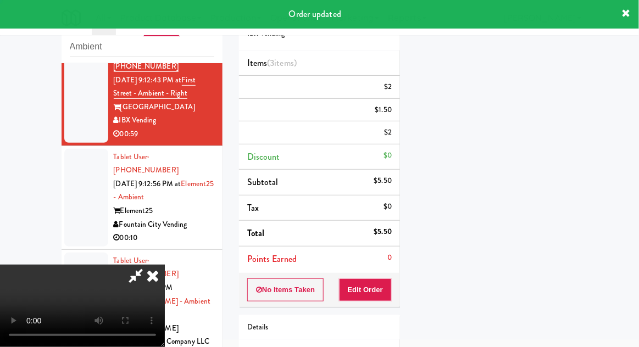
scroll to position [108, 0]
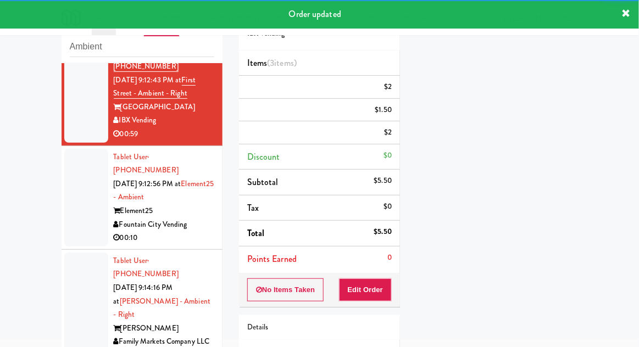
click at [99, 193] on div at bounding box center [86, 198] width 44 height 98
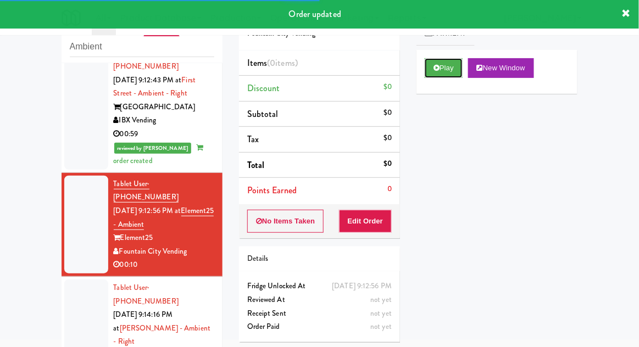
click at [446, 75] on button "Play" at bounding box center [444, 68] width 38 height 20
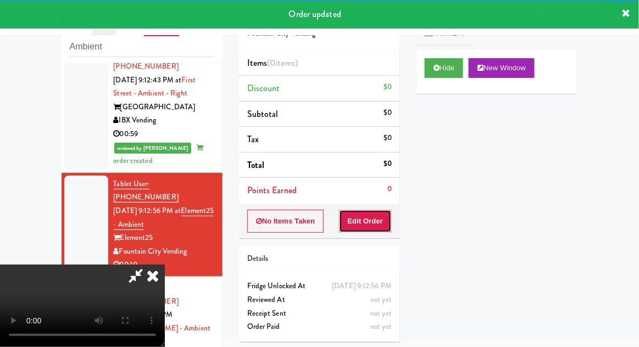
click at [370, 213] on button "Edit Order" at bounding box center [365, 221] width 53 height 23
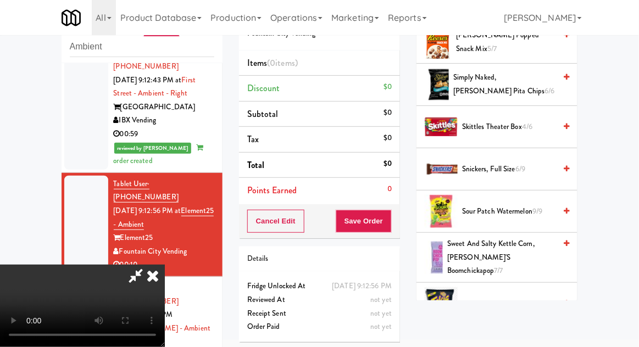
scroll to position [1069, 0]
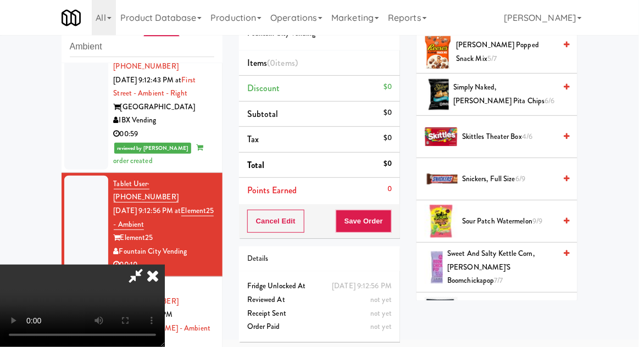
click at [541, 216] on span "9/9" at bounding box center [537, 221] width 10 height 10
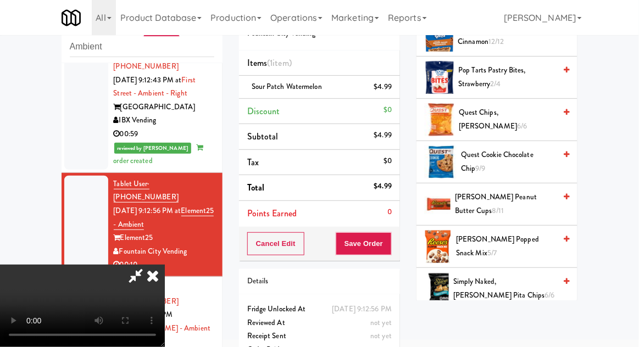
scroll to position [875, 0]
click at [525, 238] on span "[PERSON_NAME] Popped Snack Mix 5/7" at bounding box center [505, 245] width 99 height 27
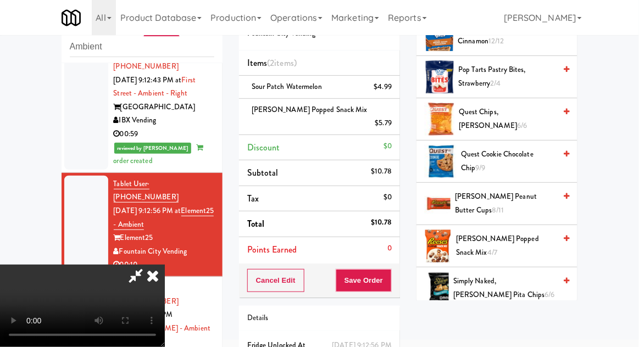
click at [398, 114] on li "[PERSON_NAME] Popped Snack Mix $5.79" at bounding box center [319, 117] width 161 height 36
click at [394, 124] on icon at bounding box center [392, 127] width 5 height 7
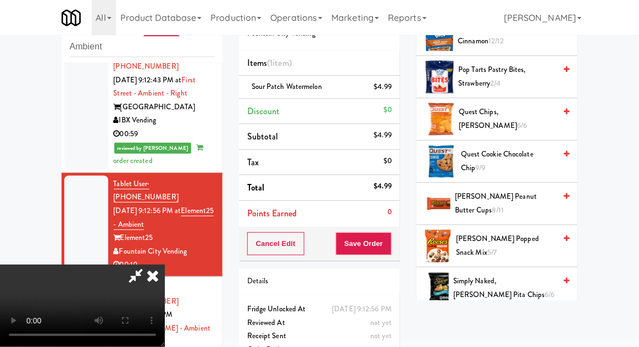
scroll to position [40, 0]
click at [390, 244] on button "Save Order" at bounding box center [364, 243] width 56 height 23
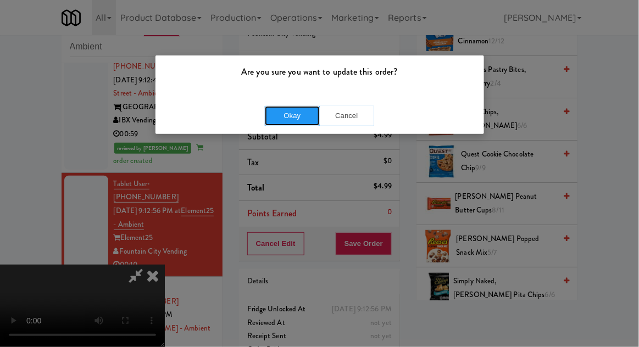
click at [277, 117] on button "Okay" at bounding box center [292, 116] width 55 height 20
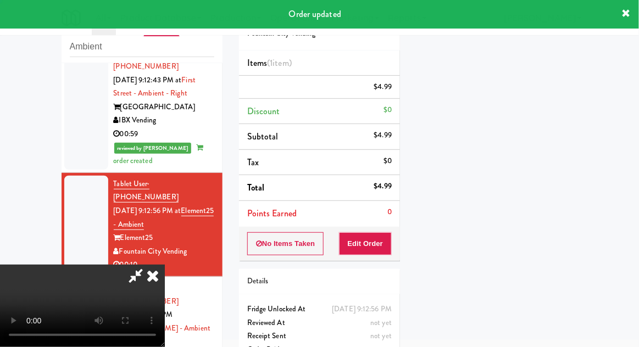
scroll to position [0, 0]
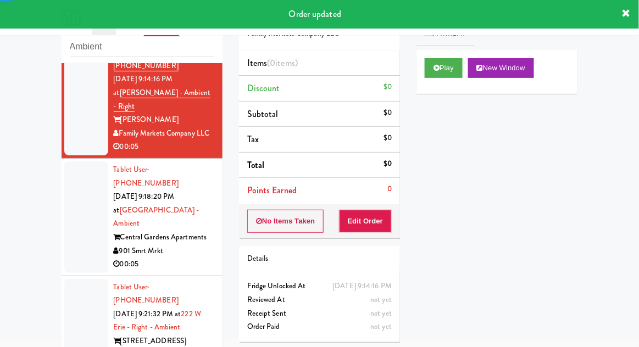
scroll to position [278, 0]
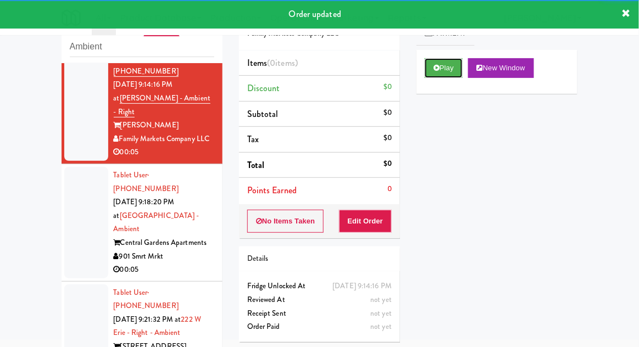
click at [452, 68] on button "Play" at bounding box center [444, 68] width 38 height 20
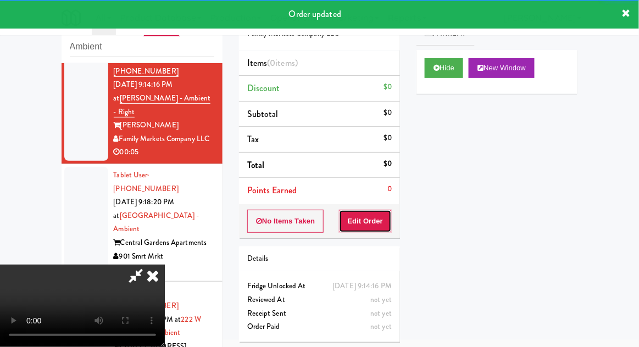
click at [379, 222] on button "Edit Order" at bounding box center [365, 221] width 53 height 23
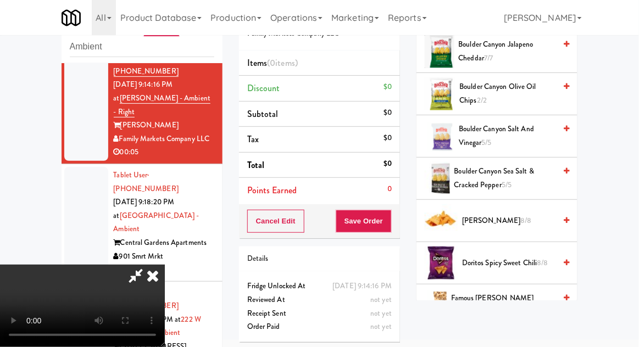
scroll to position [271, 0]
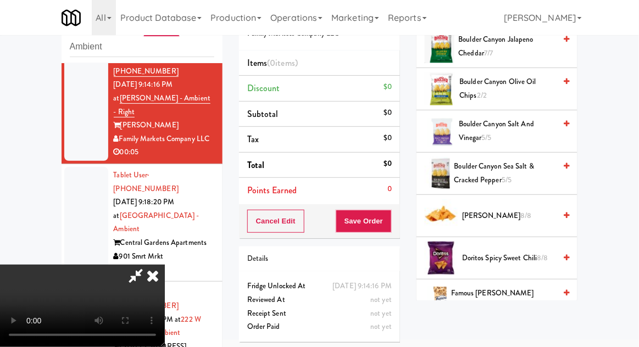
click at [521, 214] on span "Doritos Nacho 8/8" at bounding box center [508, 216] width 93 height 14
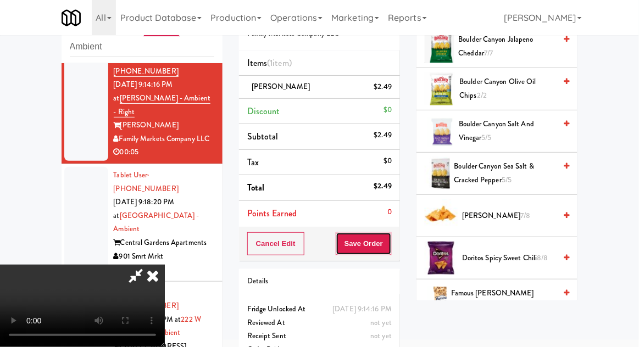
click at [391, 252] on button "Save Order" at bounding box center [364, 243] width 56 height 23
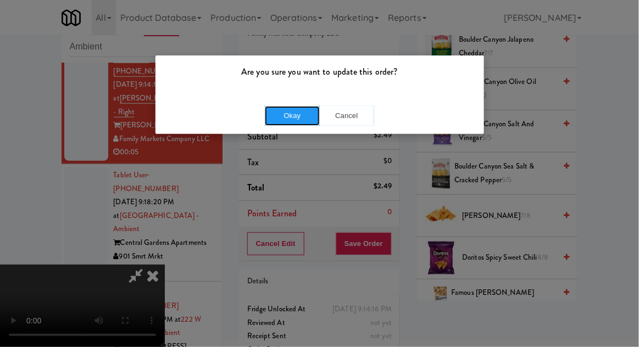
click at [285, 121] on button "Okay" at bounding box center [292, 116] width 55 height 20
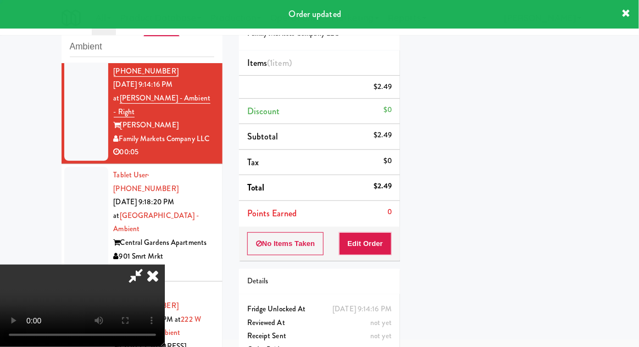
scroll to position [108, 0]
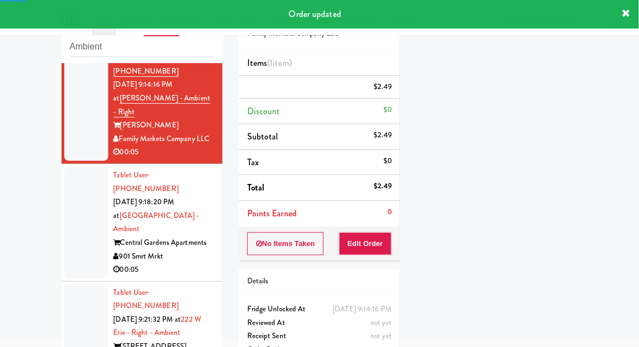
click at [78, 185] on div at bounding box center [86, 223] width 44 height 112
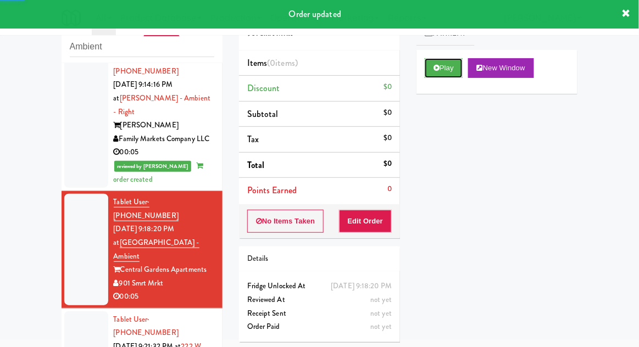
click at [454, 75] on button "Play" at bounding box center [444, 68] width 38 height 20
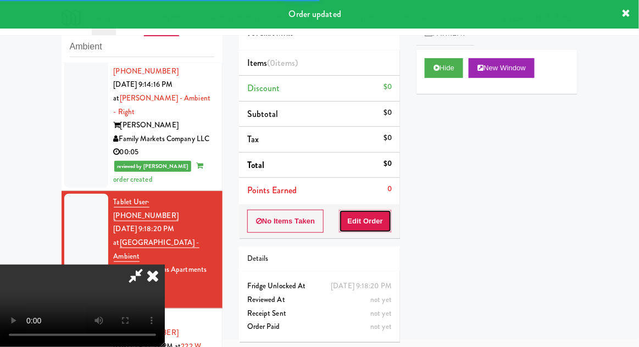
click at [377, 227] on button "Edit Order" at bounding box center [365, 221] width 53 height 23
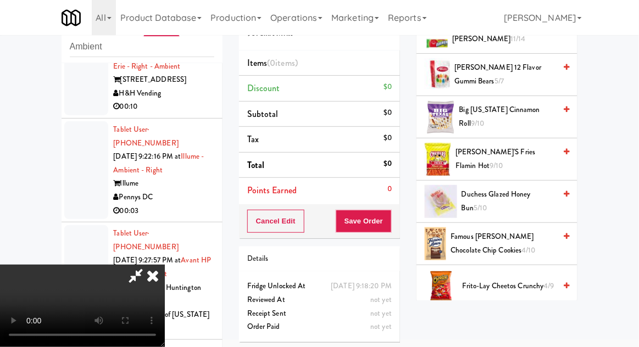
scroll to position [207, 0]
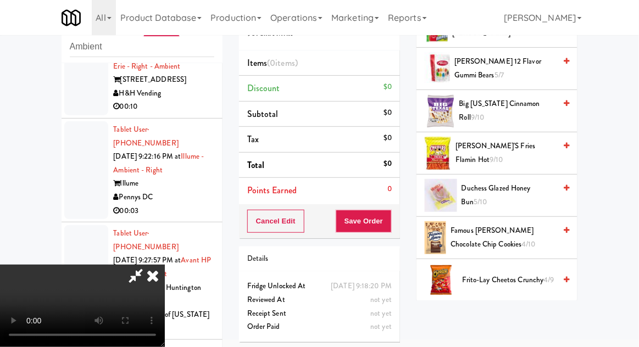
click at [515, 238] on span "Famous [PERSON_NAME] Chocolate Chip Cookies 4/10" at bounding box center [502, 237] width 105 height 27
click at [522, 236] on span "Famous [PERSON_NAME] Chocolate Chip Cookies 4/10" at bounding box center [502, 237] width 105 height 27
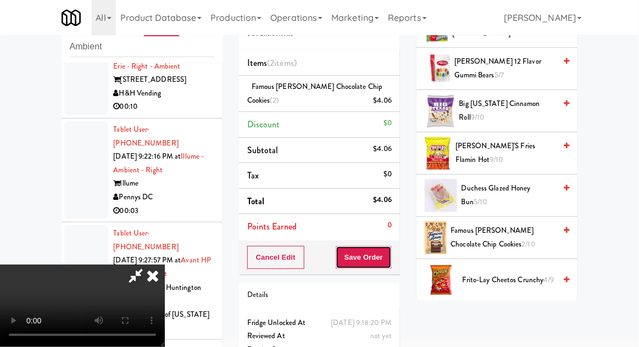
click at [387, 264] on button "Save Order" at bounding box center [364, 257] width 56 height 23
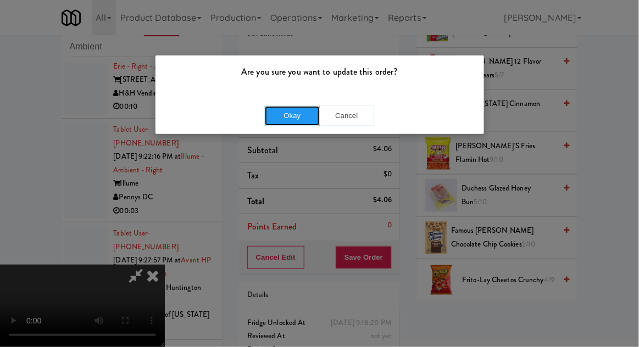
click at [283, 124] on button "Okay" at bounding box center [292, 116] width 55 height 20
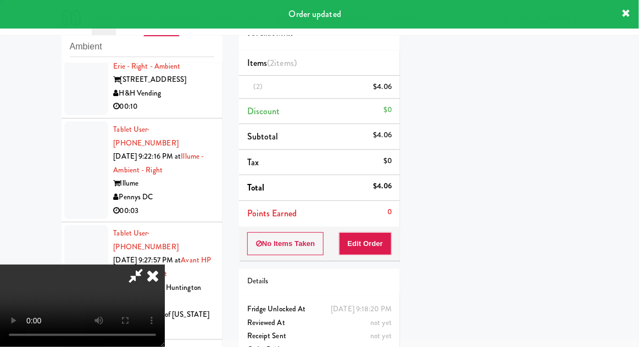
scroll to position [0, 0]
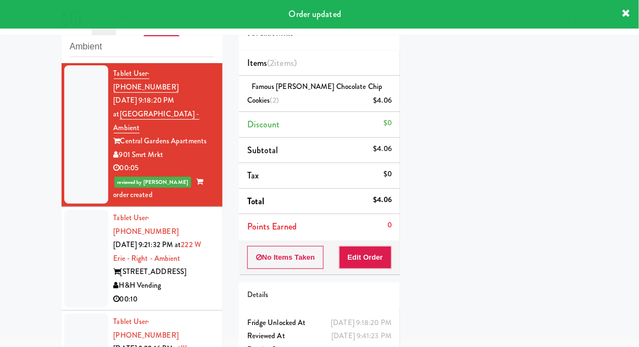
click at [75, 210] on div at bounding box center [86, 259] width 44 height 98
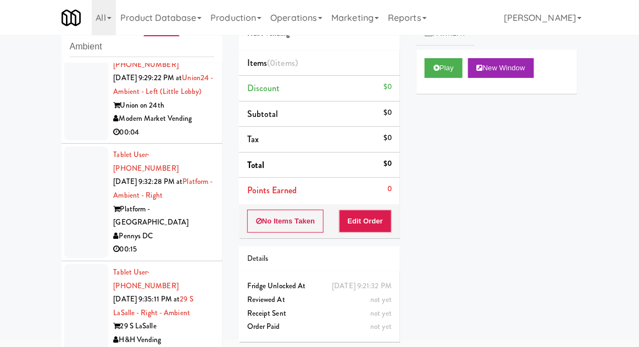
scroll to position [902, 0]
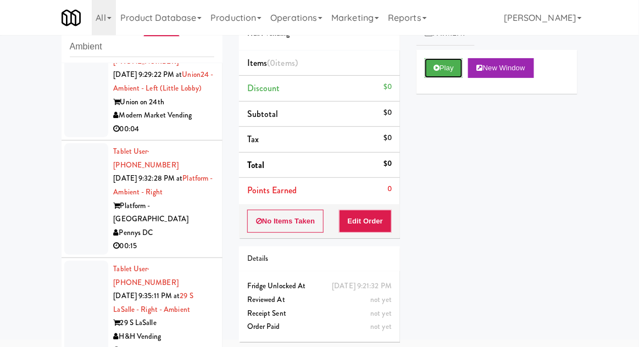
click at [445, 69] on button "Play" at bounding box center [444, 68] width 38 height 20
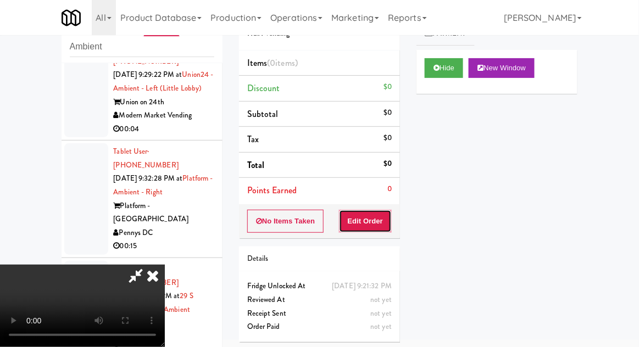
click at [370, 217] on button "Edit Order" at bounding box center [365, 221] width 53 height 23
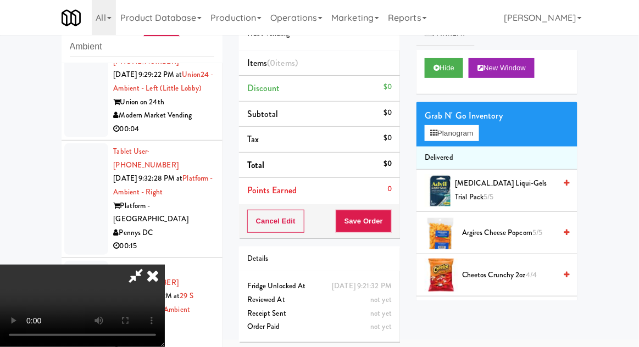
scroll to position [0, 0]
click at [460, 70] on button "Hide" at bounding box center [444, 68] width 38 height 20
click at [452, 74] on button "Hide" at bounding box center [444, 68] width 38 height 20
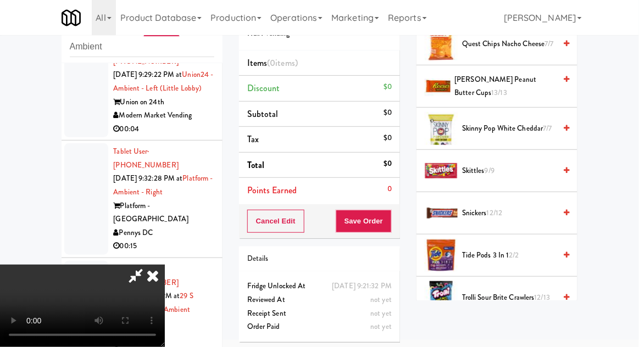
scroll to position [1057, 0]
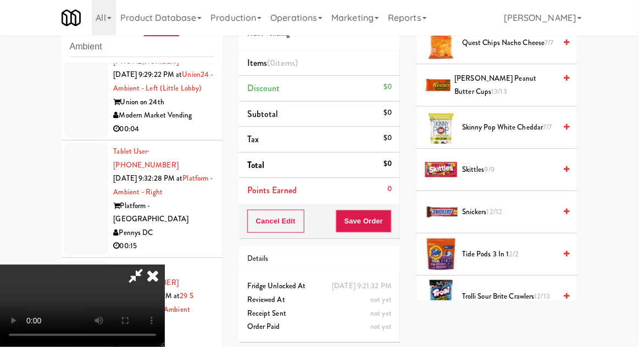
click at [516, 290] on span "Trolli Sour Brite Crawlers 12/13" at bounding box center [508, 297] width 93 height 14
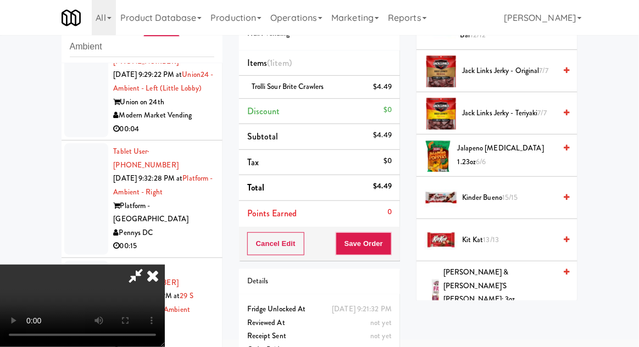
scroll to position [579, 0]
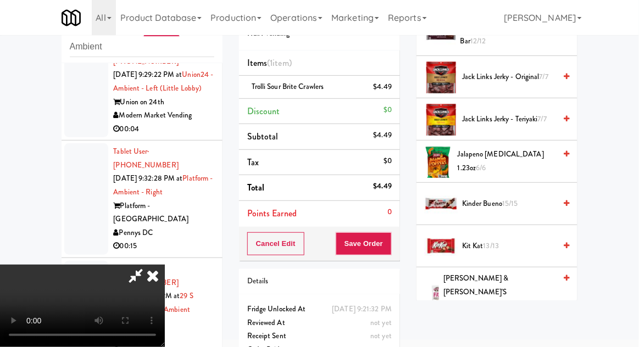
click at [528, 199] on span "Kinder Bueno 15/15" at bounding box center [508, 204] width 93 height 14
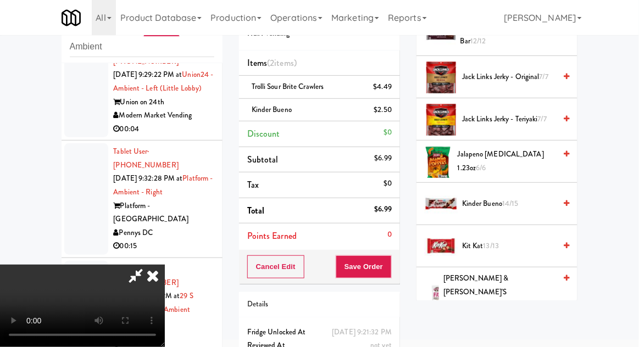
scroll to position [40, 0]
click at [390, 268] on button "Save Order" at bounding box center [364, 266] width 56 height 23
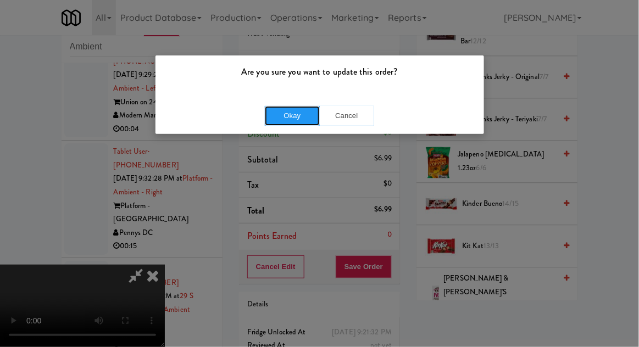
click at [279, 112] on button "Okay" at bounding box center [292, 116] width 55 height 20
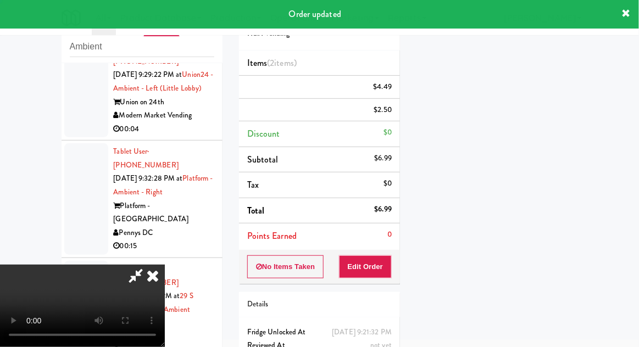
scroll to position [0, 0]
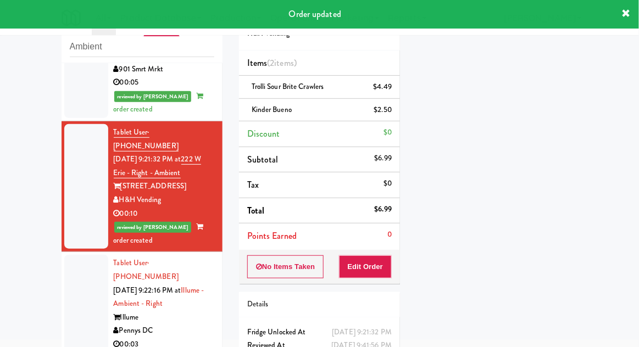
click at [78, 255] on div at bounding box center [86, 304] width 44 height 98
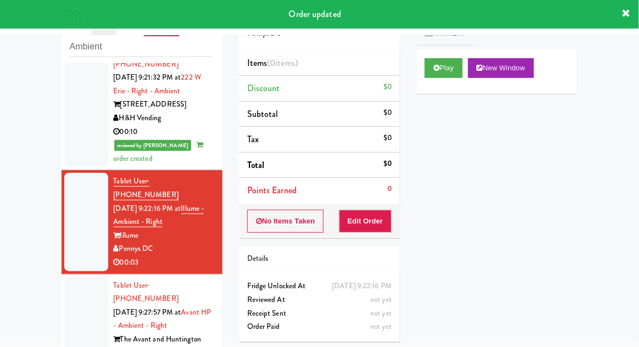
scroll to position [599, 0]
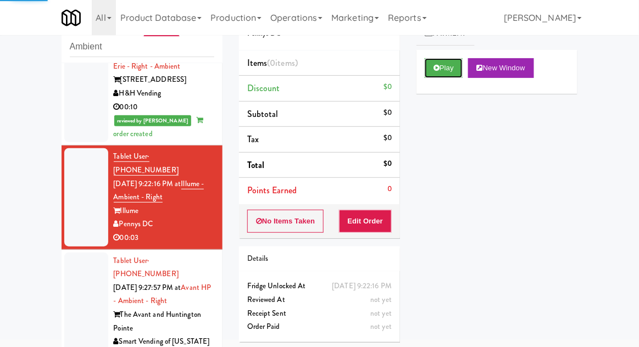
click at [461, 65] on button "Play" at bounding box center [444, 68] width 38 height 20
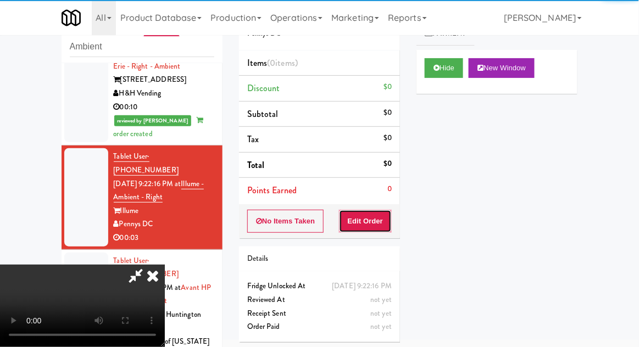
click at [379, 210] on button "Edit Order" at bounding box center [365, 221] width 53 height 23
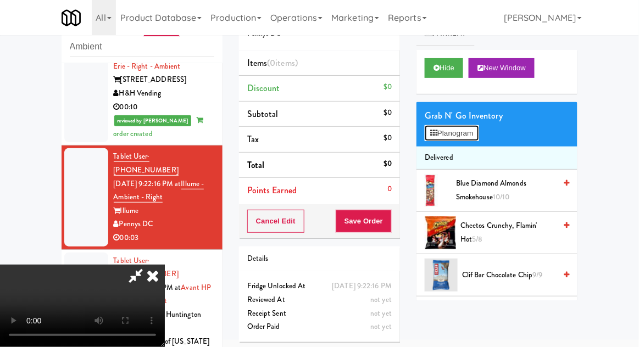
click at [472, 126] on button "Planogram" at bounding box center [452, 133] width 54 height 16
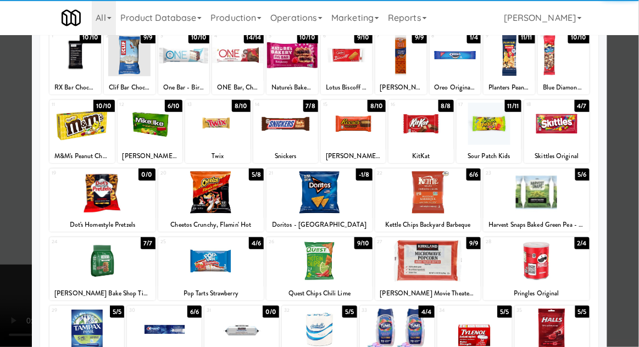
scroll to position [77, 0]
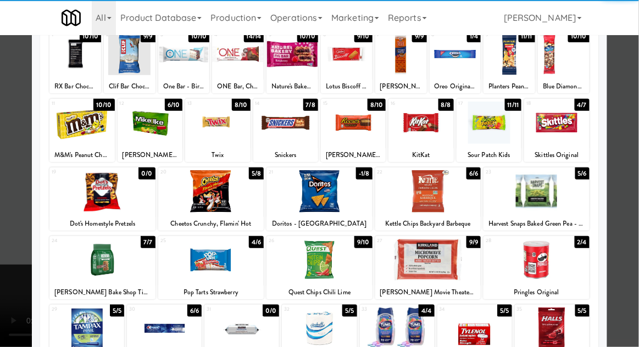
click at [103, 259] on div at bounding box center [102, 260] width 106 height 42
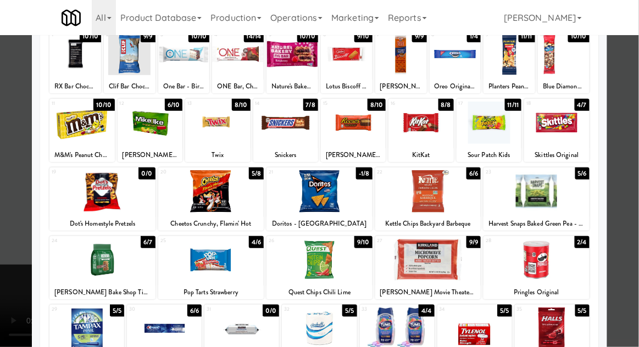
click at [23, 210] on div at bounding box center [319, 173] width 639 height 347
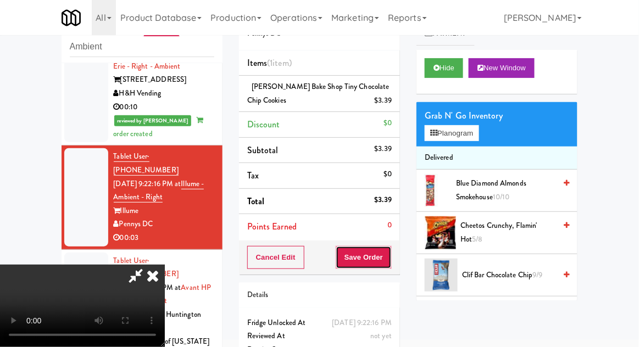
click at [388, 251] on button "Save Order" at bounding box center [364, 257] width 56 height 23
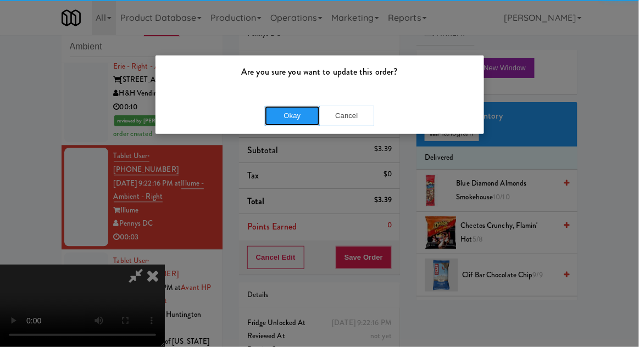
click at [282, 123] on button "Okay" at bounding box center [292, 116] width 55 height 20
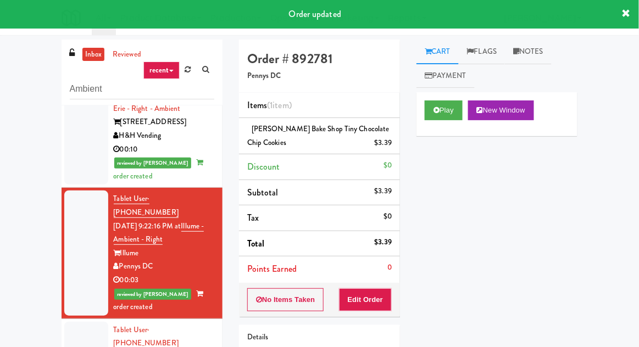
click at [540, 54] on link "Notes" at bounding box center [528, 52] width 47 height 25
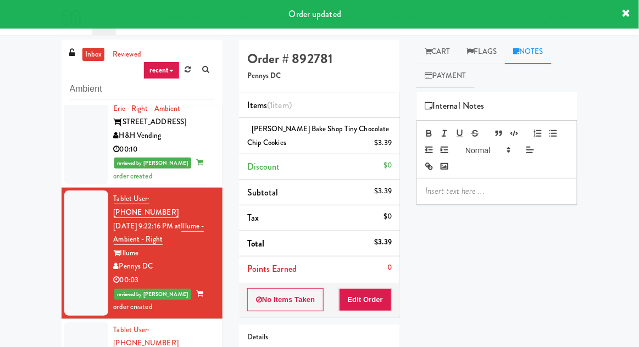
click at [484, 196] on p at bounding box center [496, 191] width 143 height 12
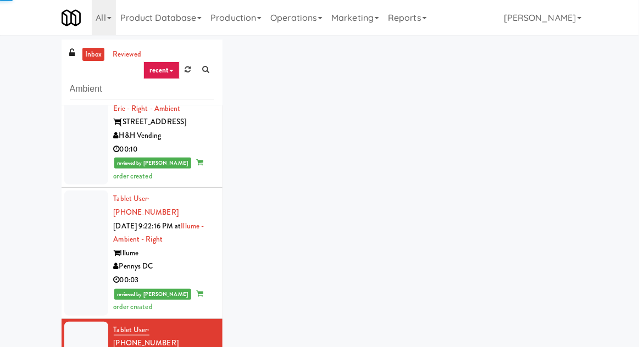
click at [86, 191] on div at bounding box center [86, 253] width 44 height 125
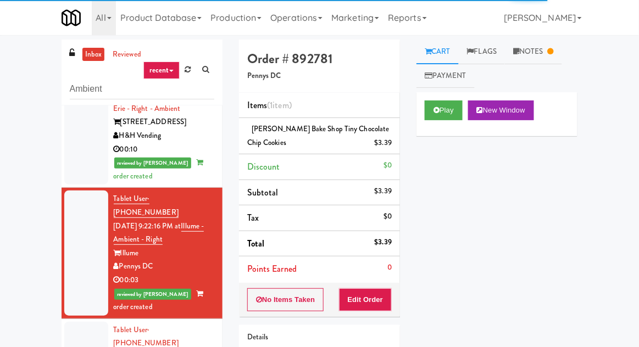
click at [549, 53] on link "Notes" at bounding box center [533, 52] width 57 height 25
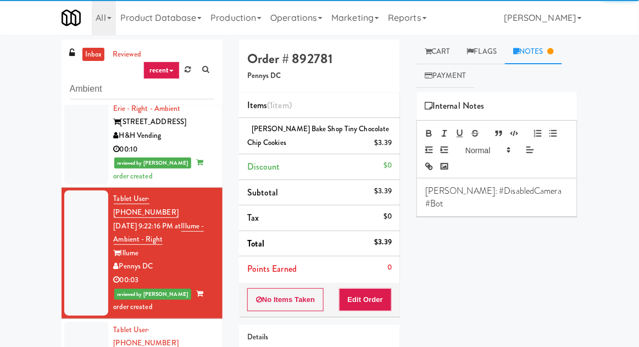
click at [550, 191] on p "[PERSON_NAME]: #DisabledCamera #Bot" at bounding box center [496, 197] width 143 height 25
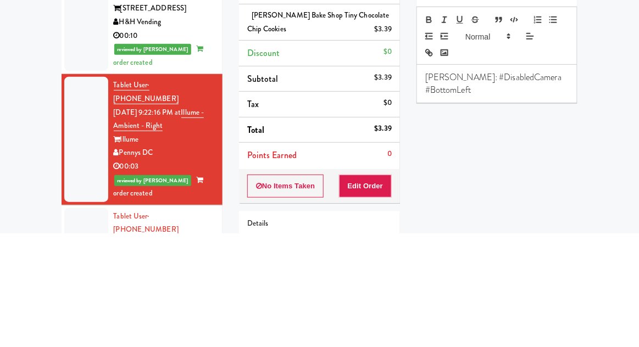
click at [556, 240] on div "Play New Window Primary Flag Clear Flag if unable to determine what was taken o…" at bounding box center [496, 298] width 161 height 412
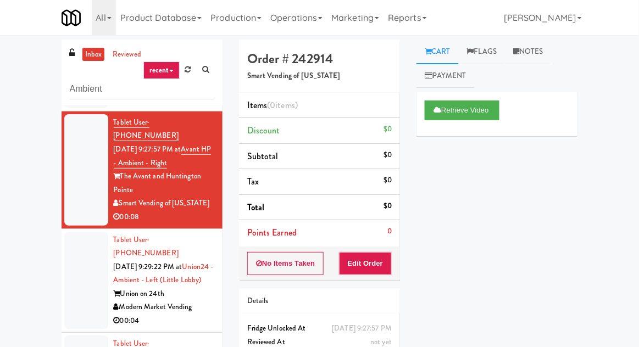
scroll to position [805, 0]
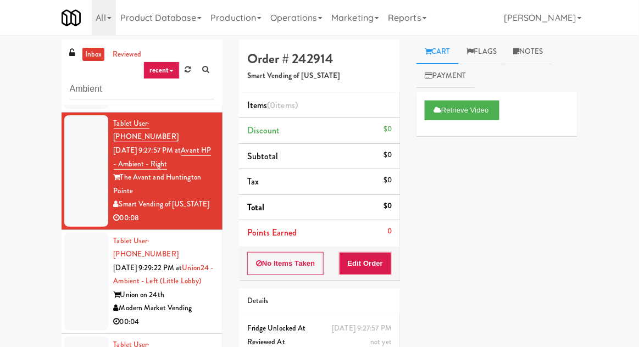
click at [89, 233] on div at bounding box center [86, 282] width 44 height 98
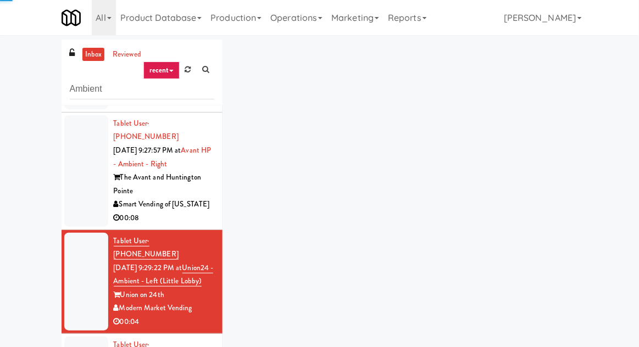
scroll to position [95, 0]
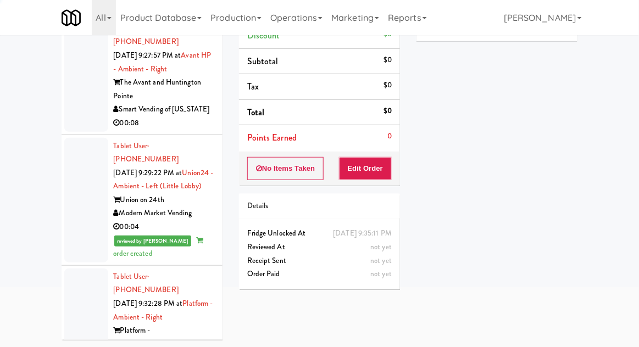
click at [77, 269] on div at bounding box center [86, 325] width 44 height 112
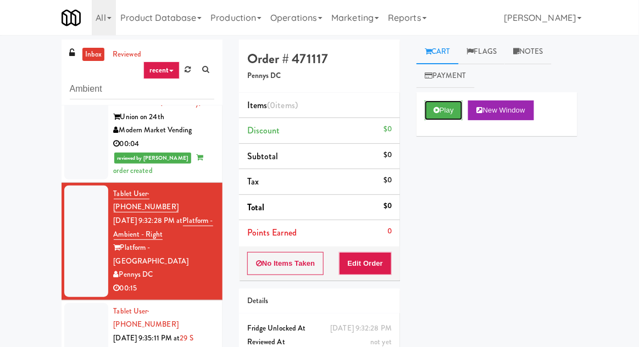
click at [462, 115] on button "Play" at bounding box center [444, 111] width 38 height 20
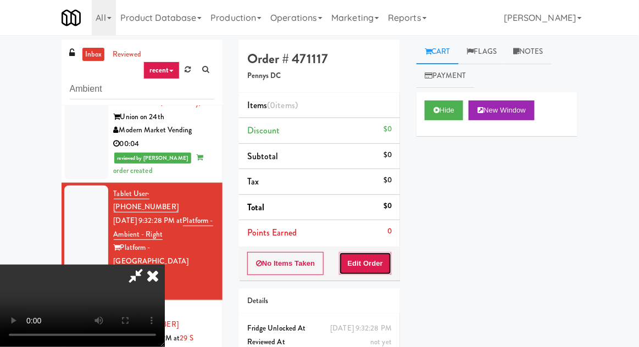
click at [378, 266] on button "Edit Order" at bounding box center [365, 263] width 53 height 23
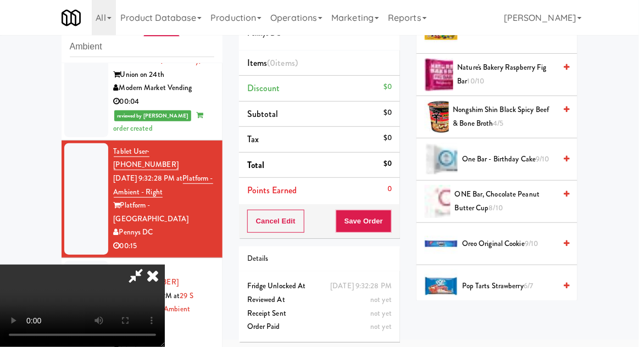
scroll to position [917, 0]
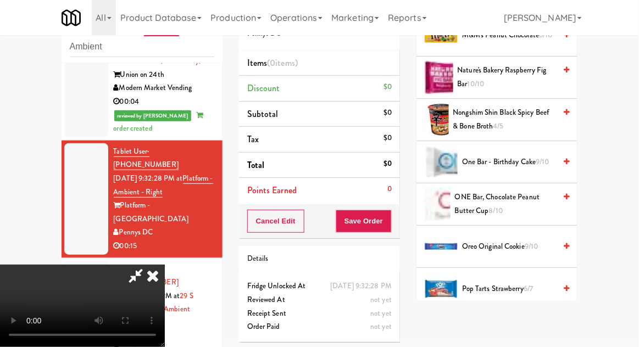
click at [518, 286] on span "Pop Tarts Strawberry 6/7" at bounding box center [508, 289] width 93 height 14
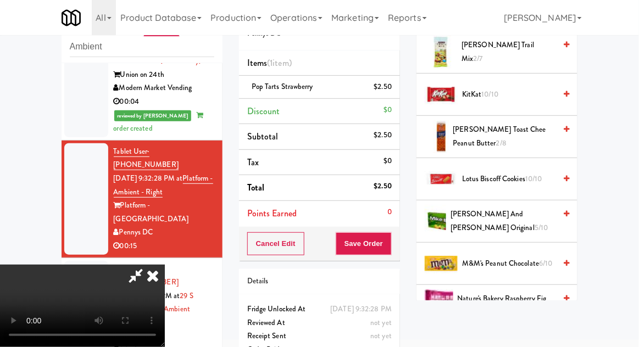
scroll to position [683, 0]
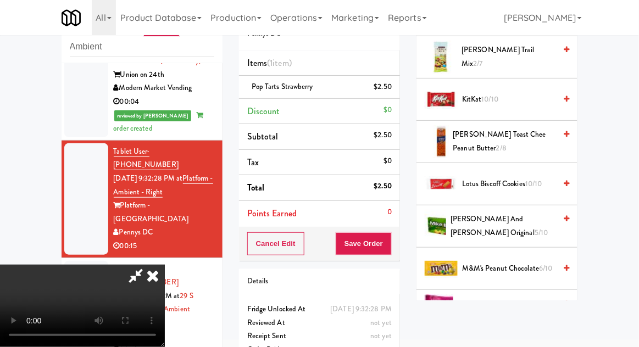
click at [531, 262] on span "M&M's Peanut Chocolate 6/10" at bounding box center [508, 269] width 93 height 14
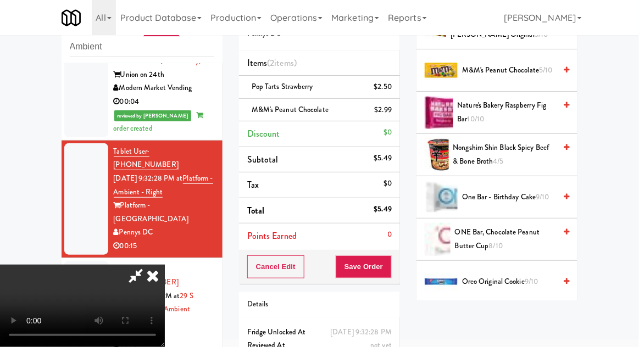
scroll to position [884, 0]
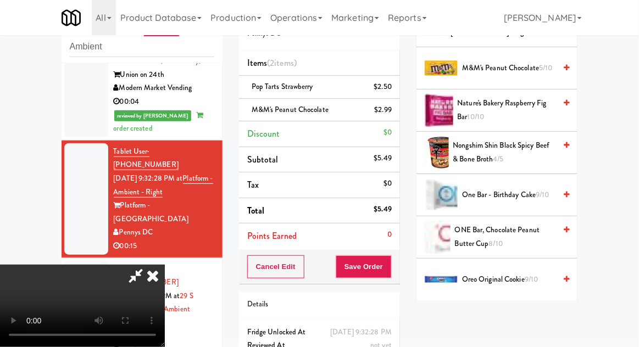
click at [517, 279] on span "Oreo Original Cookie 9/10" at bounding box center [508, 280] width 93 height 14
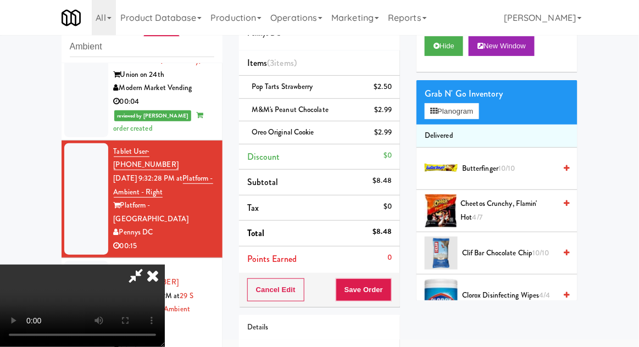
scroll to position [0, 0]
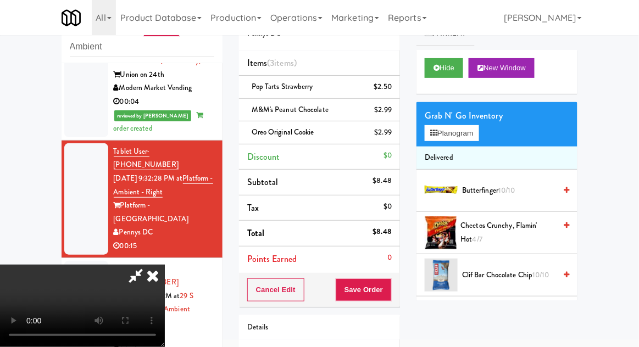
click at [511, 188] on span "10/10" at bounding box center [506, 190] width 17 height 10
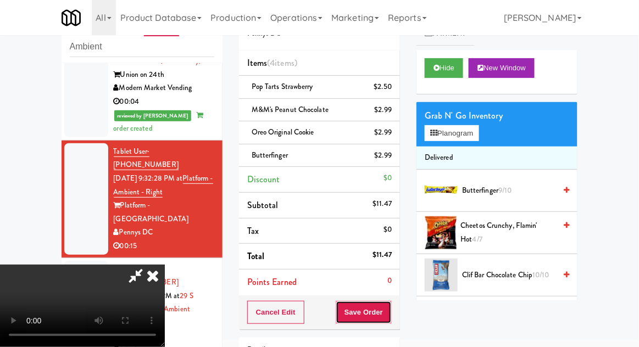
click at [391, 310] on button "Save Order" at bounding box center [364, 312] width 56 height 23
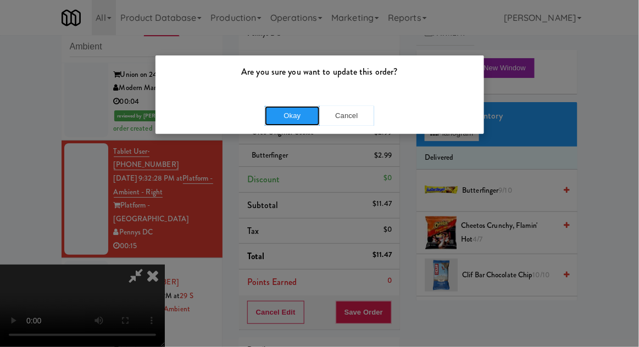
click at [280, 118] on button "Okay" at bounding box center [292, 116] width 55 height 20
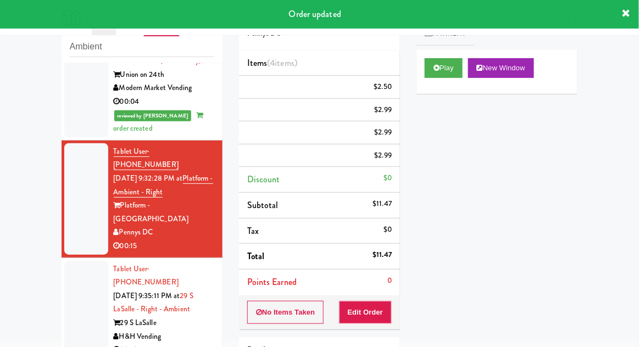
click at [72, 261] on div at bounding box center [86, 310] width 44 height 98
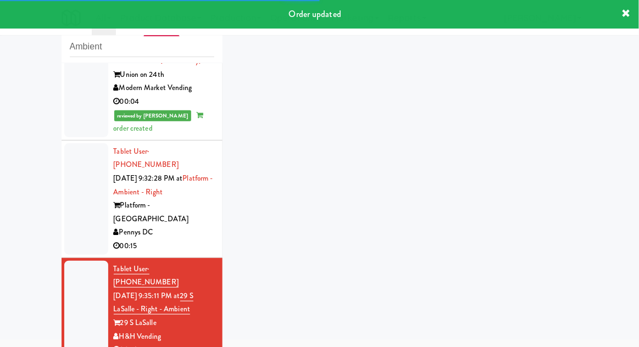
scroll to position [1011, 0]
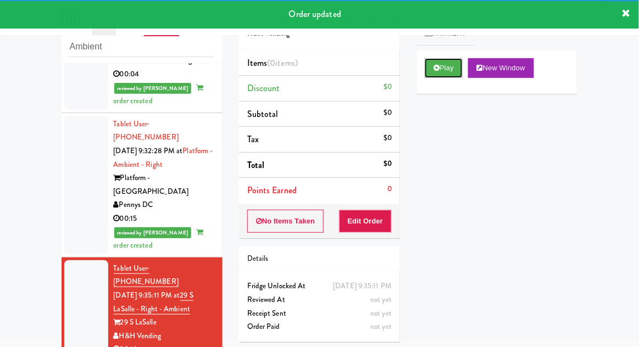
click at [454, 73] on button "Play" at bounding box center [444, 68] width 38 height 20
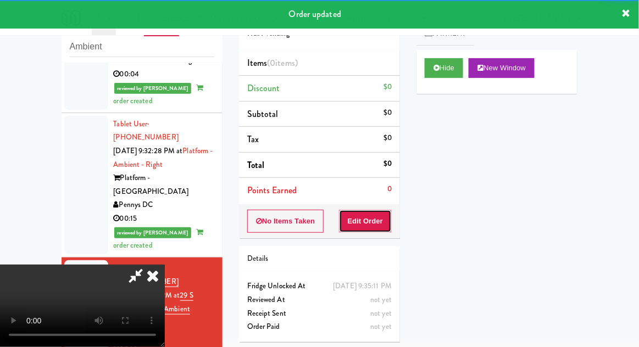
click at [381, 221] on button "Edit Order" at bounding box center [365, 221] width 53 height 23
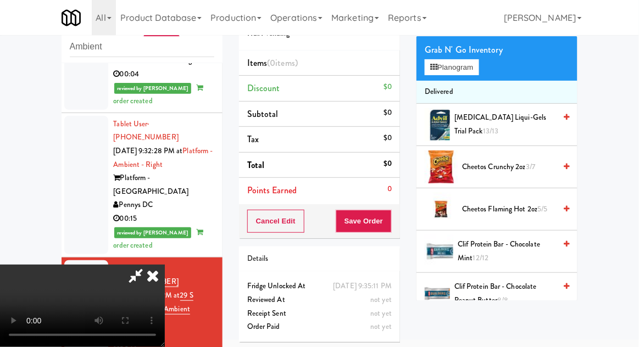
scroll to position [66, 0]
click at [530, 246] on span "Clif Protein Bar - Chocolate Mint 12/12" at bounding box center [507, 251] width 98 height 27
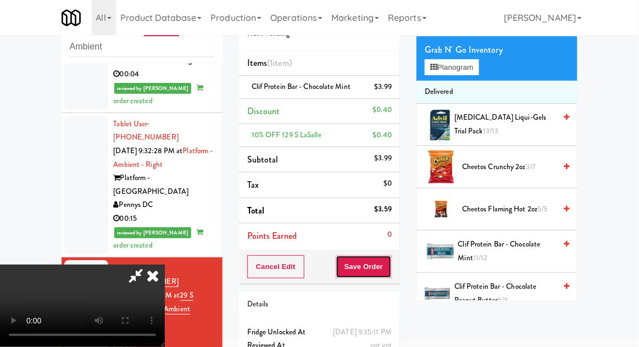
click at [391, 270] on button "Save Order" at bounding box center [364, 266] width 56 height 23
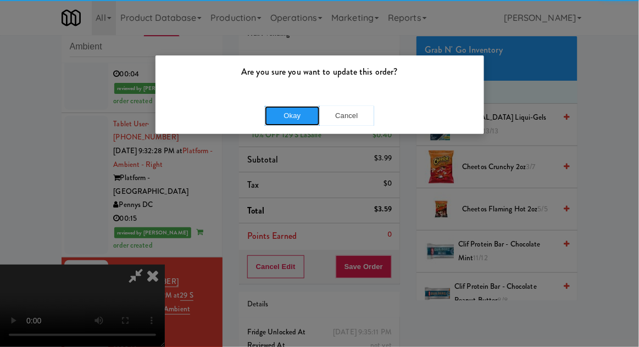
click at [280, 123] on button "Okay" at bounding box center [292, 116] width 55 height 20
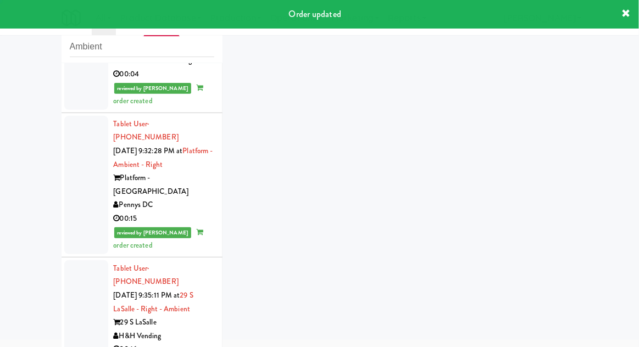
scroll to position [1038, 0]
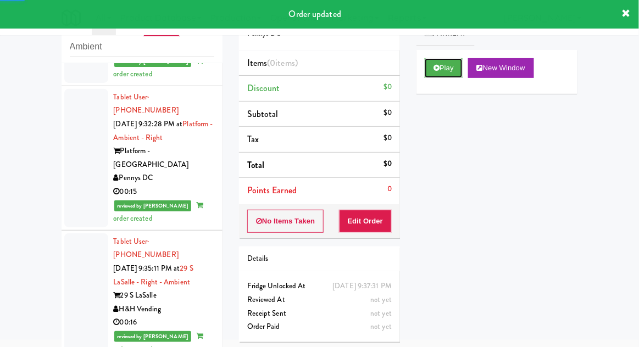
click at [460, 73] on button "Play" at bounding box center [444, 68] width 38 height 20
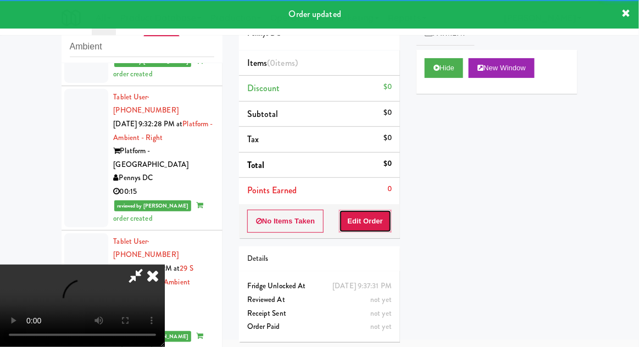
click at [384, 230] on button "Edit Order" at bounding box center [365, 221] width 53 height 23
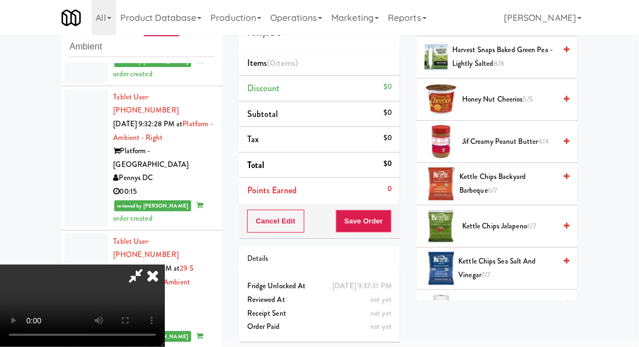
scroll to position [399, 0]
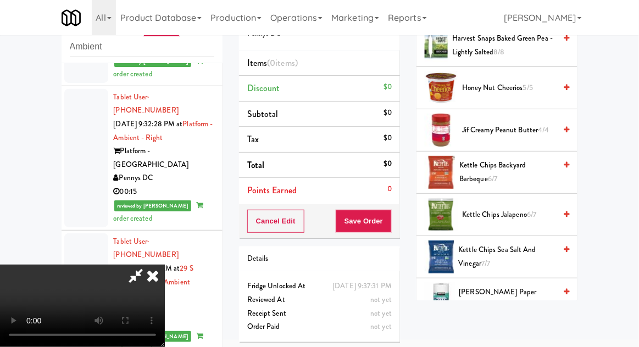
click at [512, 259] on span "Kettle Chips Sea Salt and Vinegar 7/7" at bounding box center [507, 256] width 97 height 27
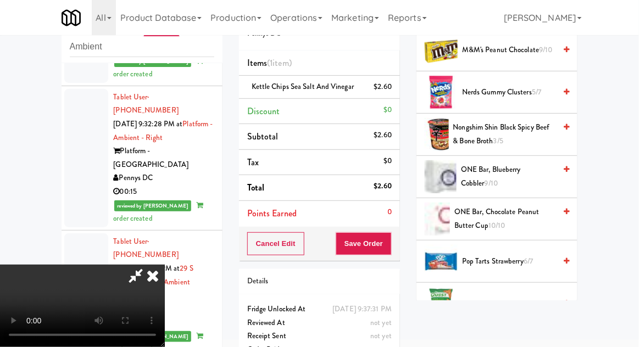
scroll to position [886, 0]
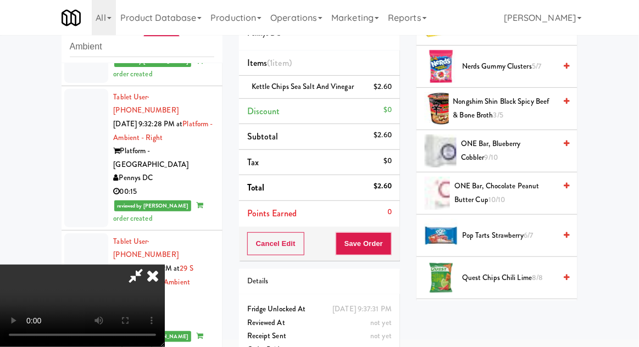
click at [526, 230] on span "6/7" at bounding box center [528, 235] width 9 height 10
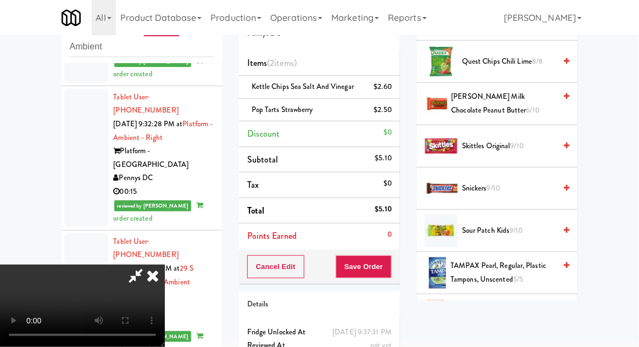
scroll to position [1100, 0]
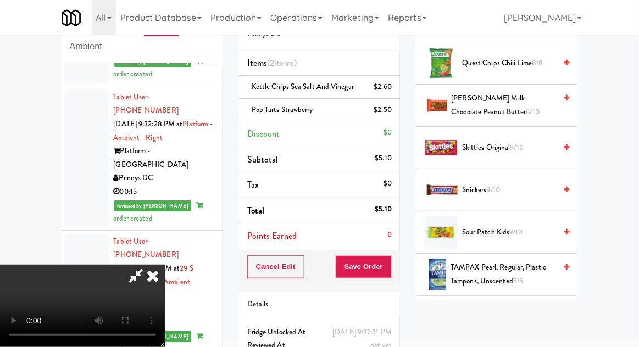
click at [520, 227] on span "9/10" at bounding box center [516, 232] width 13 height 10
click at [523, 227] on span "9/10" at bounding box center [516, 232] width 13 height 10
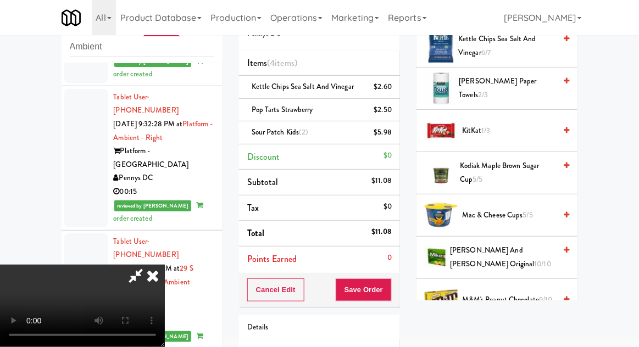
scroll to position [598, 0]
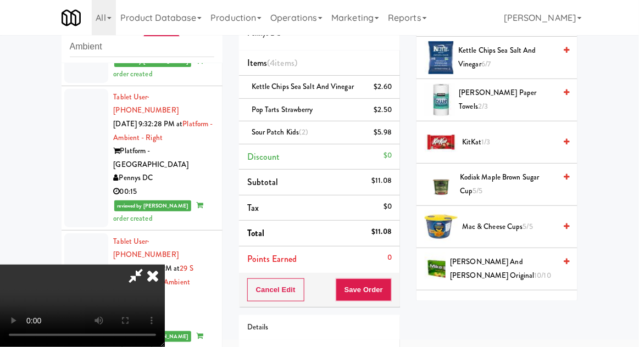
click at [533, 224] on span "5/5" at bounding box center [528, 226] width 10 height 10
click at [538, 223] on span "Mac & Cheese Cups 5/5" at bounding box center [508, 227] width 93 height 14
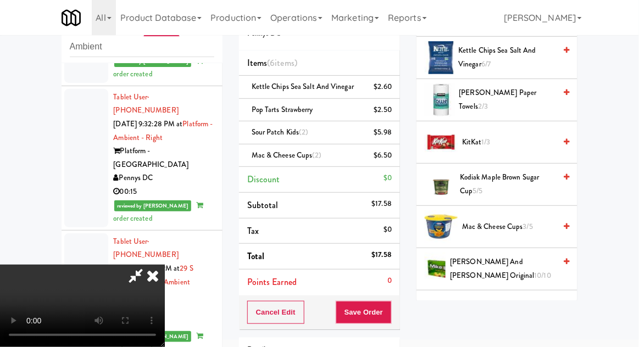
click at [398, 308] on div "Cancel Edit Save Order" at bounding box center [319, 313] width 161 height 34
click at [391, 309] on button "Save Order" at bounding box center [364, 312] width 56 height 23
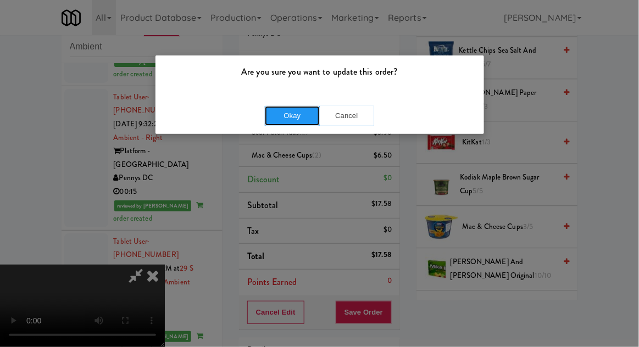
click at [278, 118] on button "Okay" at bounding box center [292, 116] width 55 height 20
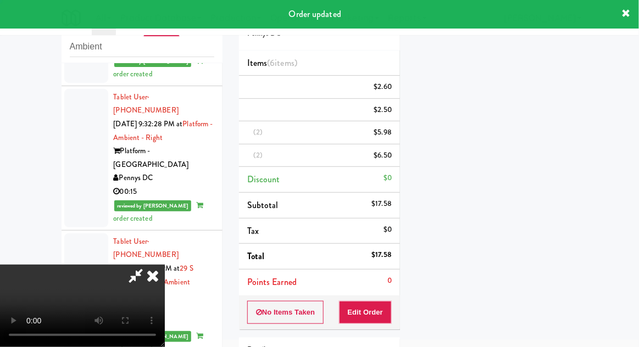
scroll to position [108, 0]
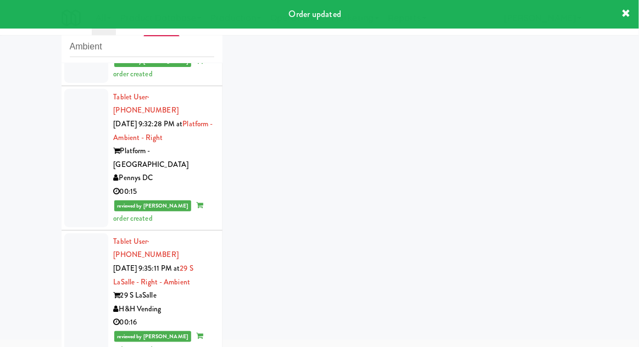
scroll to position [1065, 0]
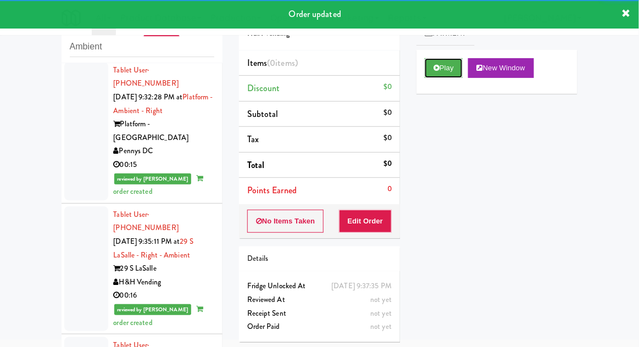
click at [455, 75] on button "Play" at bounding box center [444, 68] width 38 height 20
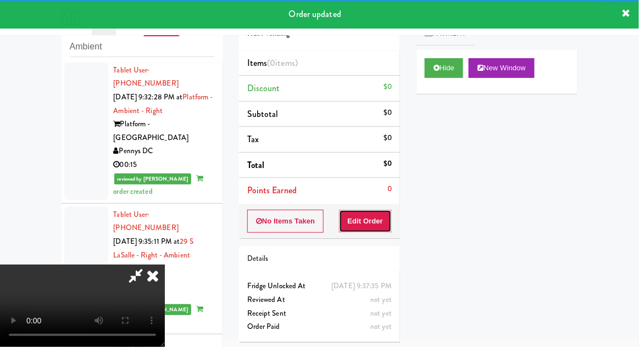
click at [391, 215] on button "Edit Order" at bounding box center [365, 221] width 53 height 23
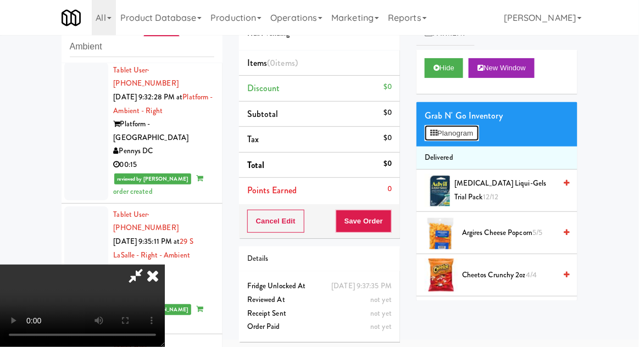
click at [475, 127] on button "Planogram" at bounding box center [452, 133] width 54 height 16
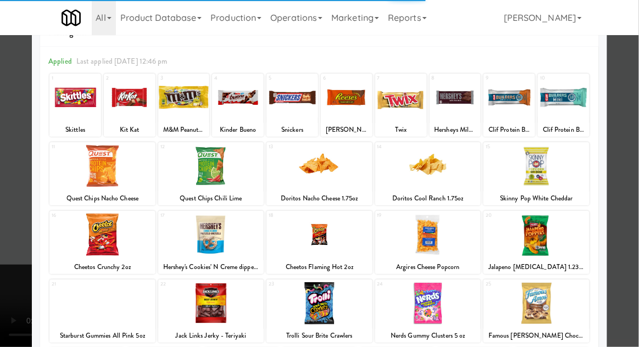
scroll to position [46, 0]
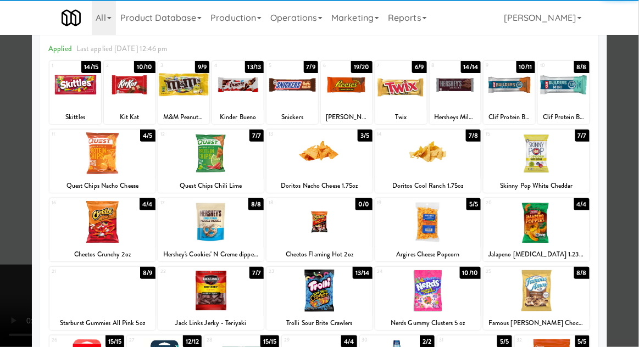
click at [560, 302] on div at bounding box center [536, 291] width 106 height 42
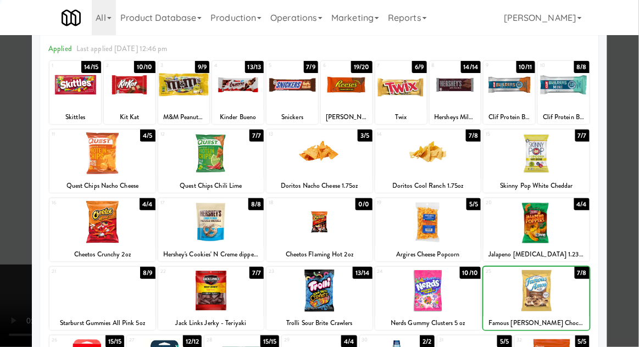
click at [17, 232] on div at bounding box center [319, 173] width 639 height 347
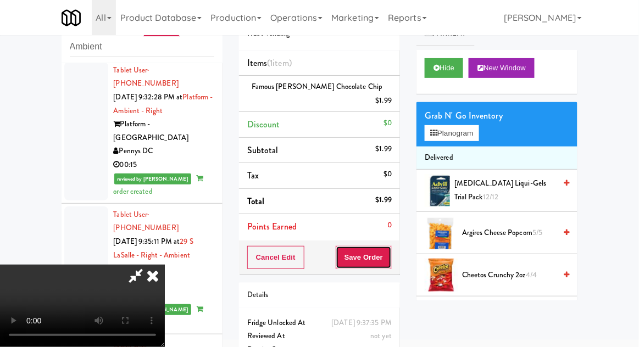
click at [390, 251] on button "Save Order" at bounding box center [364, 257] width 56 height 23
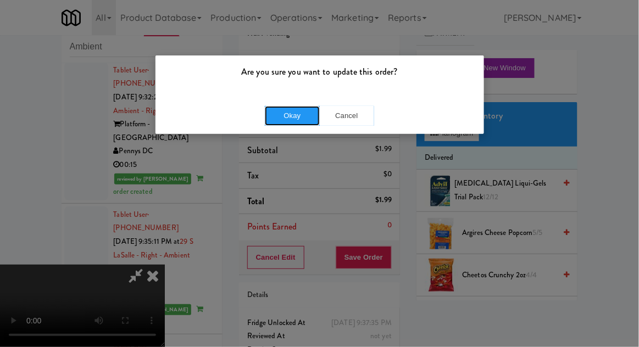
click at [282, 124] on button "Okay" at bounding box center [292, 116] width 55 height 20
